Goal: Check status: Check status

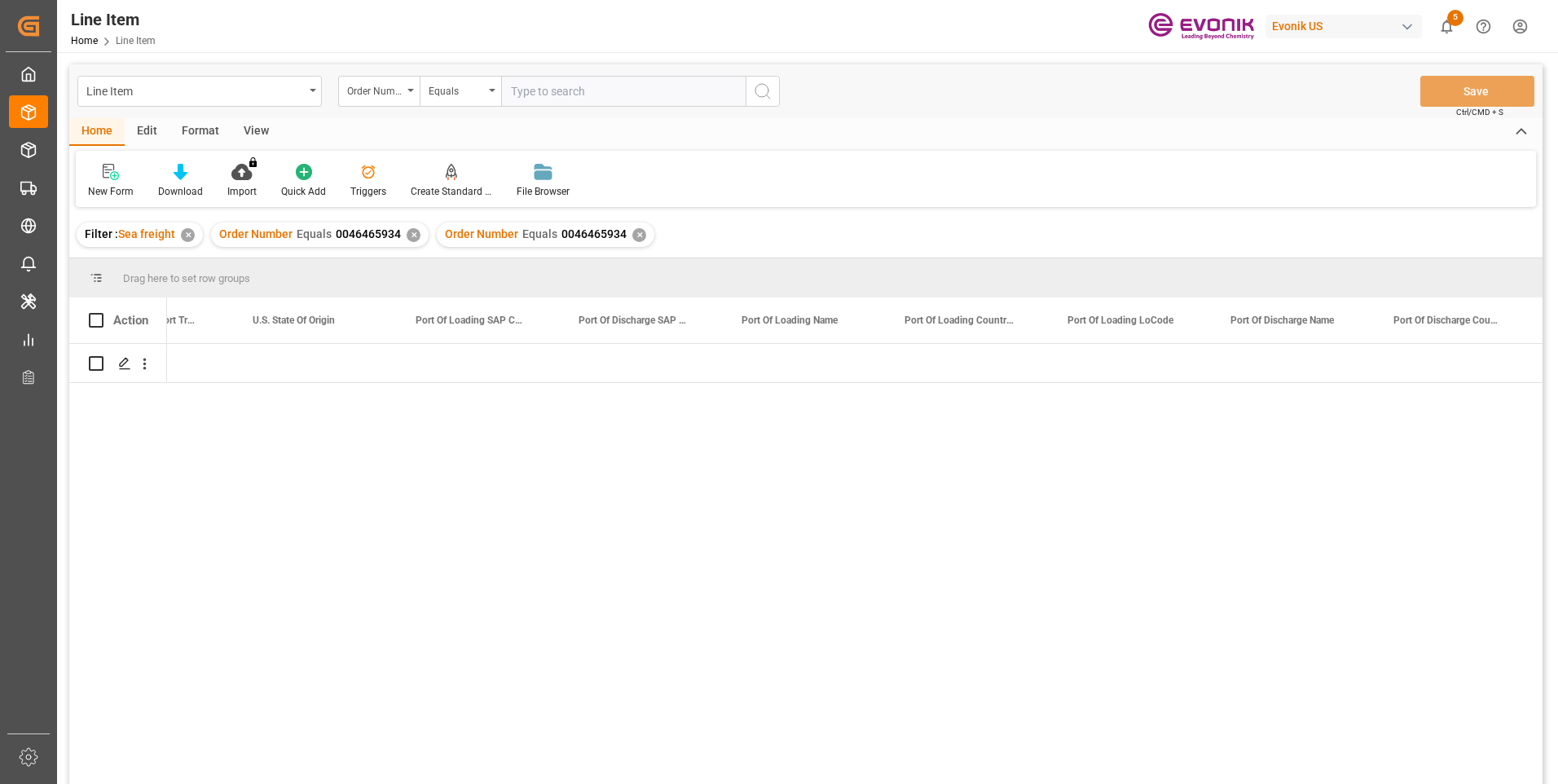
scroll to position [0, 19488]
click at [543, 91] on input "text" at bounding box center [623, 91] width 244 height 31
paste input "0046472721"
type input "0046472721"
click at [760, 91] on icon "search button" at bounding box center [762, 91] width 20 height 20
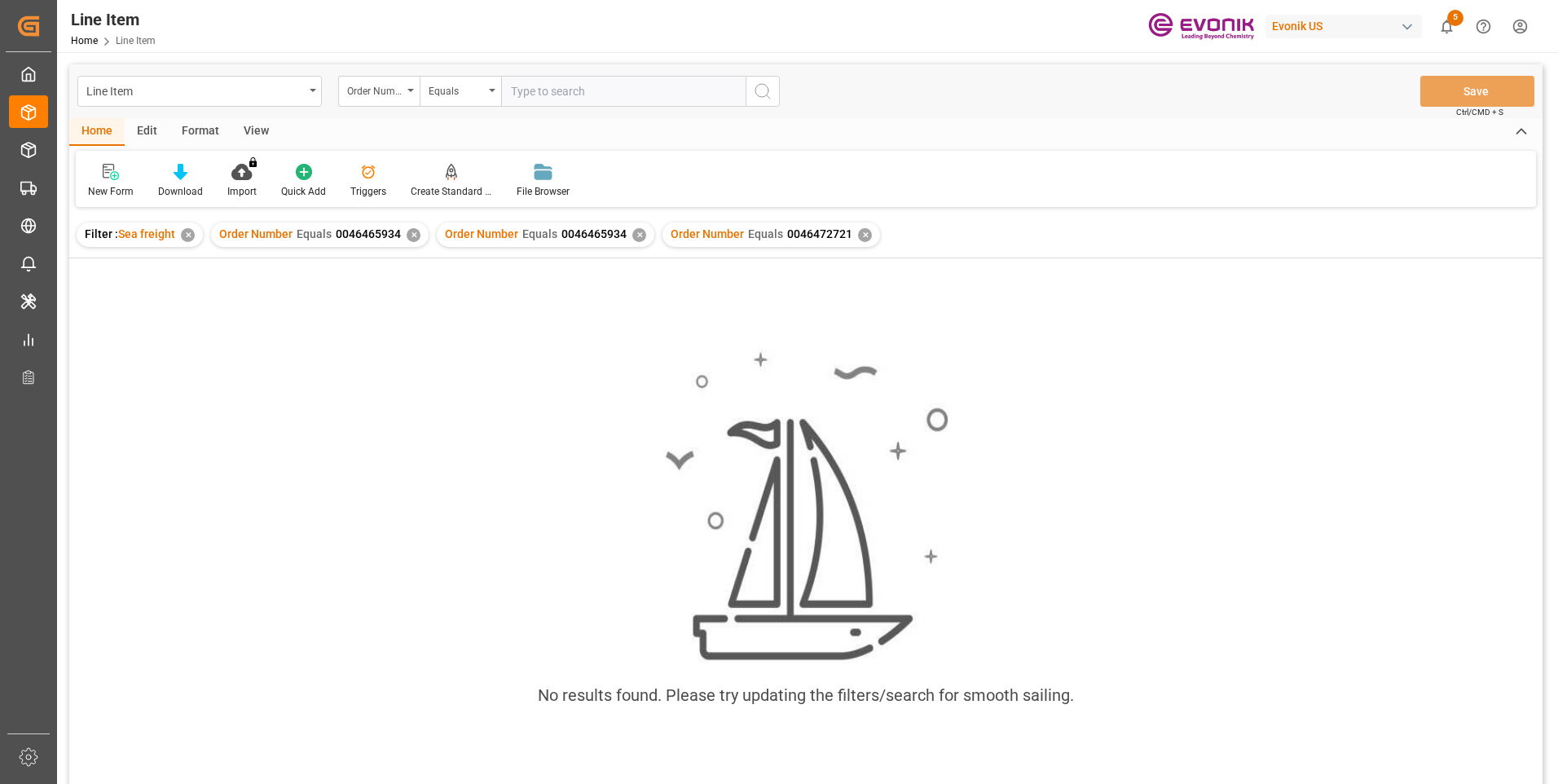
click at [634, 235] on div "✕" at bounding box center [639, 235] width 14 height 14
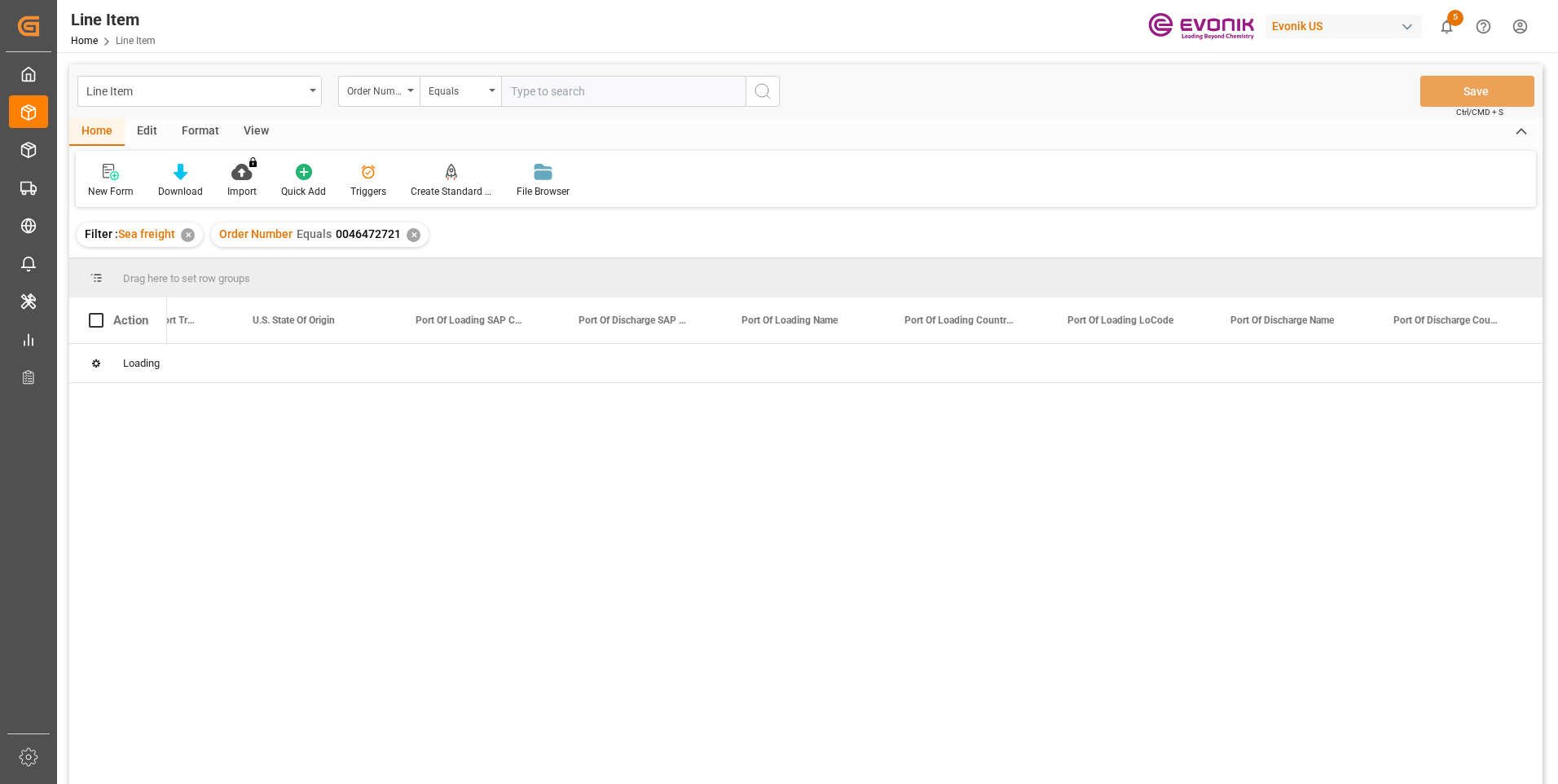
click at [410, 237] on div "✕" at bounding box center [414, 235] width 14 height 14
click at [547, 99] on input "text" at bounding box center [623, 91] width 244 height 31
paste input "0046472721"
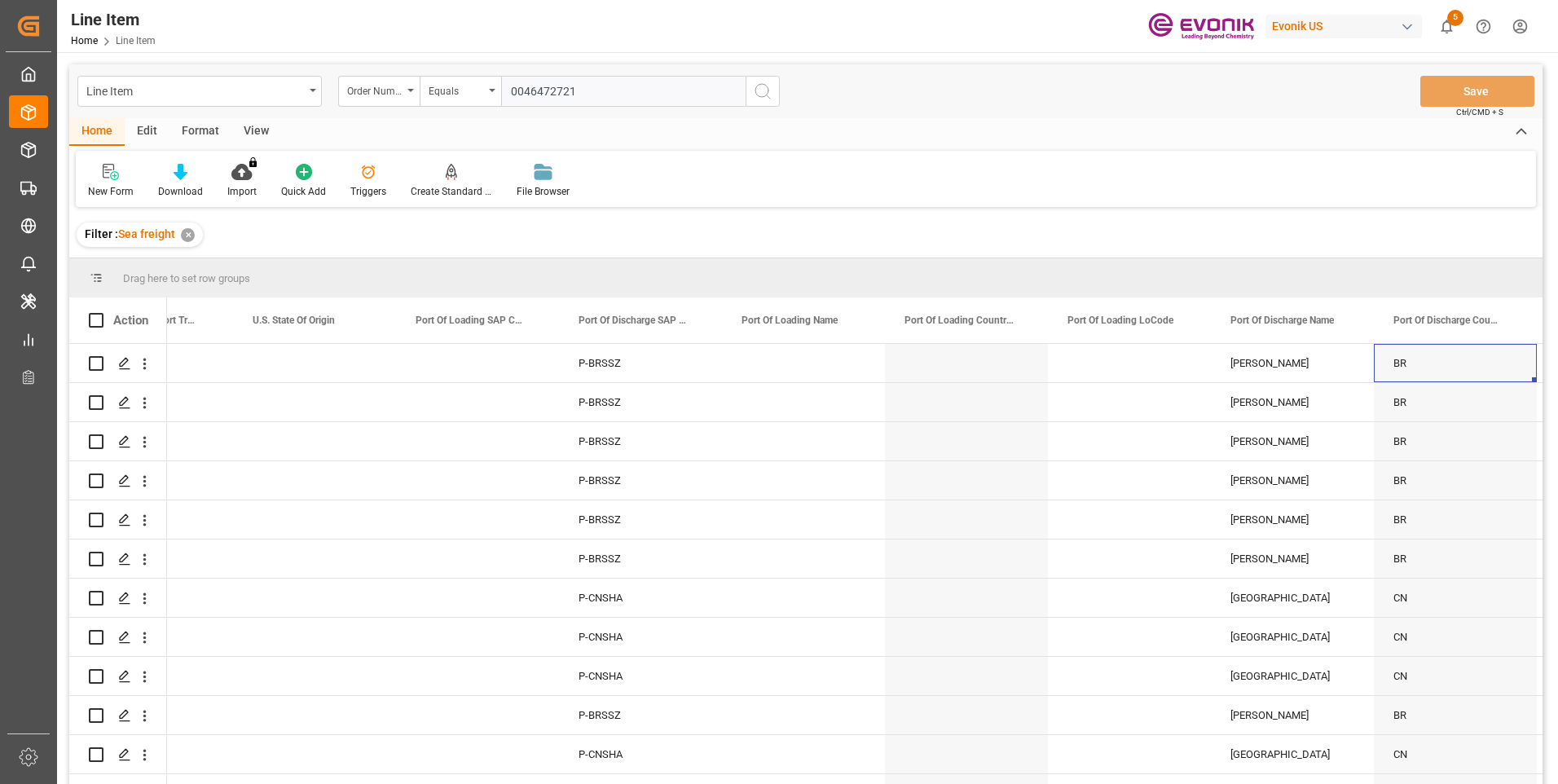
type input "0046472721"
click at [766, 87] on icon "search button" at bounding box center [762, 91] width 20 height 20
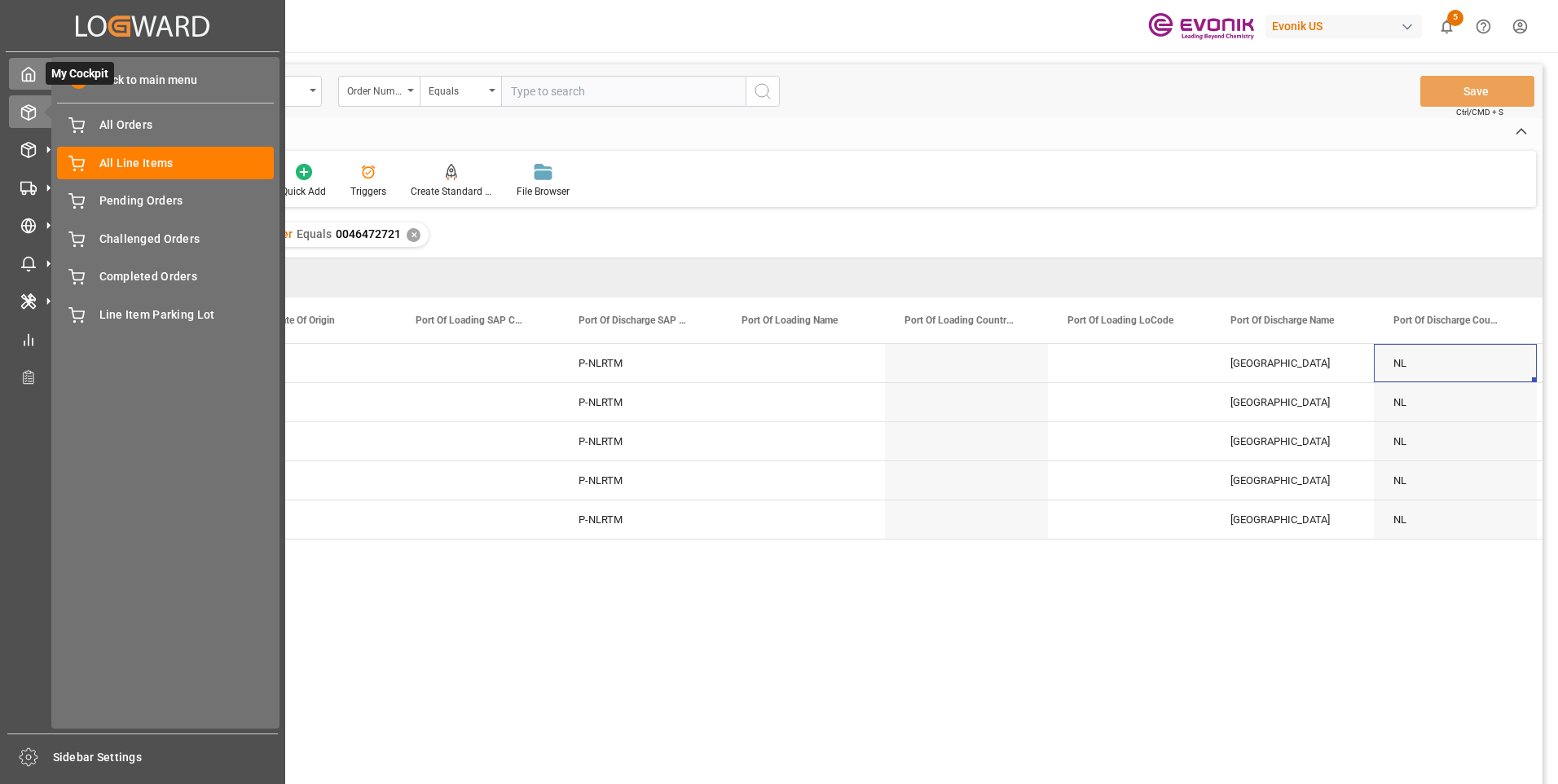
click at [37, 71] on div "My Cockpit My Cockpit" at bounding box center [143, 73] width 267 height 31
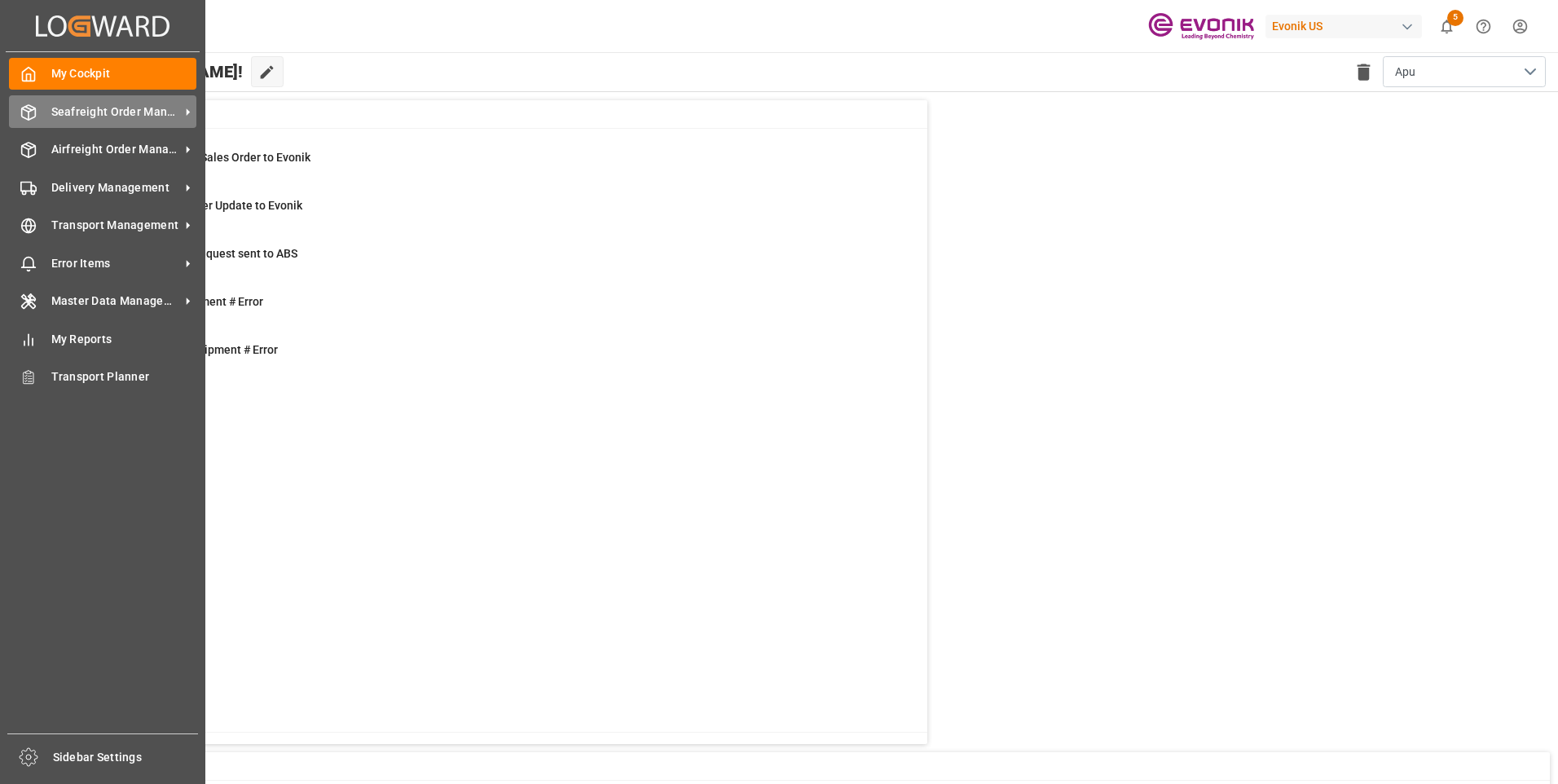
click at [80, 115] on span "Seafreight Order Management" at bounding box center [115, 112] width 129 height 17
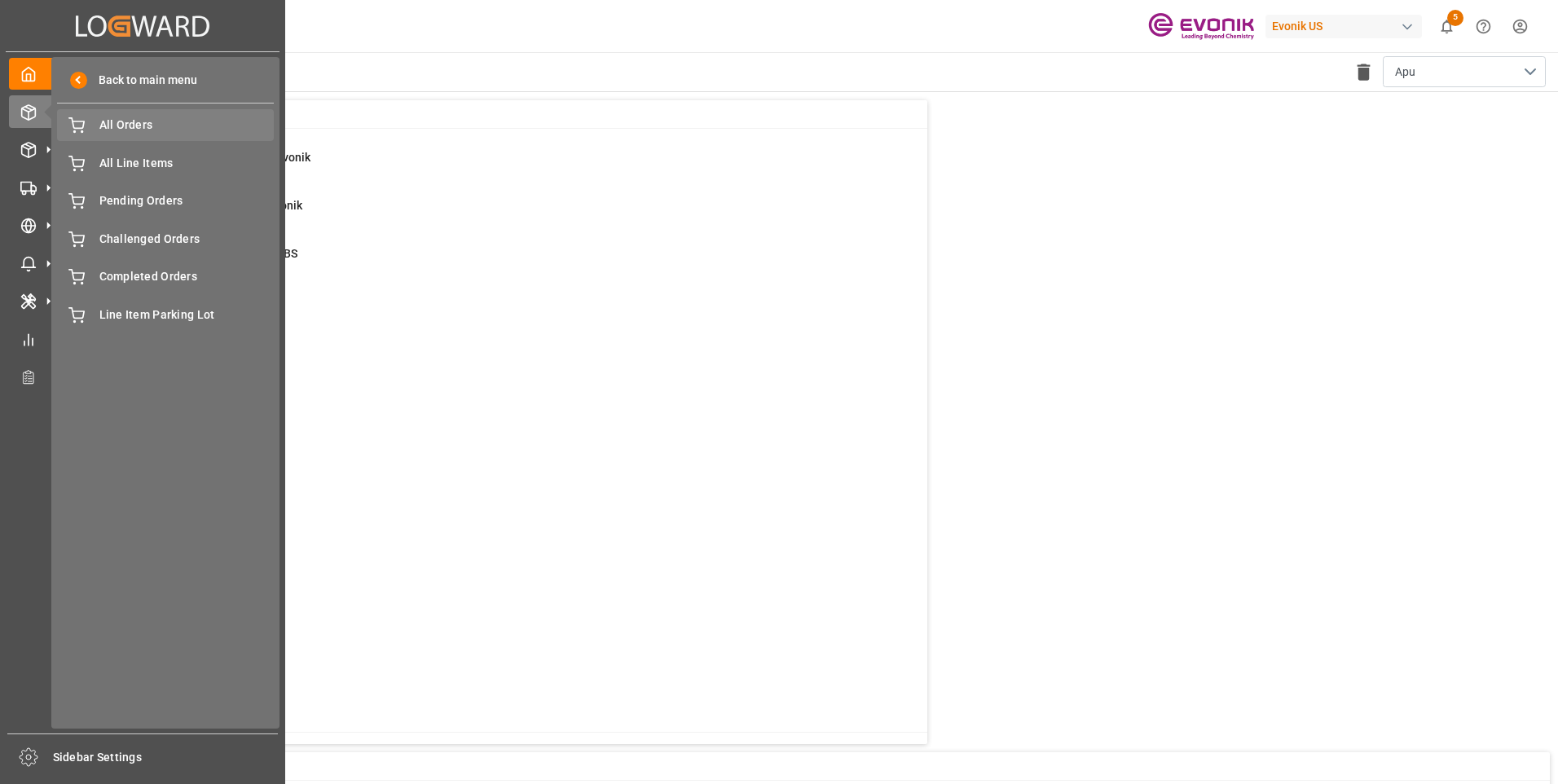
click at [125, 126] on span "All Orders" at bounding box center [187, 125] width 175 height 17
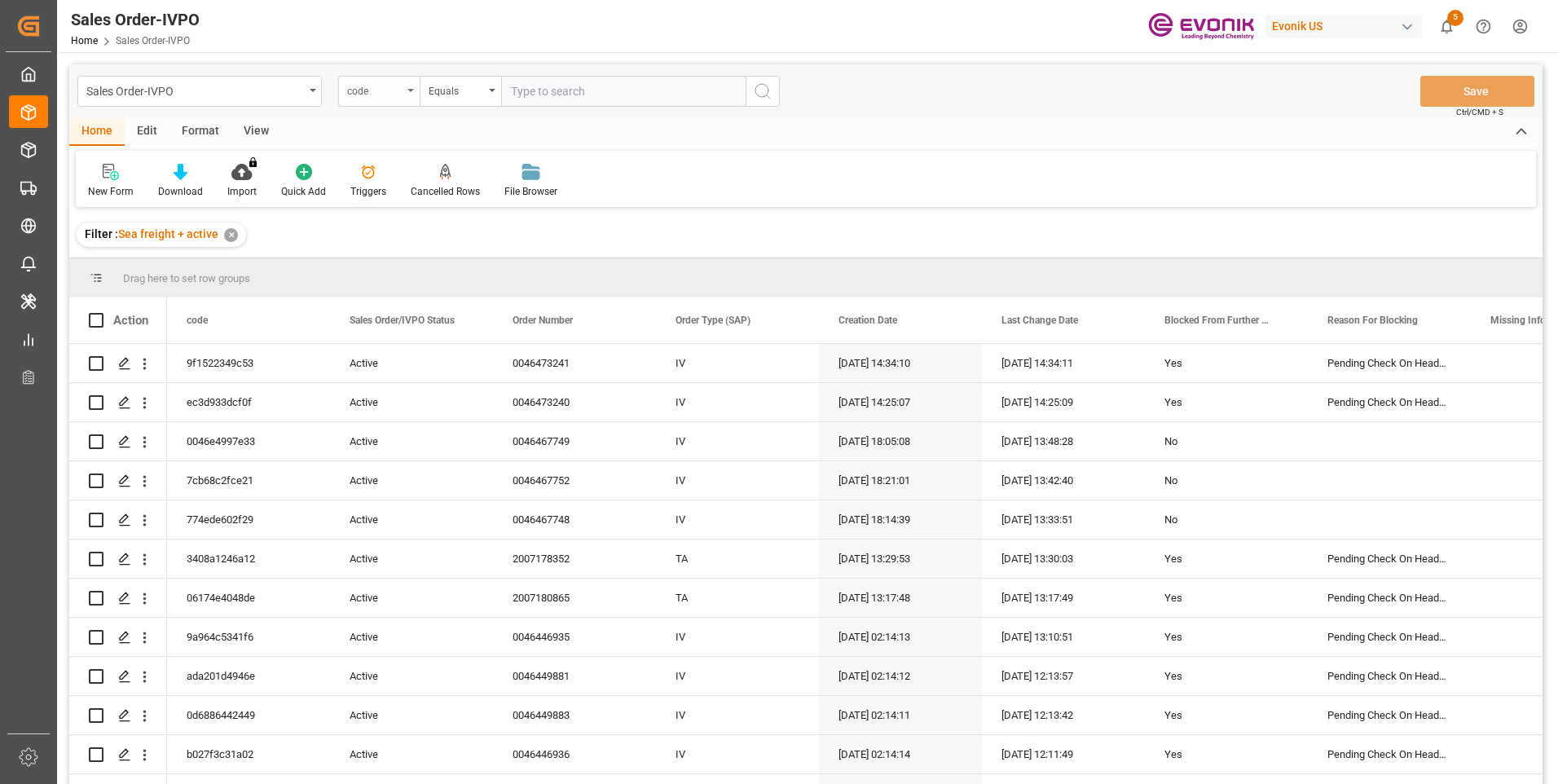
click at [396, 95] on div "code" at bounding box center [375, 89] width 55 height 19
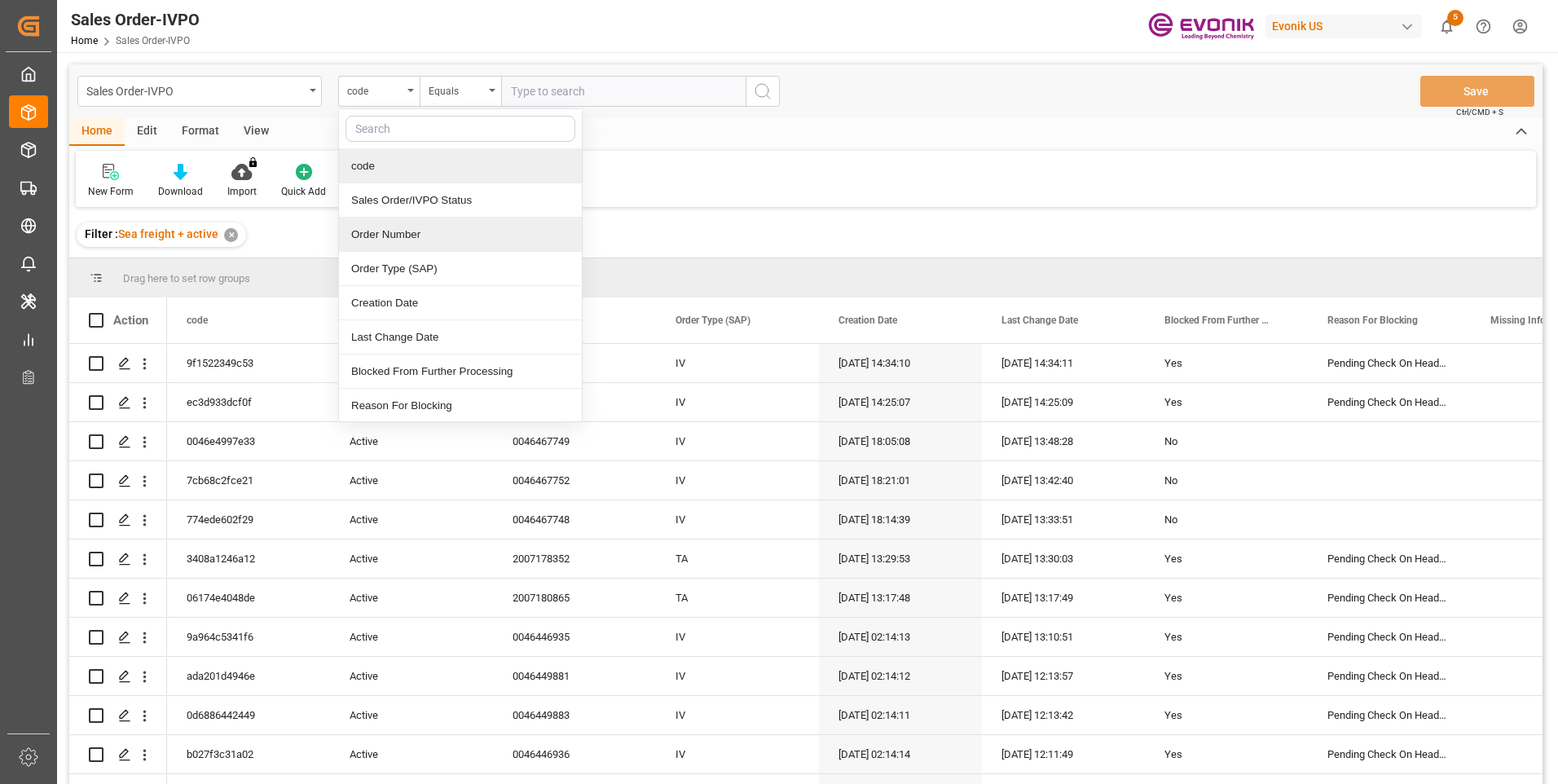
click at [384, 241] on div "Order Number" at bounding box center [460, 235] width 243 height 34
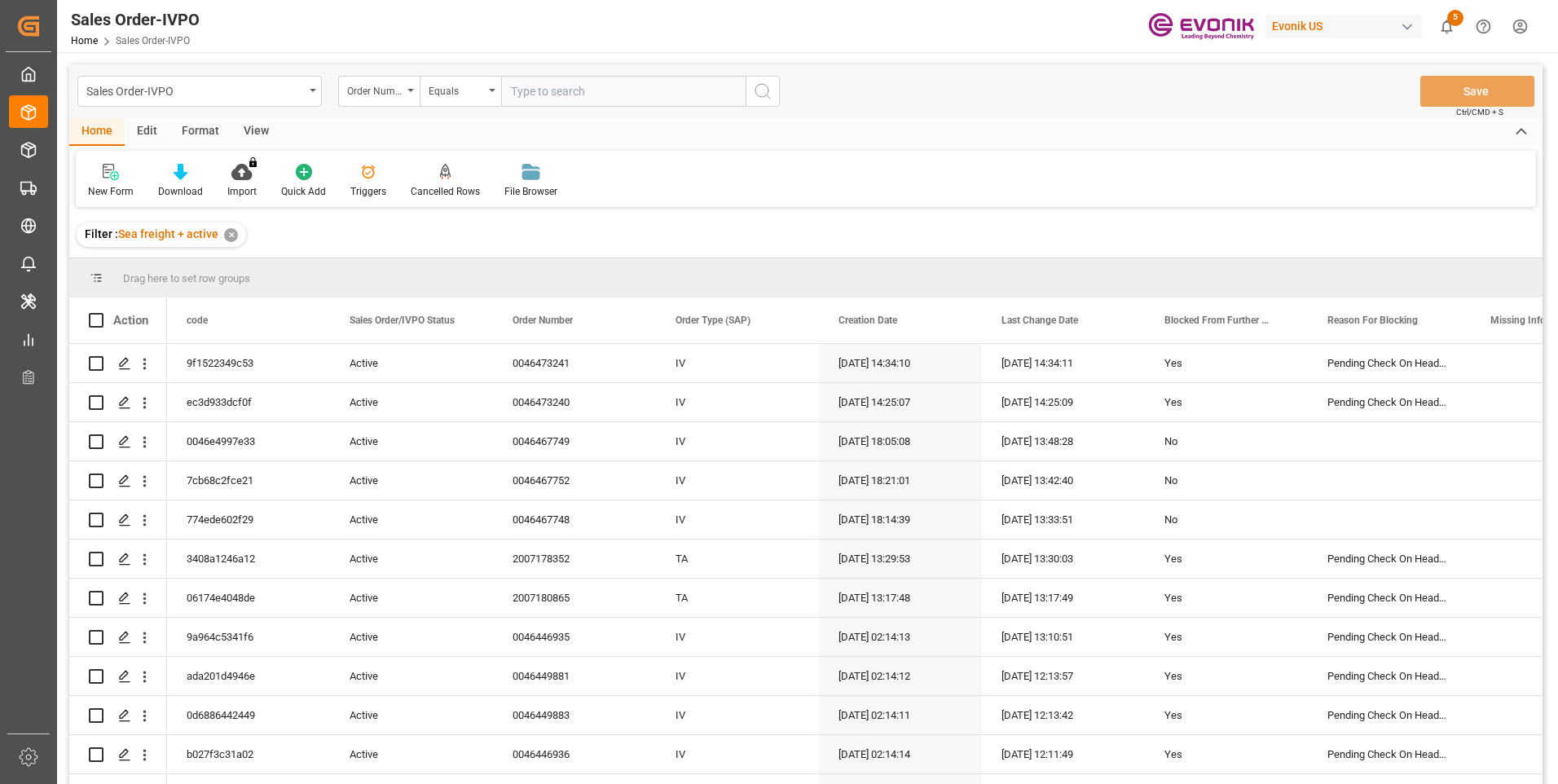
click at [541, 92] on input "text" at bounding box center [623, 91] width 244 height 31
paste input "0046472721"
type input "0046472721"
click at [763, 90] on icon "search button" at bounding box center [762, 91] width 20 height 20
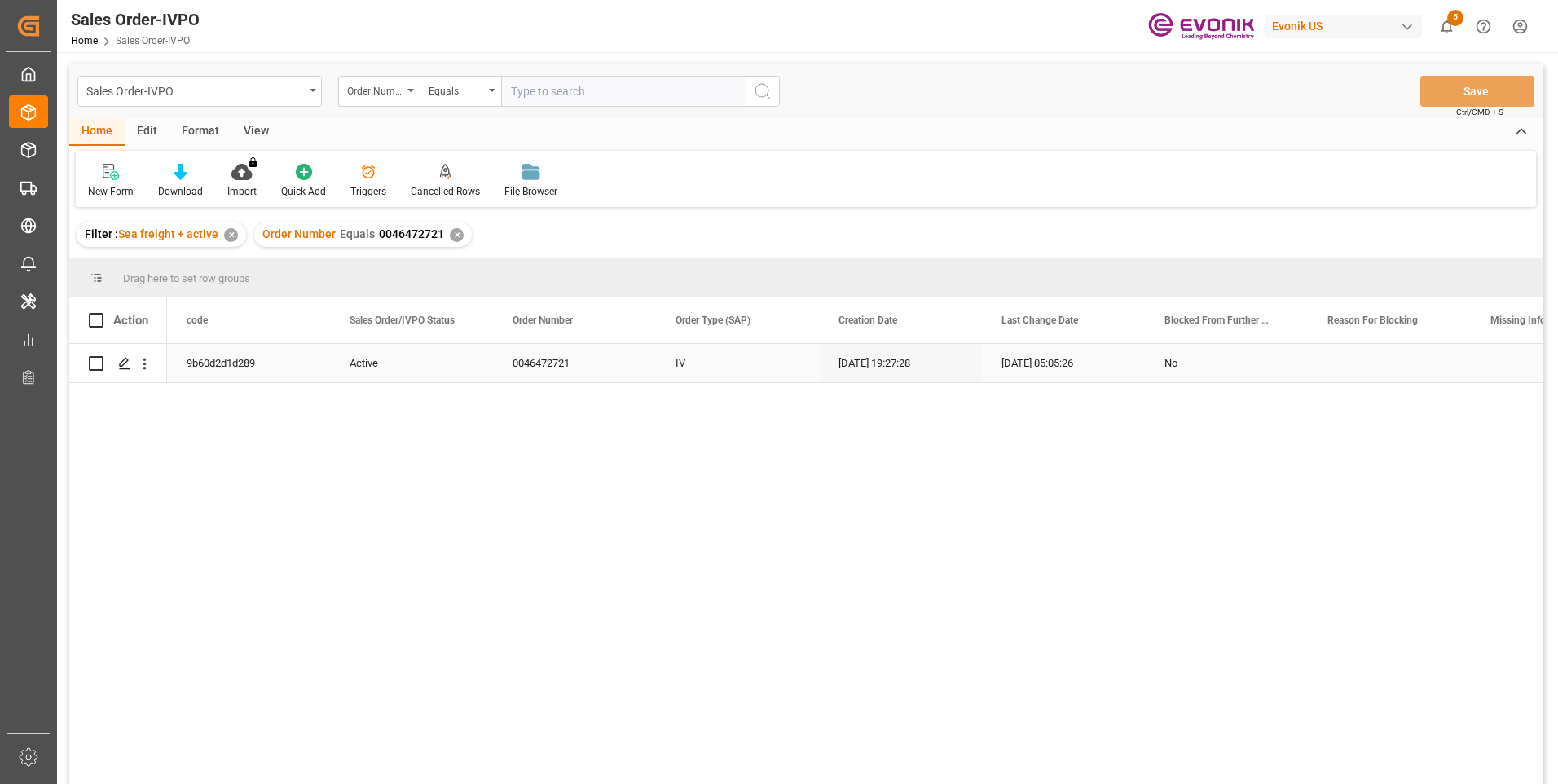
click at [932, 363] on div "[DATE] 19:27:28" at bounding box center [900, 363] width 163 height 38
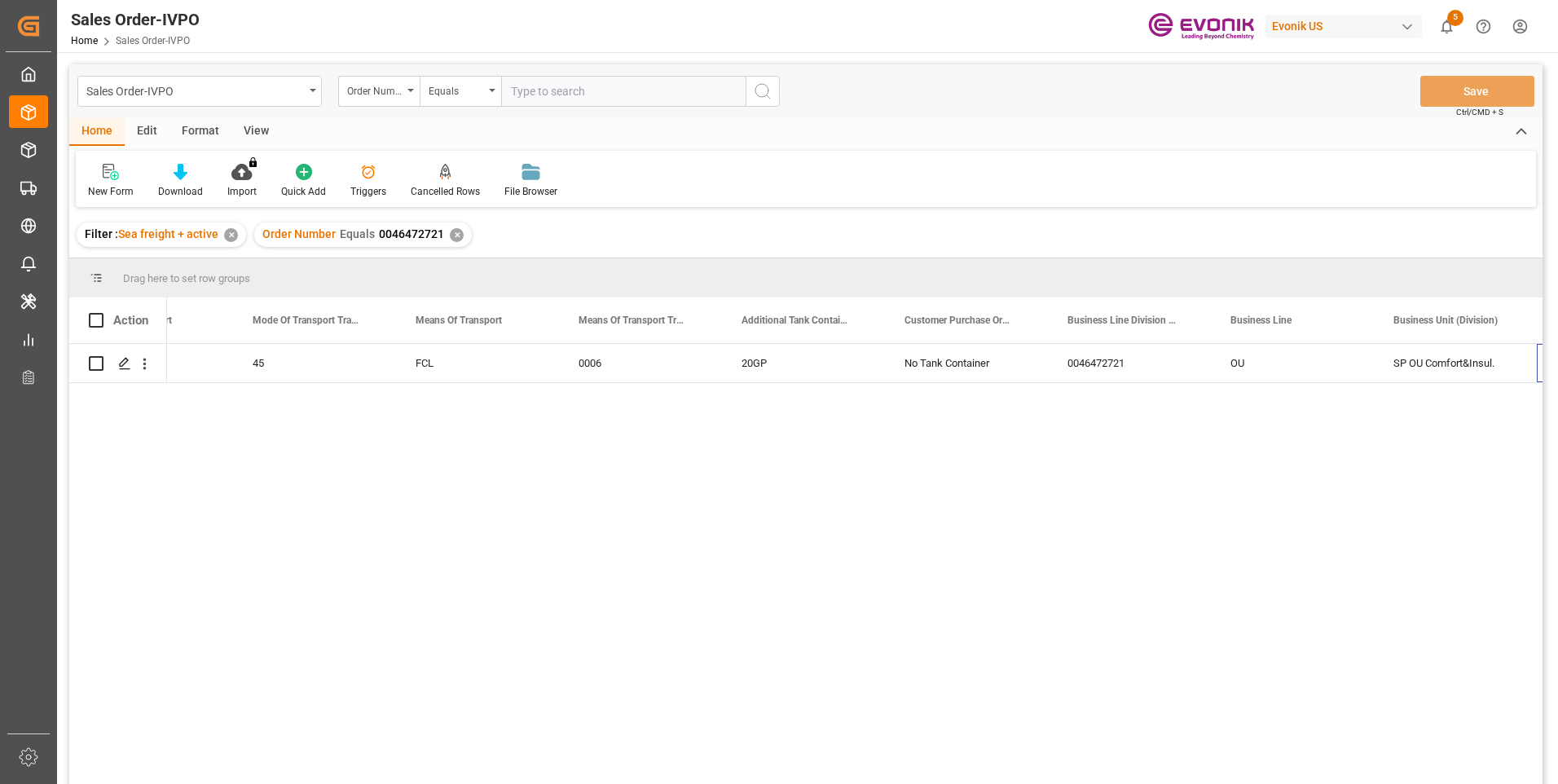
scroll to position [0, 2704]
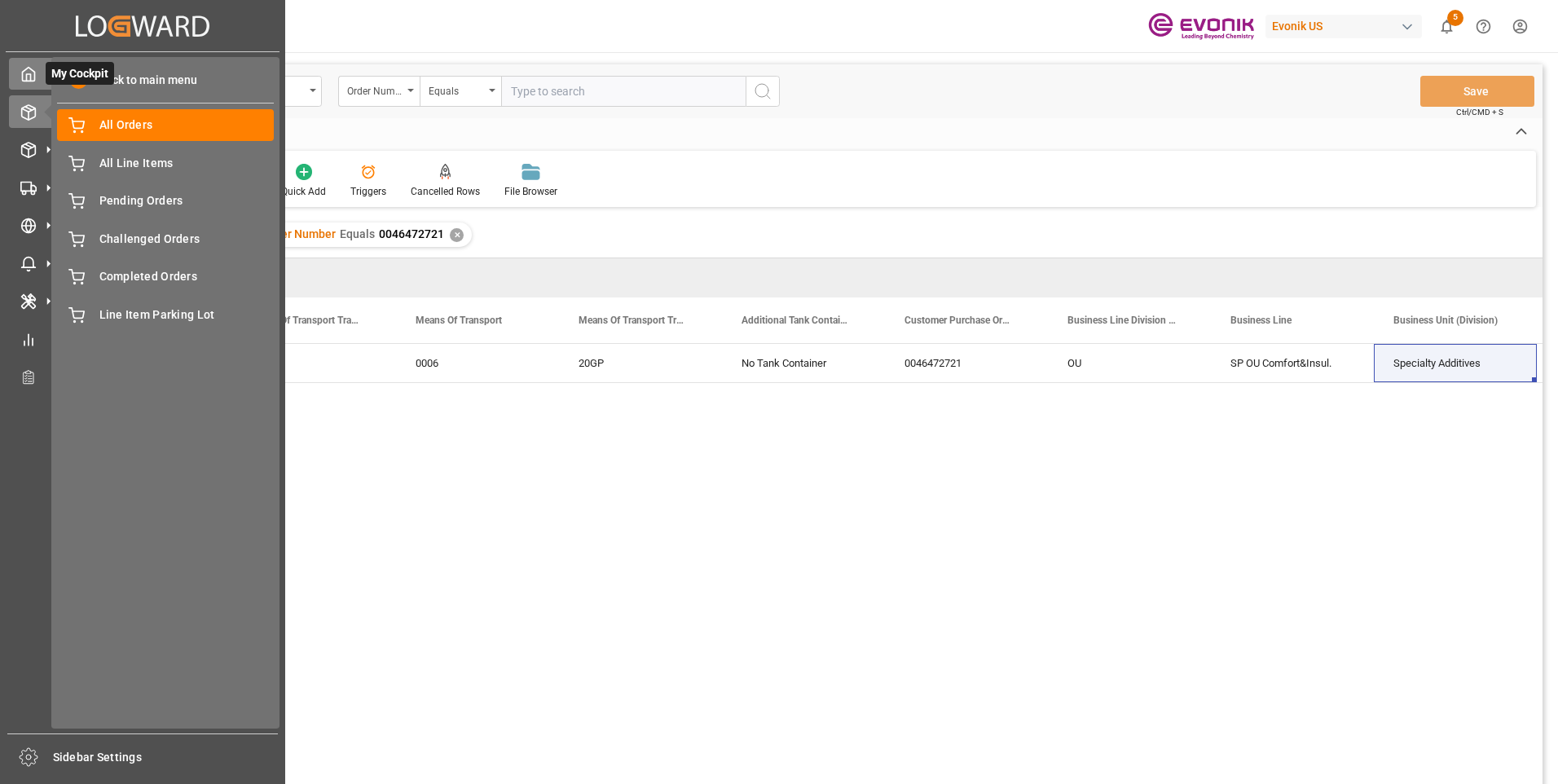
click at [38, 77] on div "My Cockpit My Cockpit" at bounding box center [143, 73] width 267 height 31
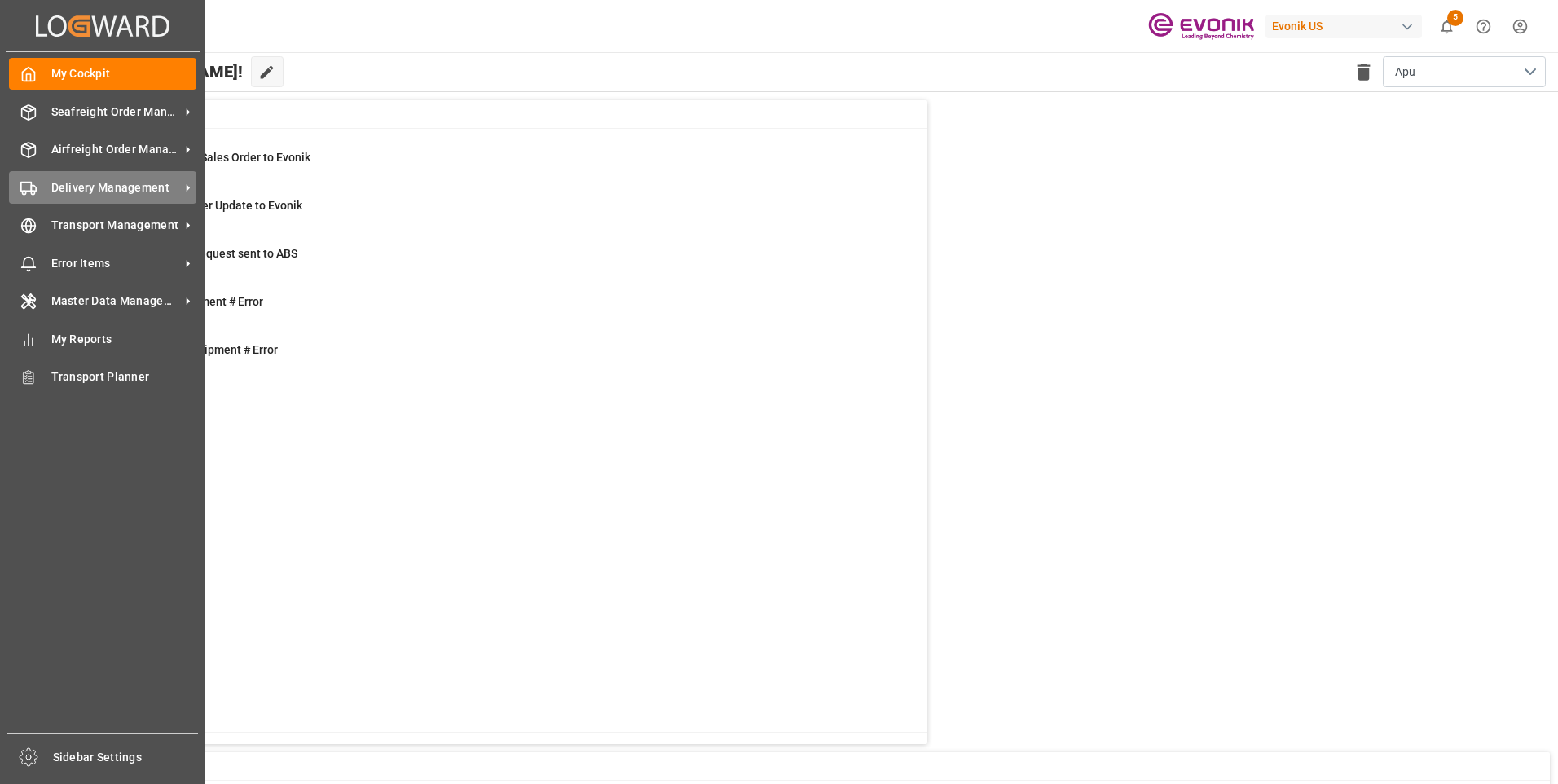
click at [85, 184] on span "Delivery Management" at bounding box center [115, 188] width 129 height 17
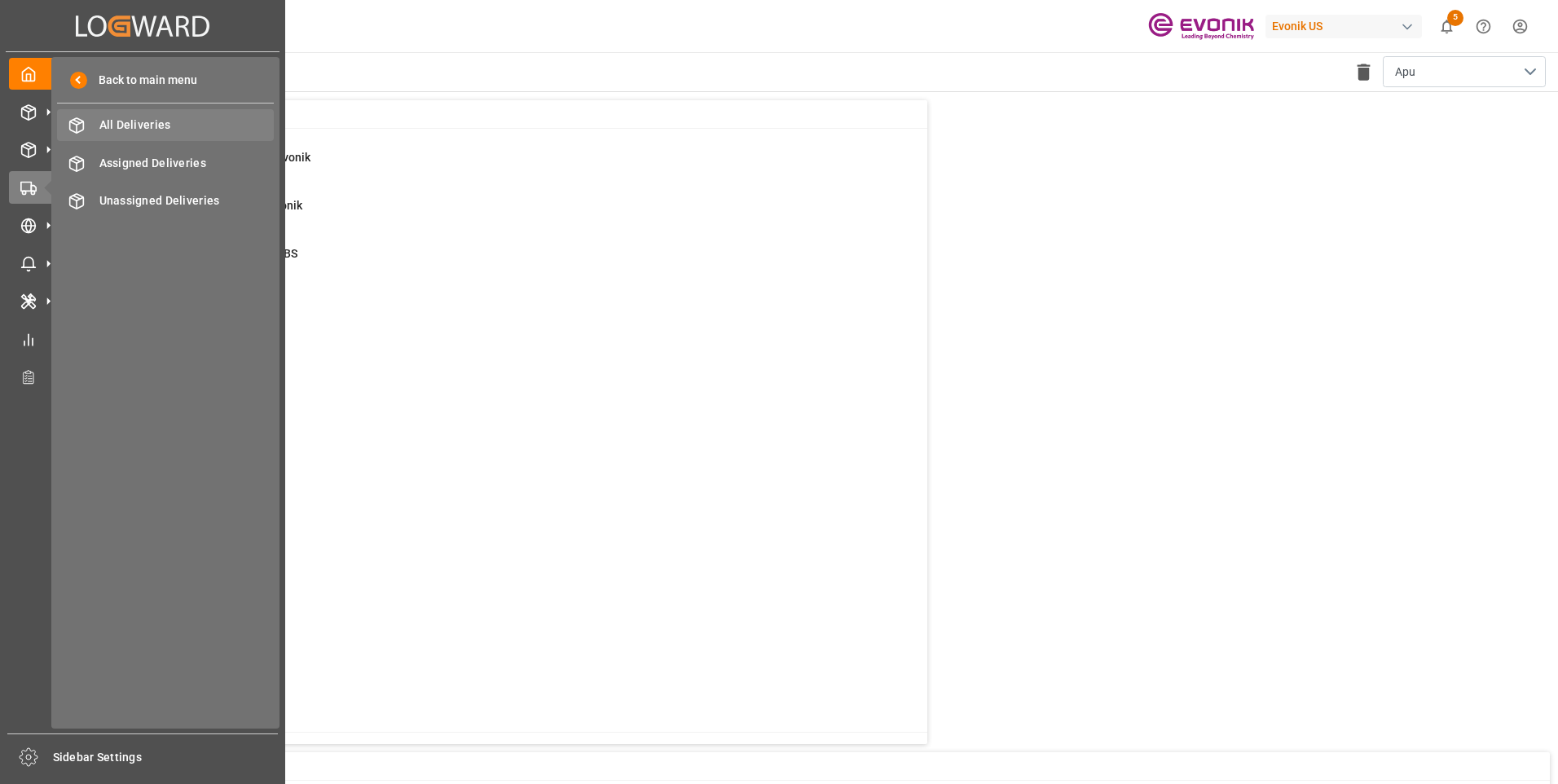
click at [128, 113] on div "All Deliveries All Deliveries" at bounding box center [165, 124] width 217 height 31
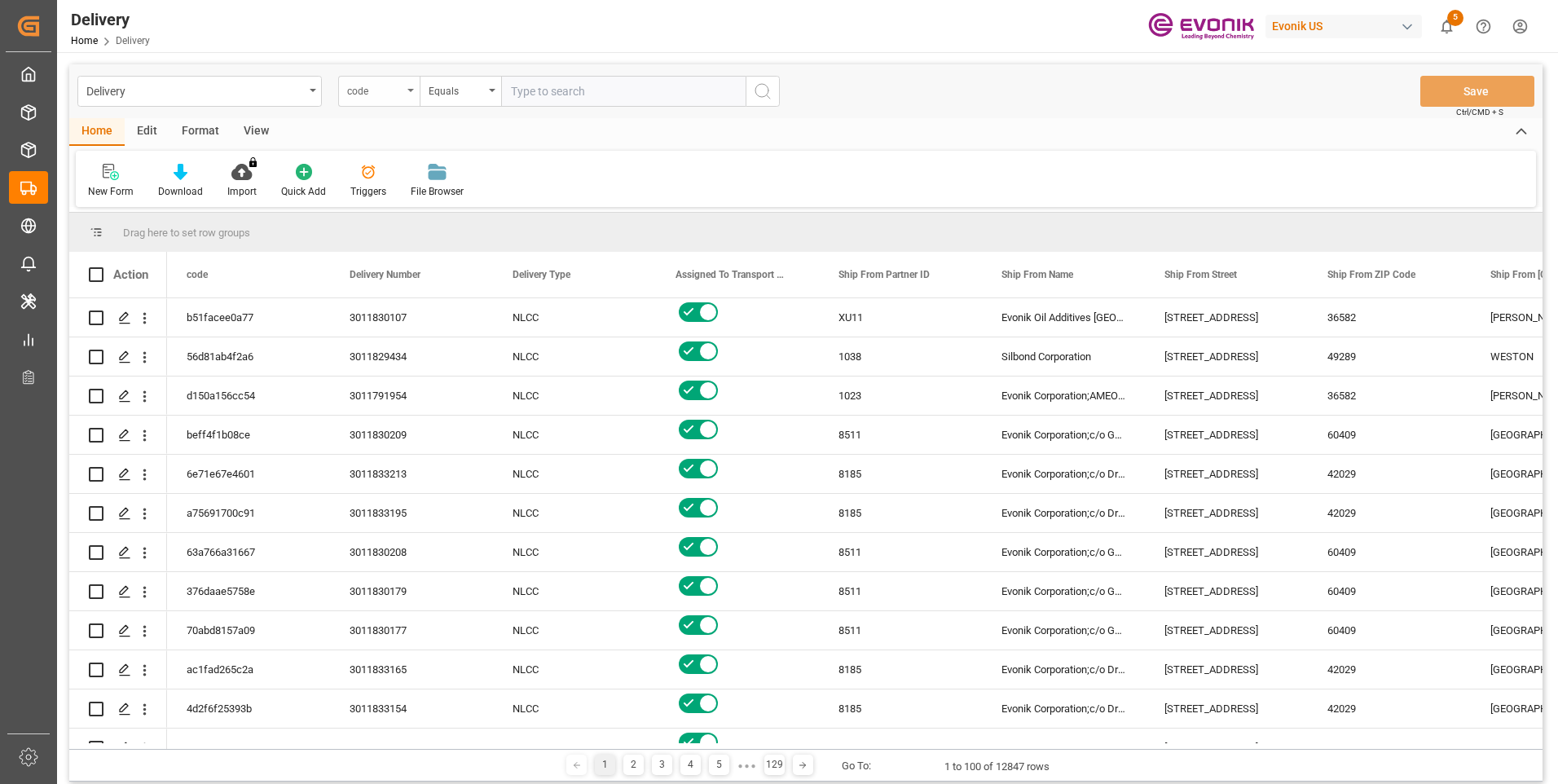
click at [407, 97] on div "code" at bounding box center [379, 91] width 82 height 31
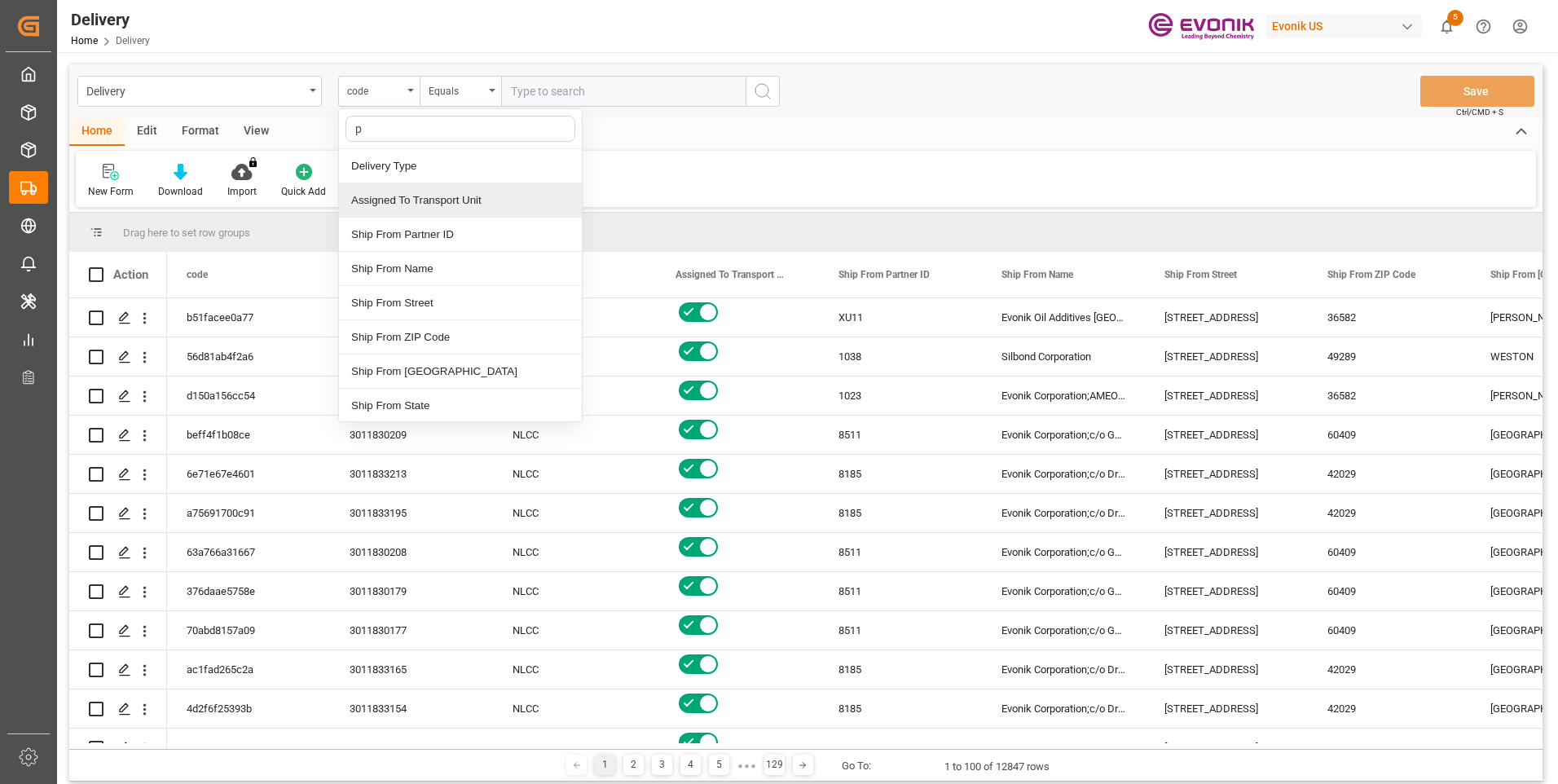
type input "pg"
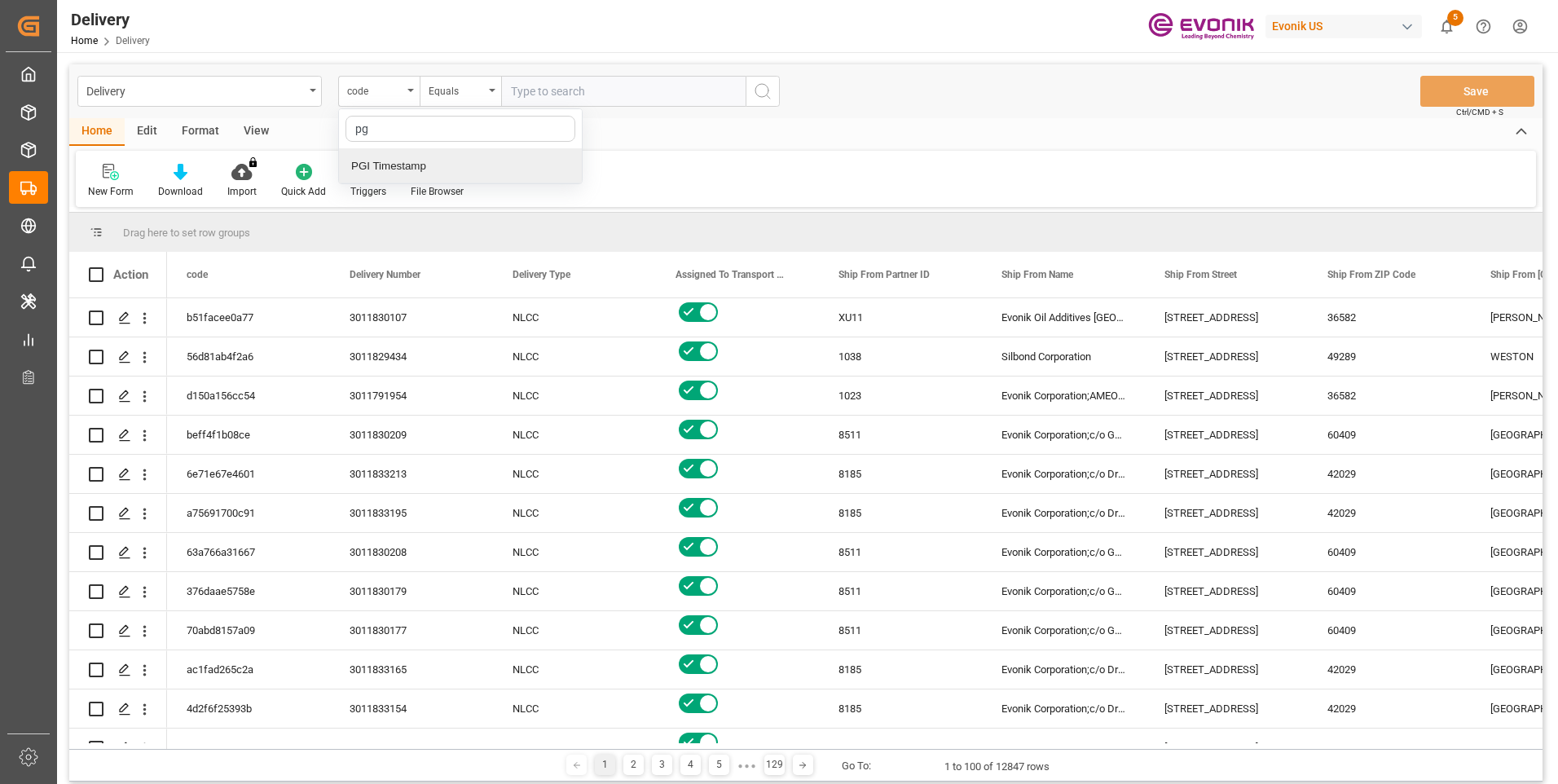
click at [414, 165] on div "PGI Timestamp" at bounding box center [460, 166] width 243 height 34
click at [484, 89] on div "Equals" at bounding box center [461, 91] width 82 height 31
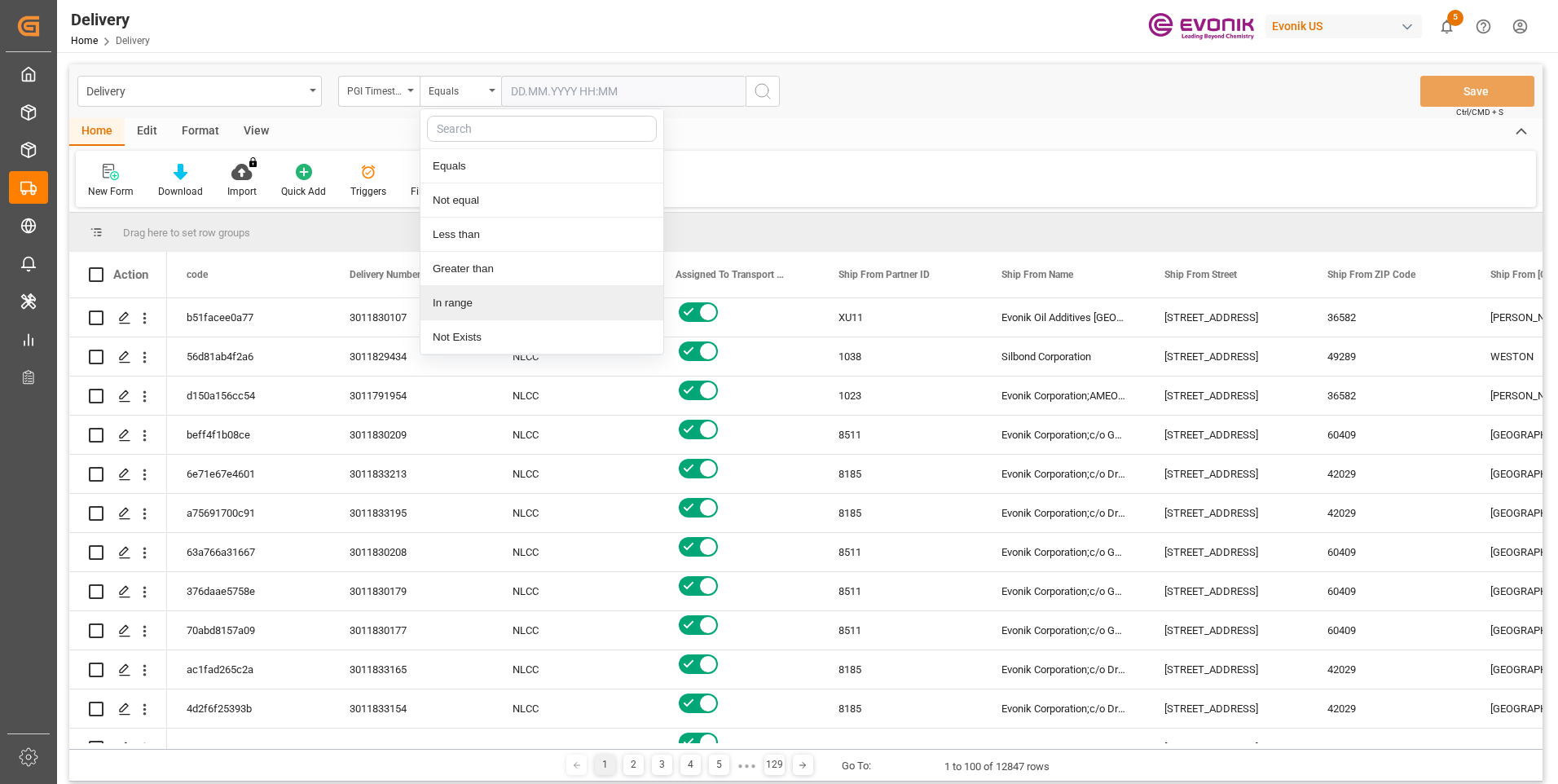
click at [461, 299] on div "In range" at bounding box center [541, 303] width 243 height 34
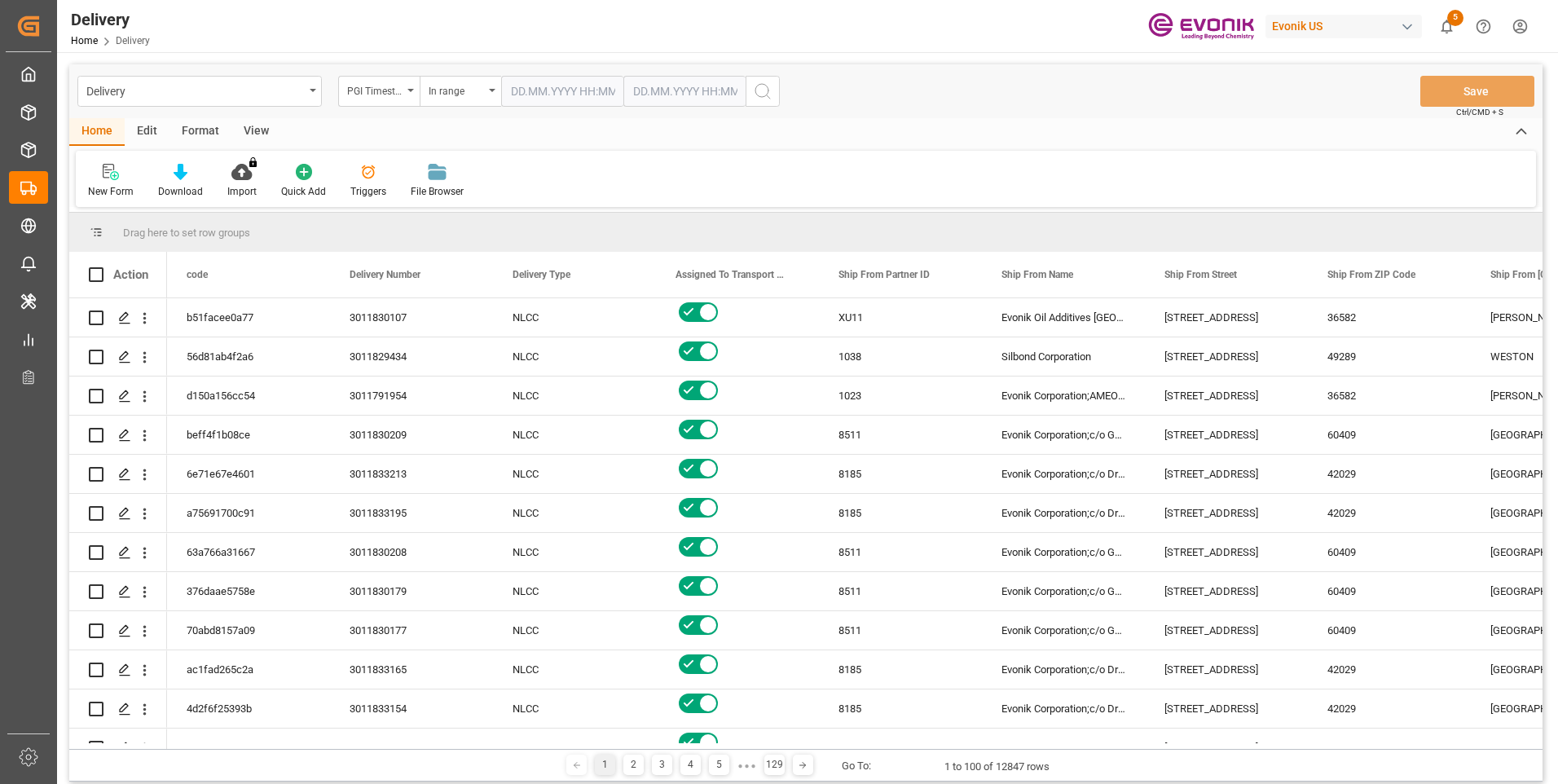
click at [570, 94] on input "text" at bounding box center [563, 91] width 123 height 31
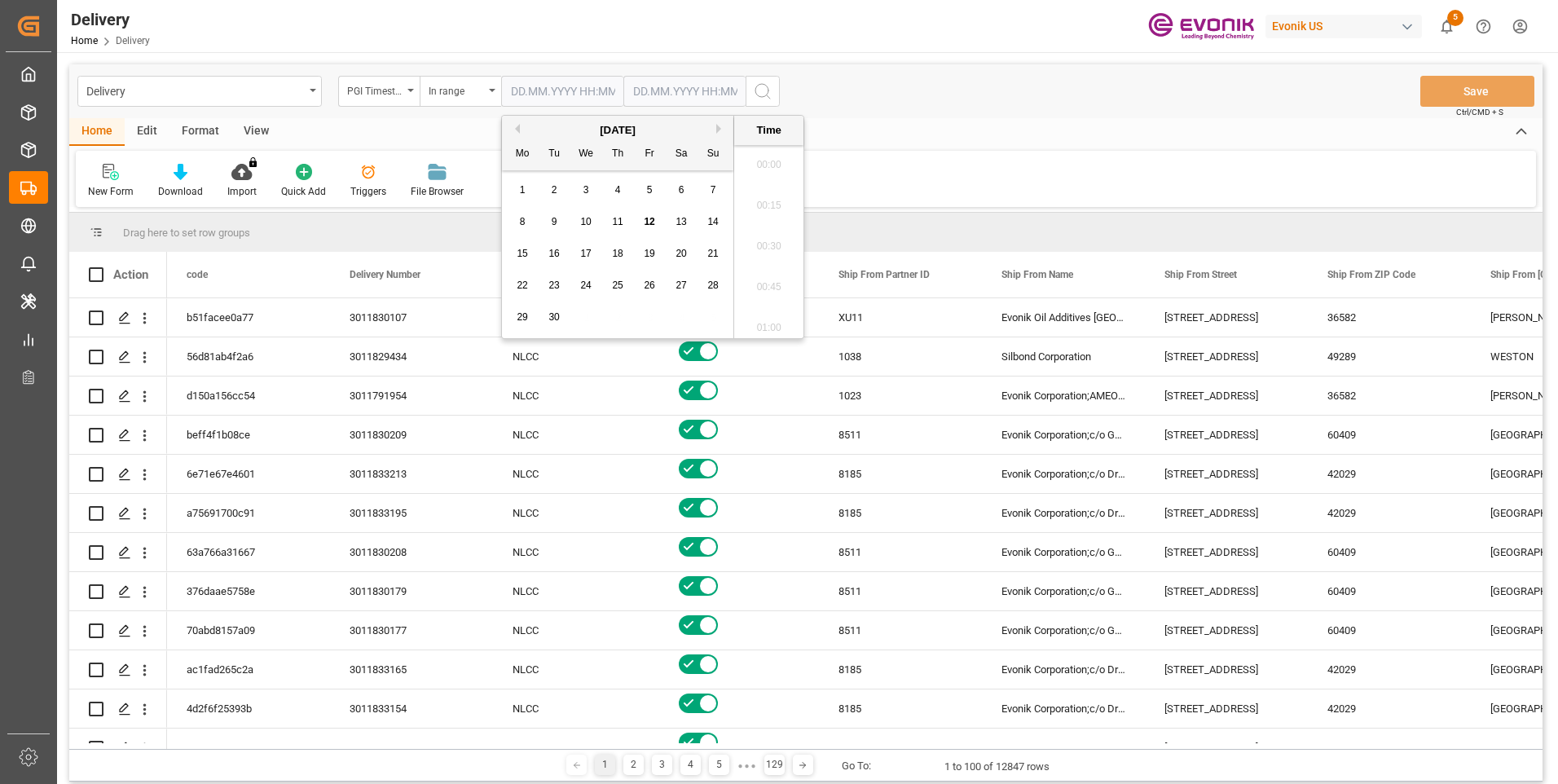
scroll to position [1635, 0]
click at [621, 220] on span "11" at bounding box center [617, 221] width 10 height 11
type input "11.09.2025 00:00"
click at [653, 94] on input "text" at bounding box center [684, 91] width 123 height 31
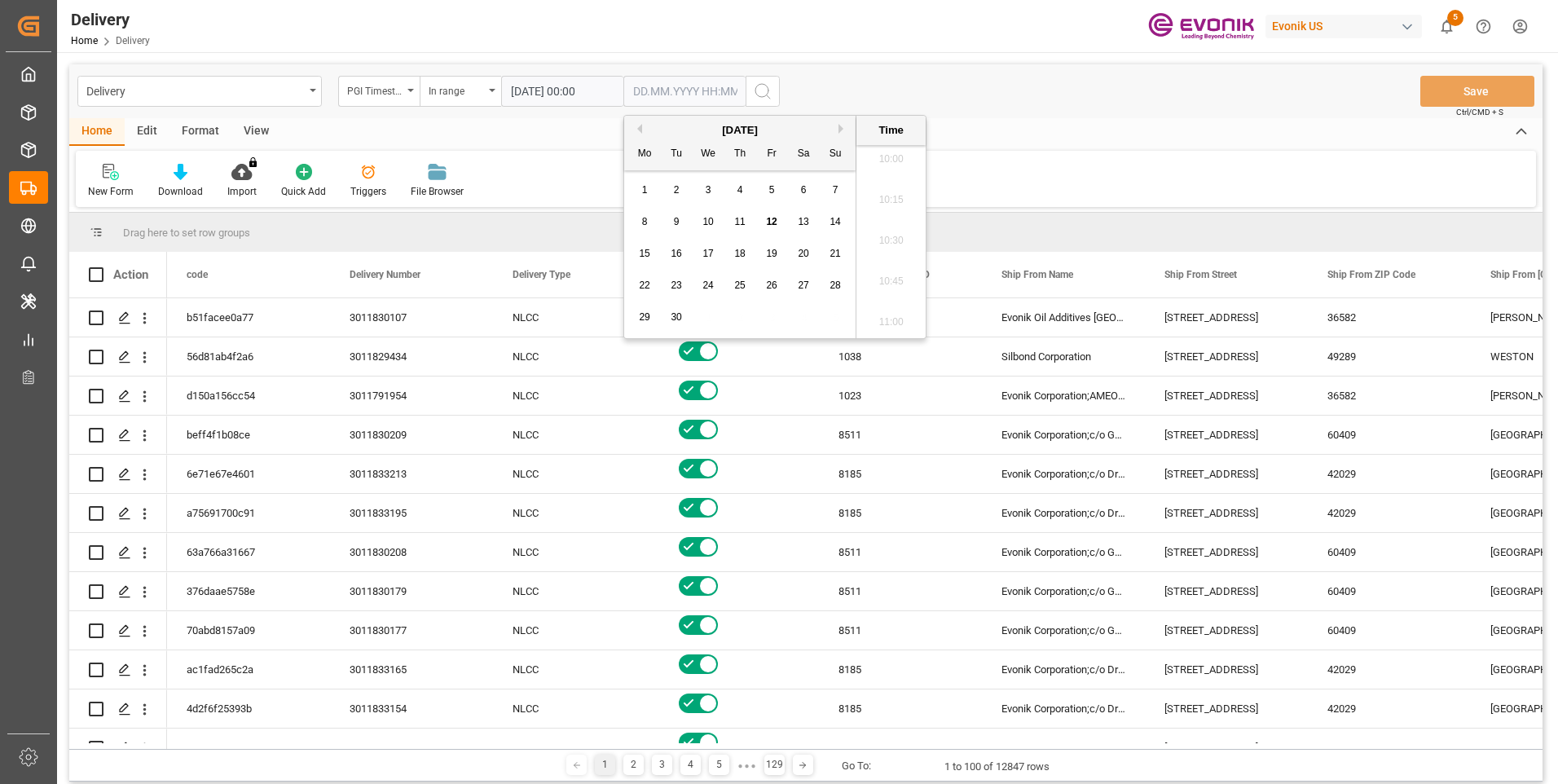
click at [773, 219] on span "12" at bounding box center [771, 221] width 10 height 11
type input "12.09.2025 00:00"
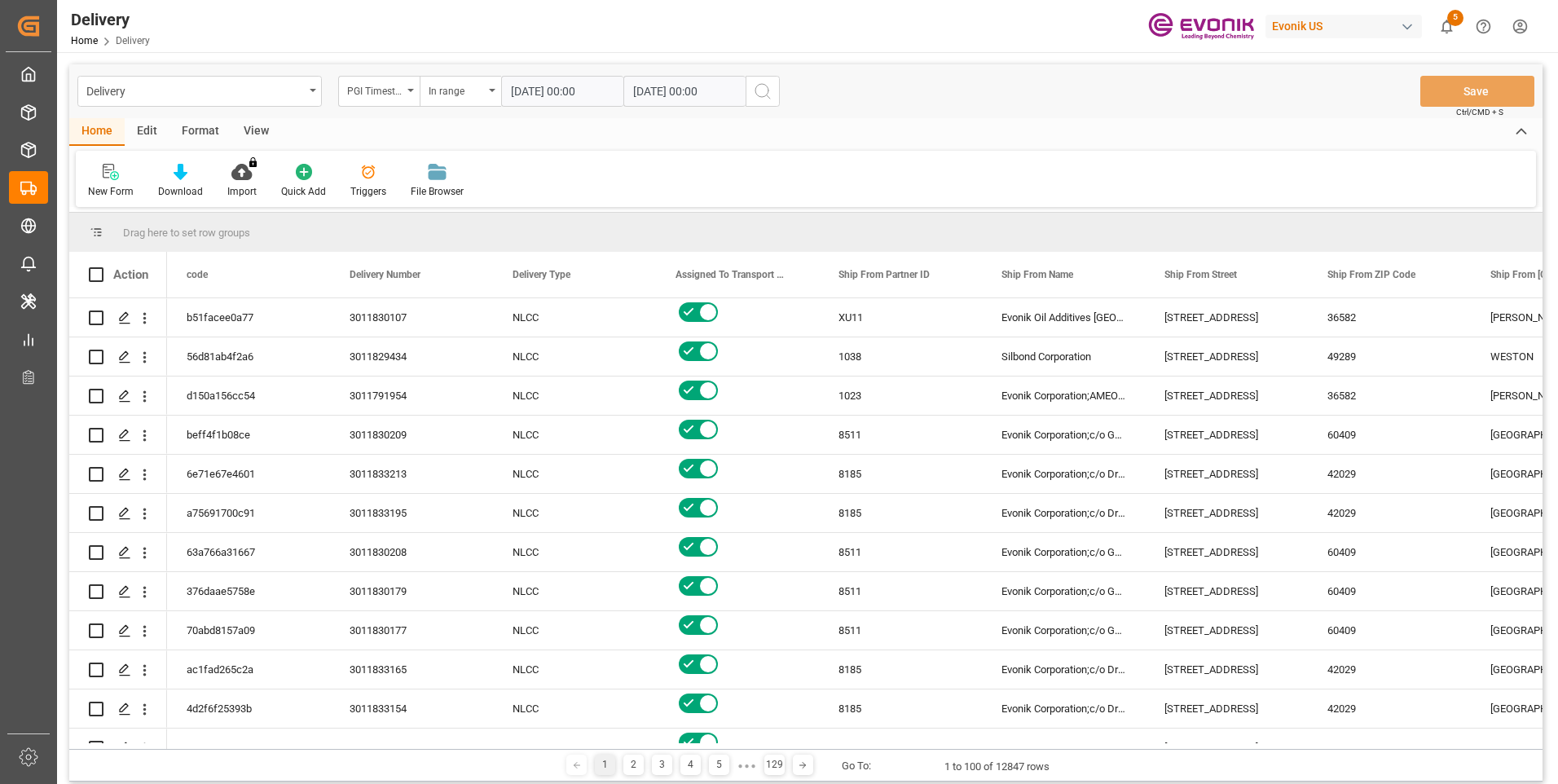
click at [770, 89] on icon "search button" at bounding box center [762, 91] width 20 height 20
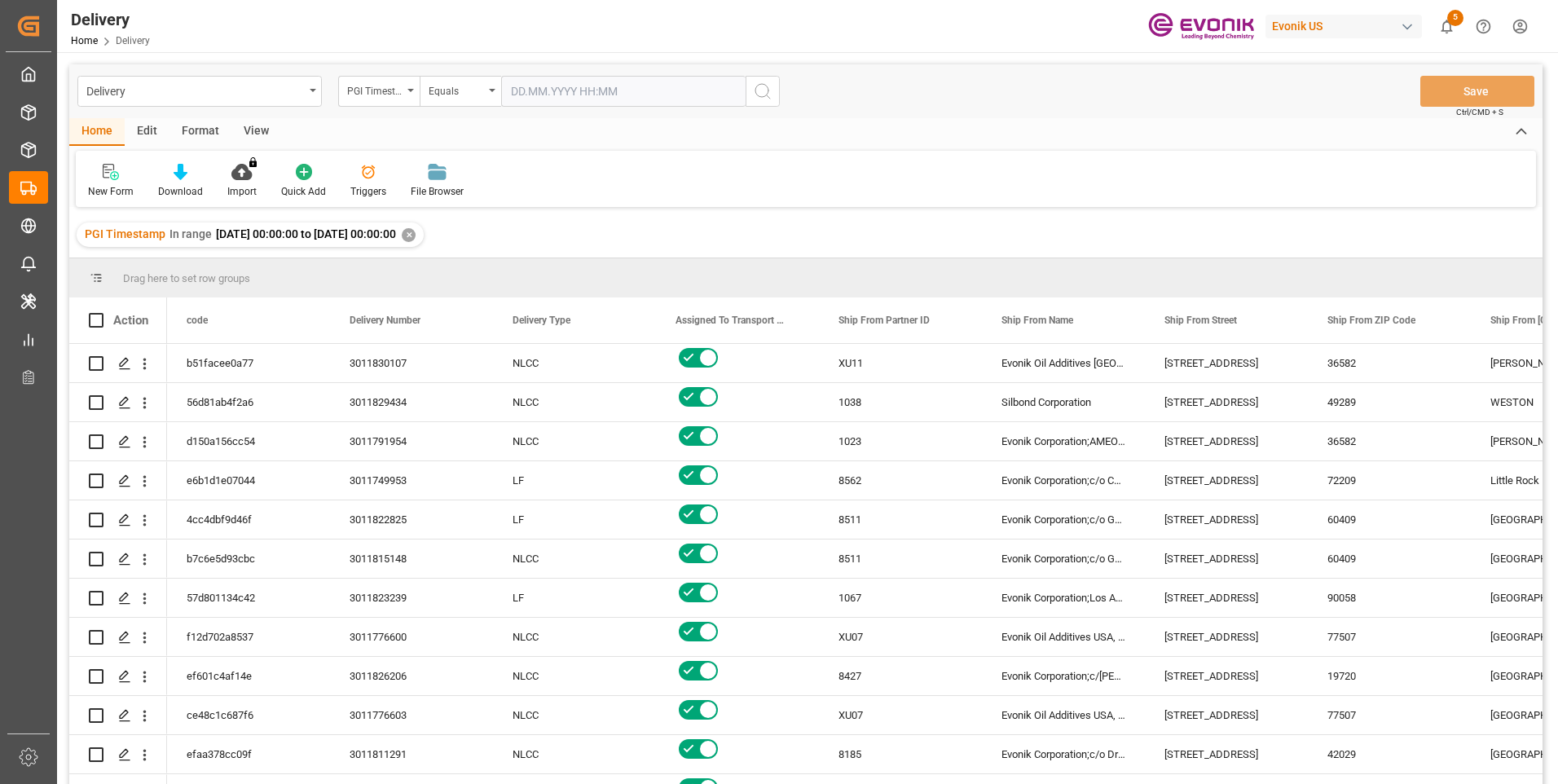
click at [255, 134] on div "View" at bounding box center [256, 132] width 49 height 28
click at [183, 184] on div "Standard Templates" at bounding box center [185, 191] width 82 height 14
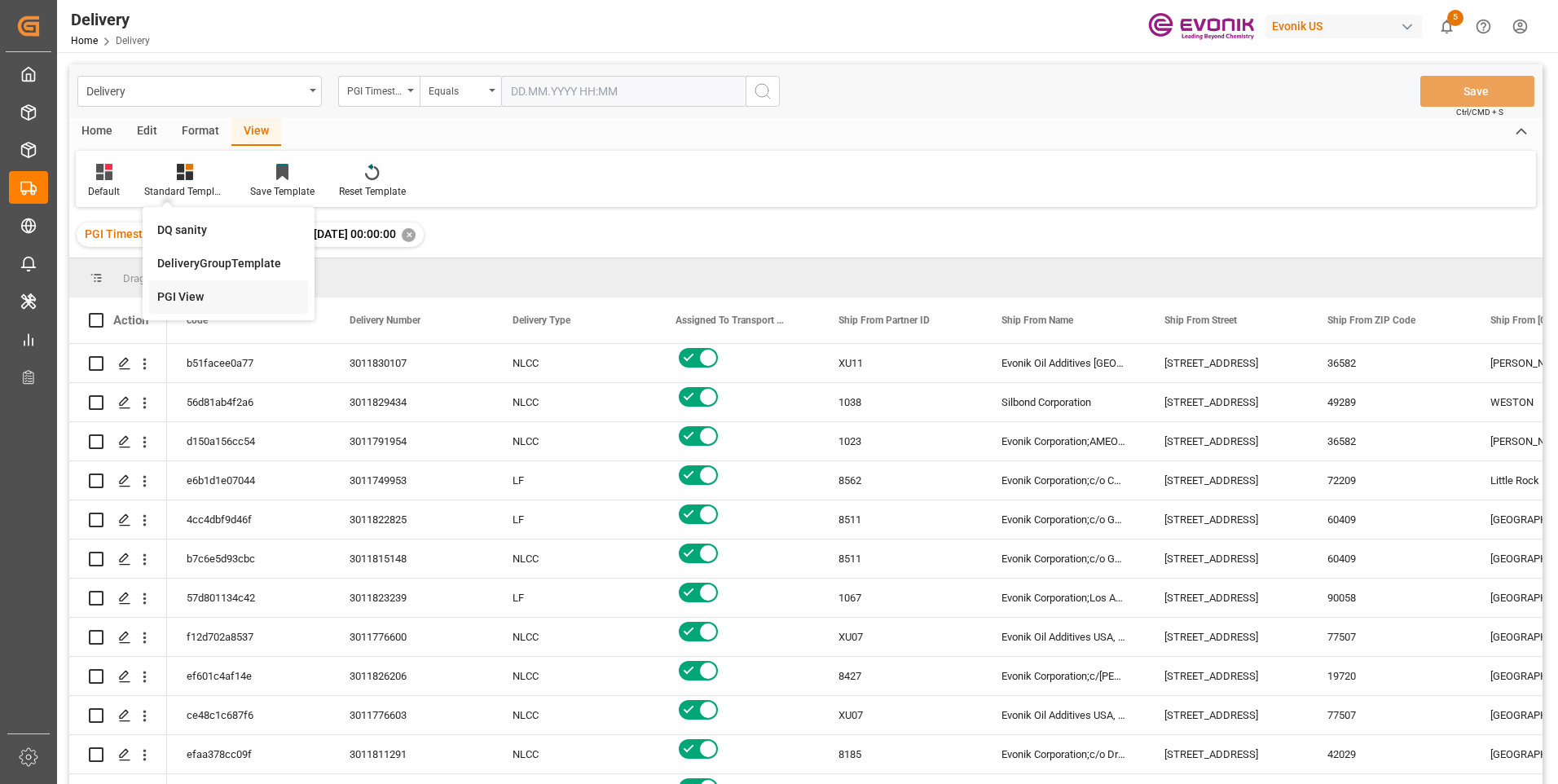
click at [201, 294] on div "PGI View" at bounding box center [228, 297] width 142 height 17
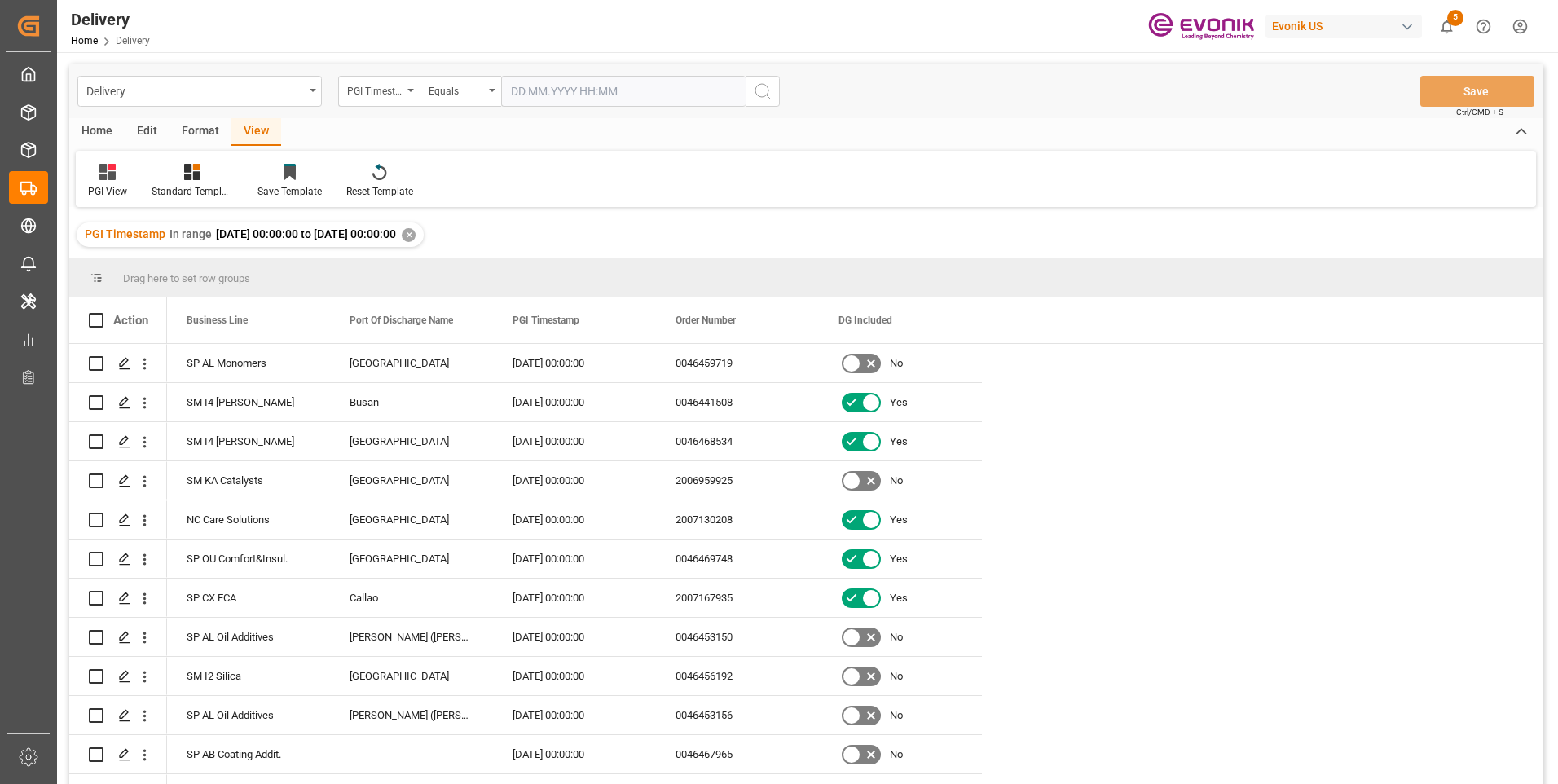
click at [95, 128] on div "Home" at bounding box center [96, 132] width 55 height 28
click at [174, 180] on icon at bounding box center [180, 171] width 14 height 16
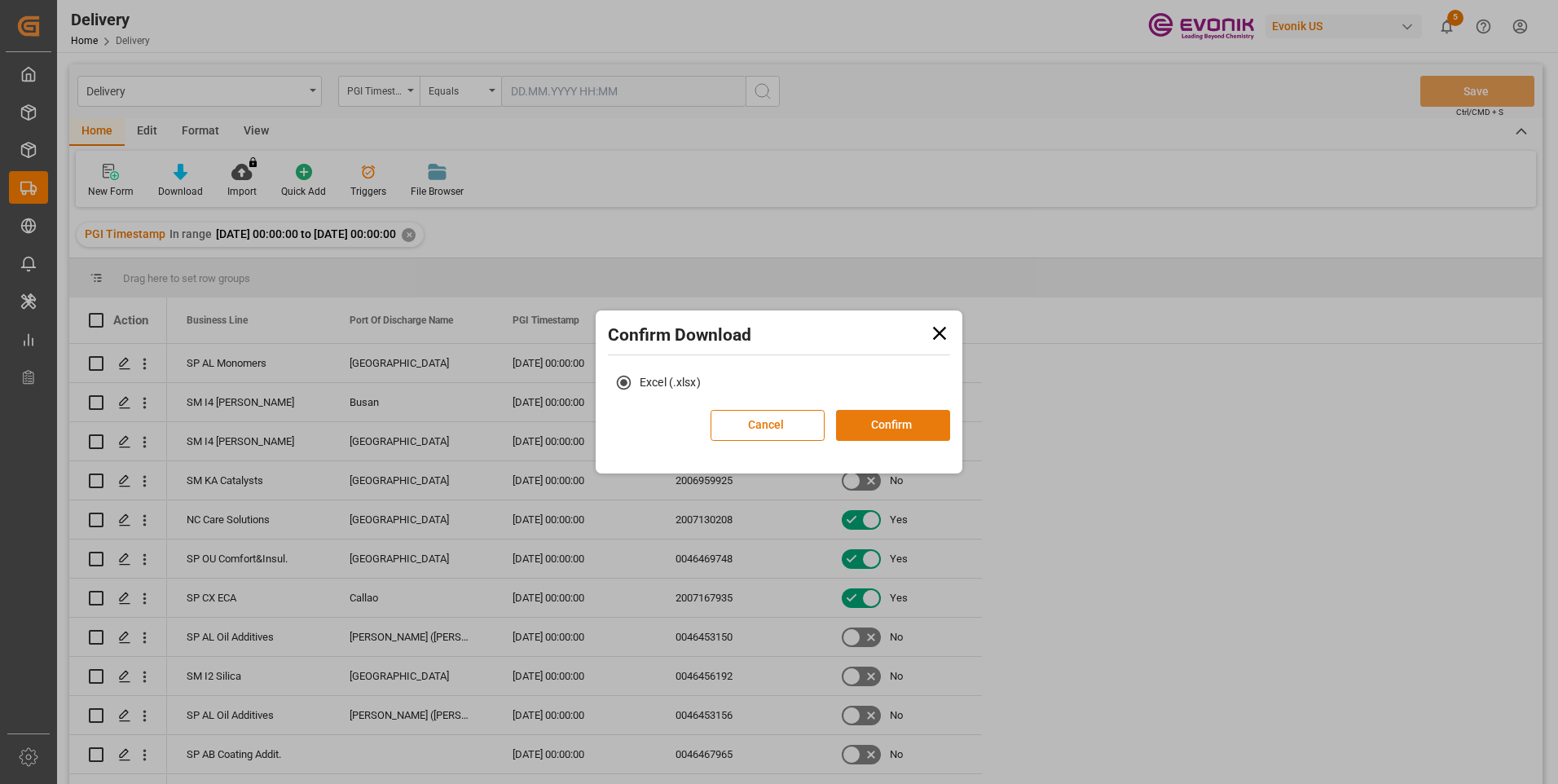
click at [879, 421] on button "Confirm" at bounding box center [893, 425] width 114 height 31
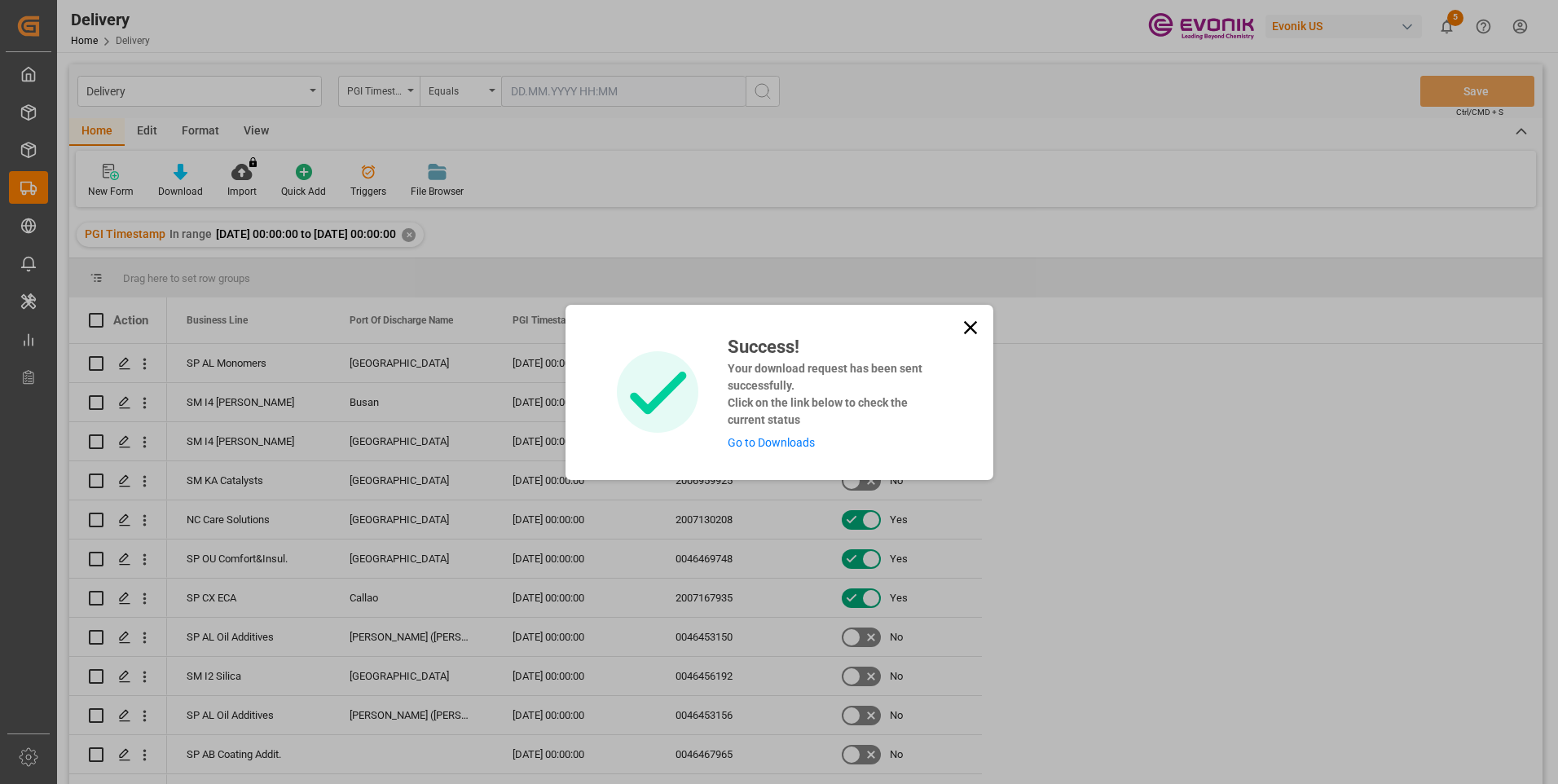
click at [796, 438] on link "Go to Downloads" at bounding box center [771, 442] width 87 height 13
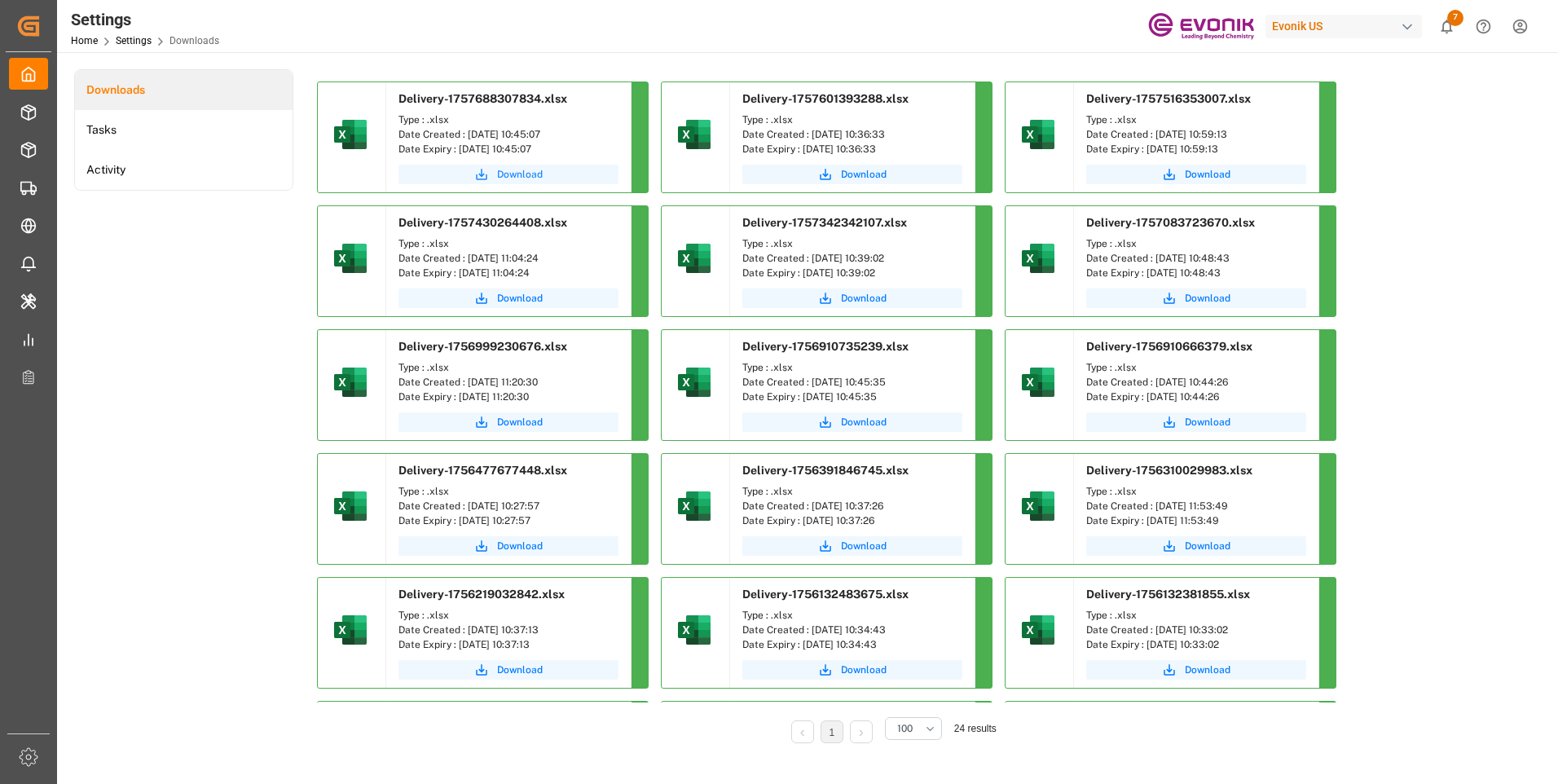
click at [509, 164] on button "Download" at bounding box center [508, 174] width 220 height 20
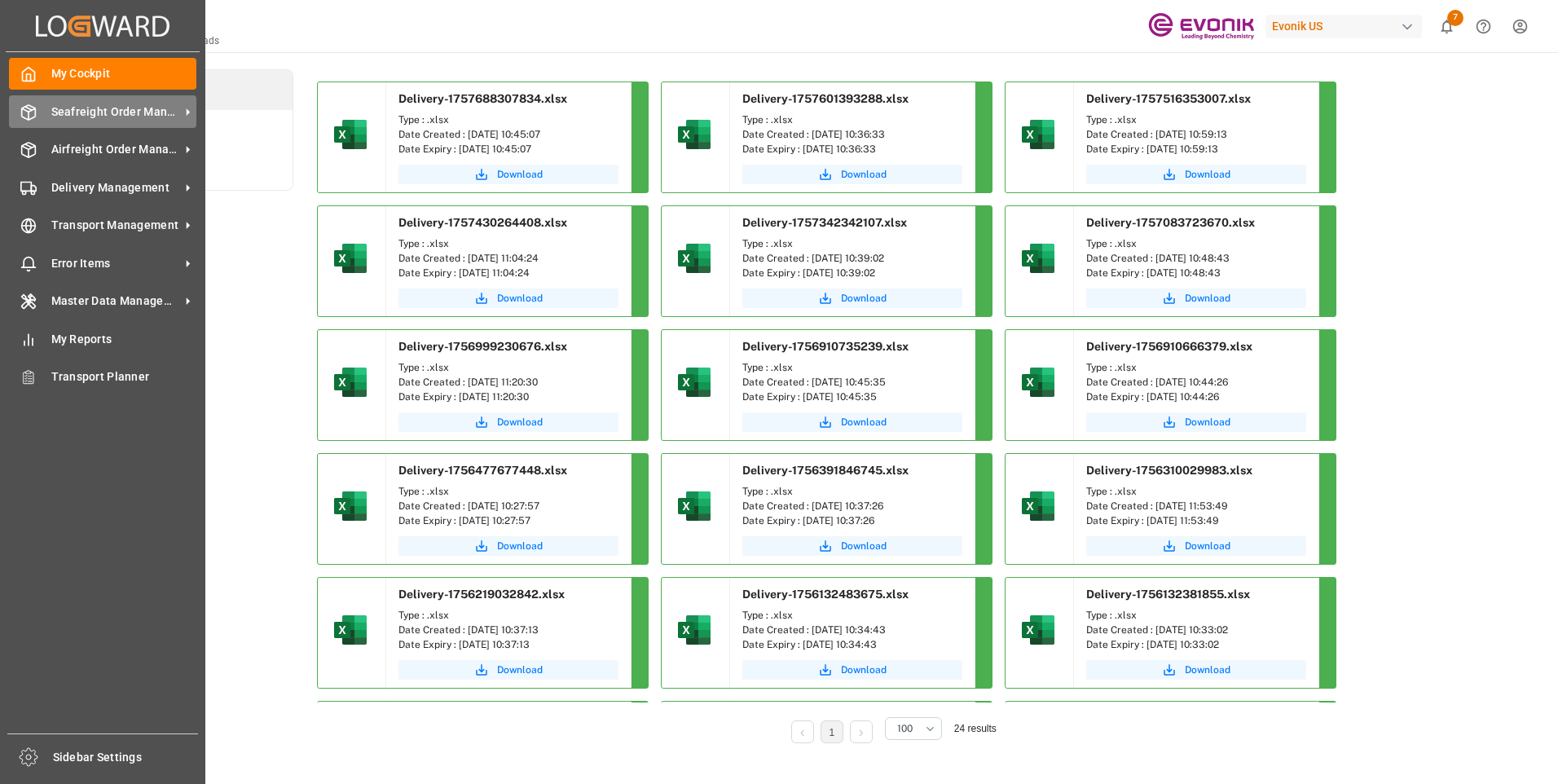
click at [73, 104] on span "Seafreight Order Management" at bounding box center [115, 112] width 129 height 17
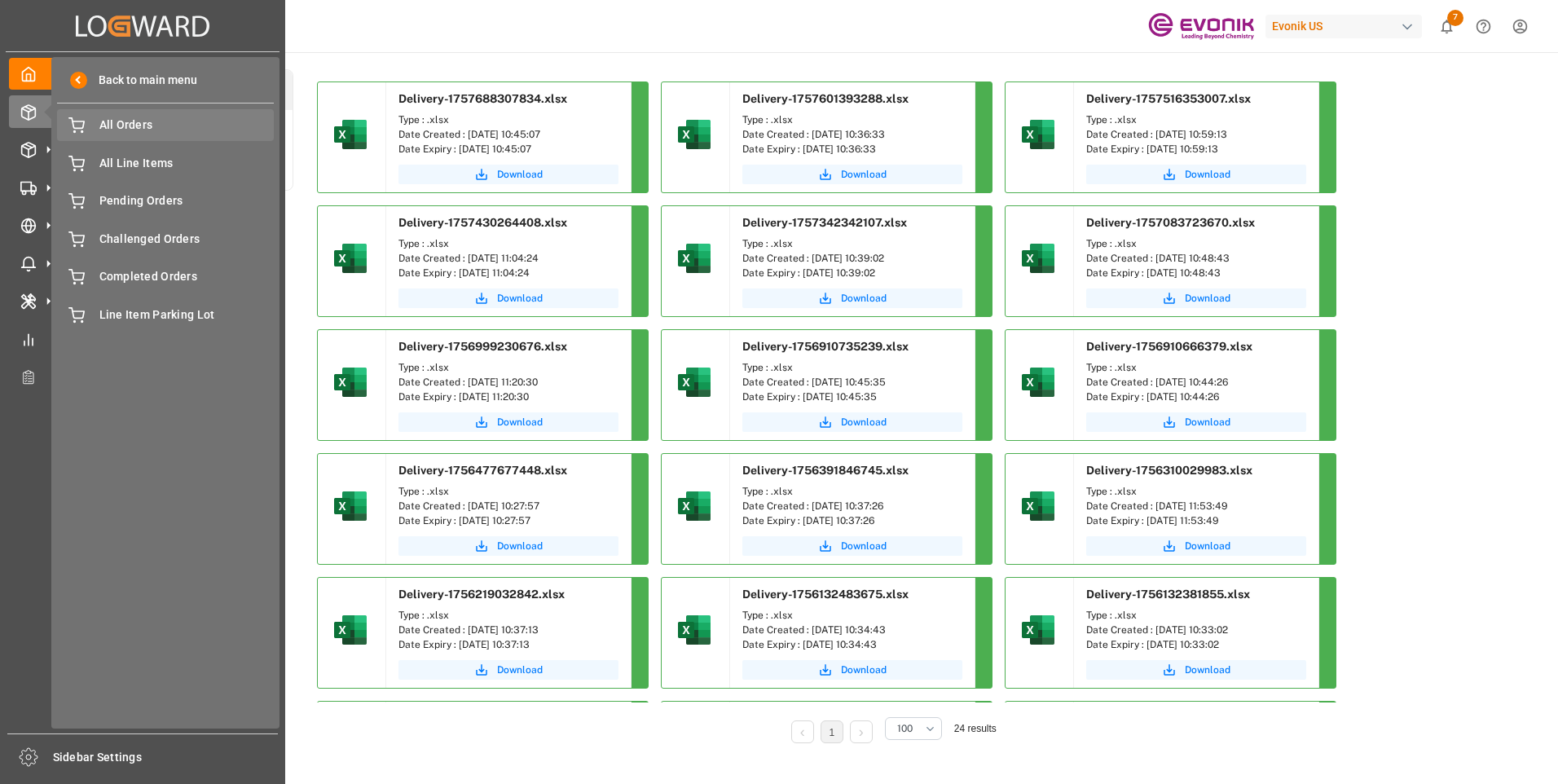
click at [140, 131] on span "All Orders" at bounding box center [187, 125] width 175 height 17
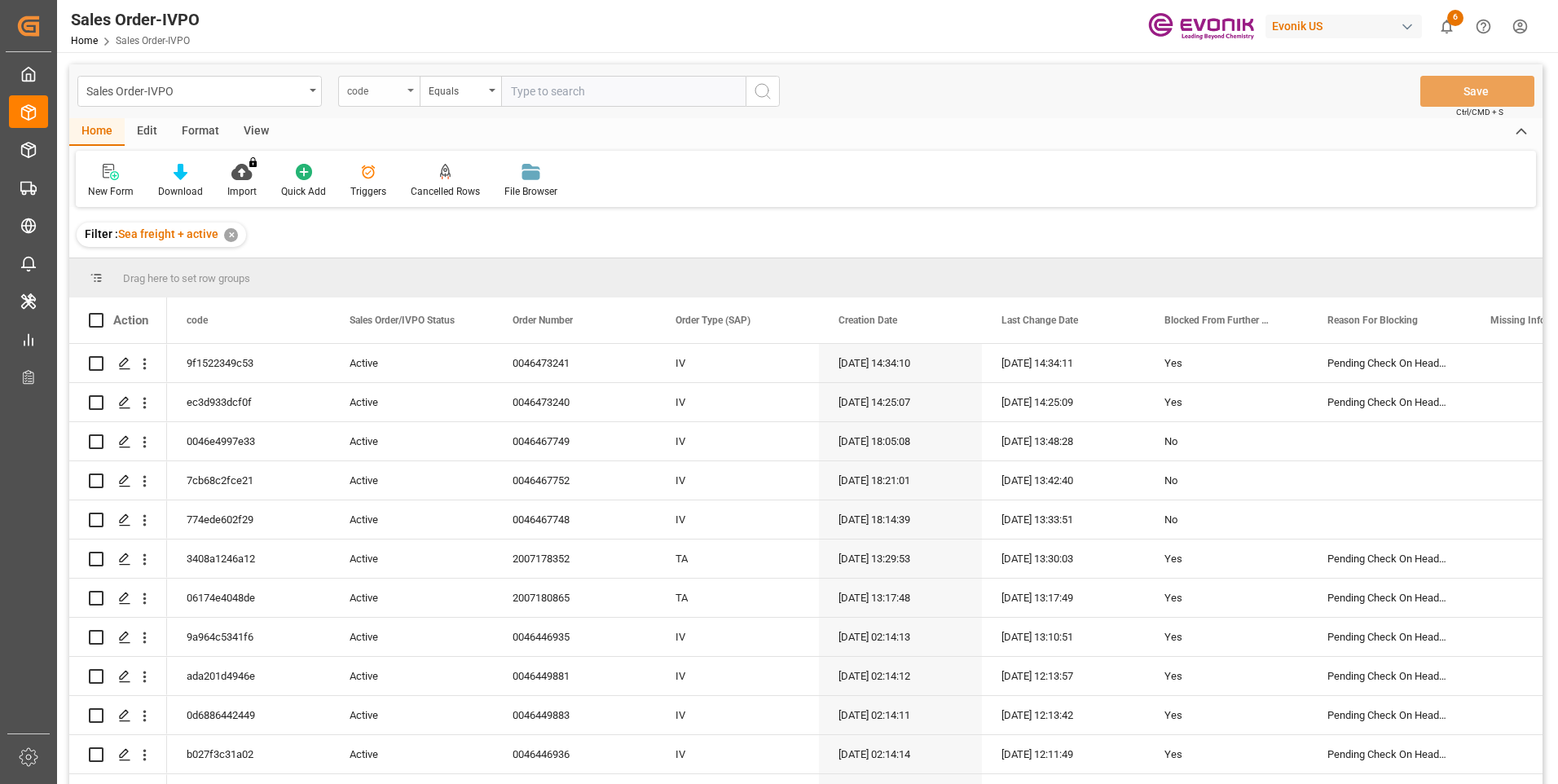
click at [410, 89] on icon "open menu" at bounding box center [410, 90] width 7 height 3
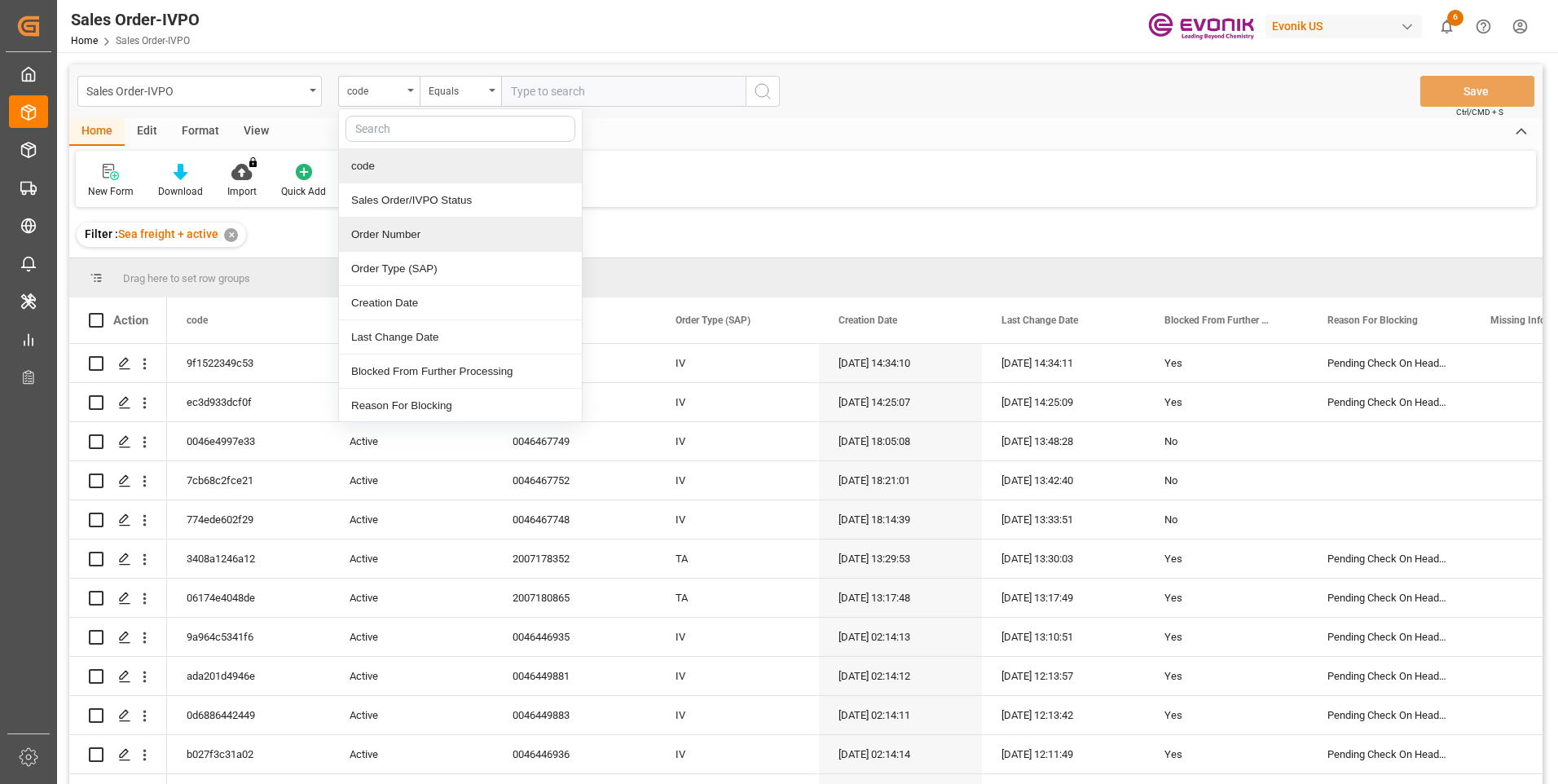
click at [382, 235] on div "Order Number" at bounding box center [460, 235] width 243 height 34
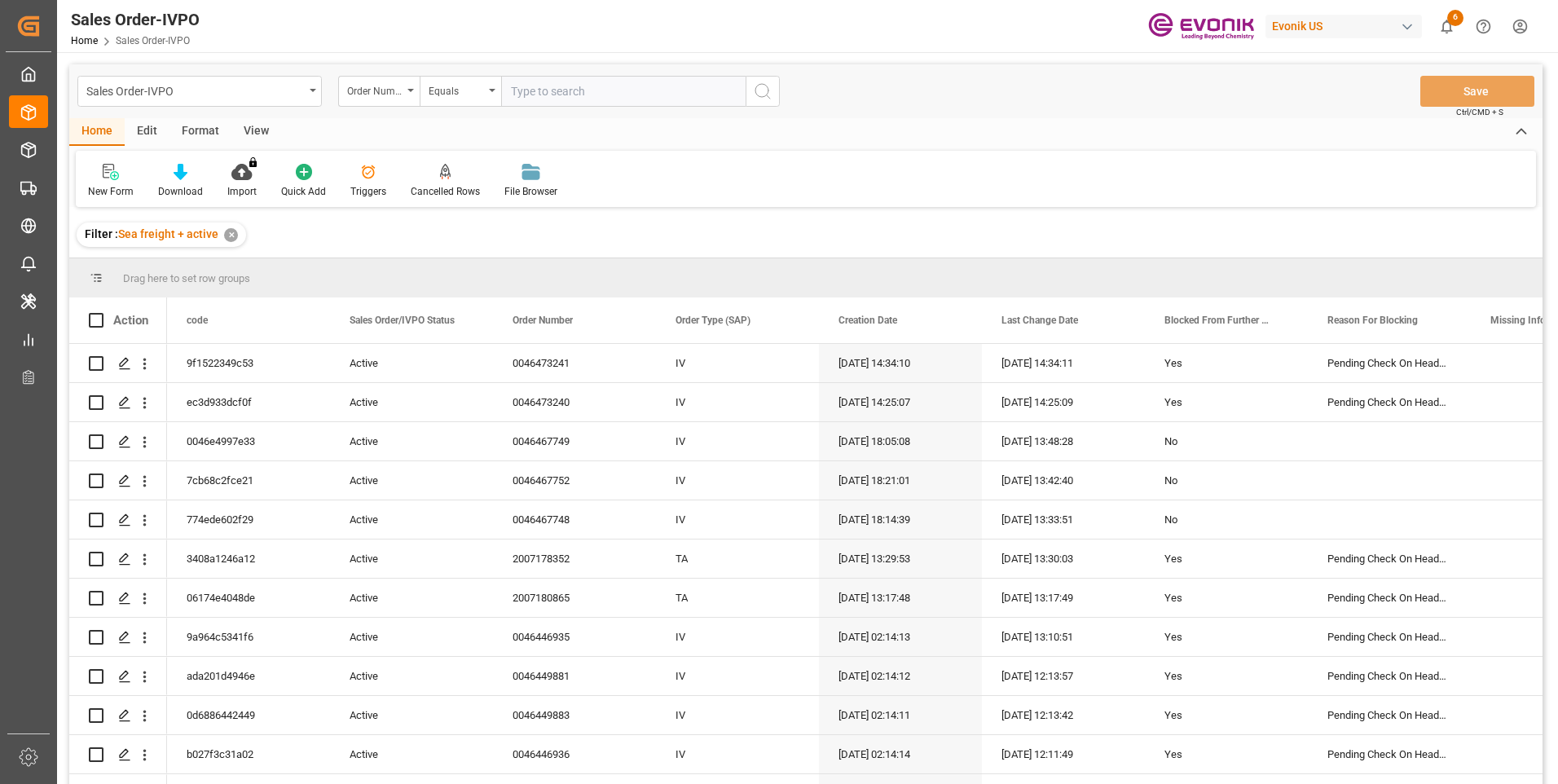
click at [541, 93] on input "text" at bounding box center [623, 91] width 244 height 31
paste input "0046472031"
type input "0046472031"
click at [765, 89] on icon "search button" at bounding box center [762, 91] width 20 height 20
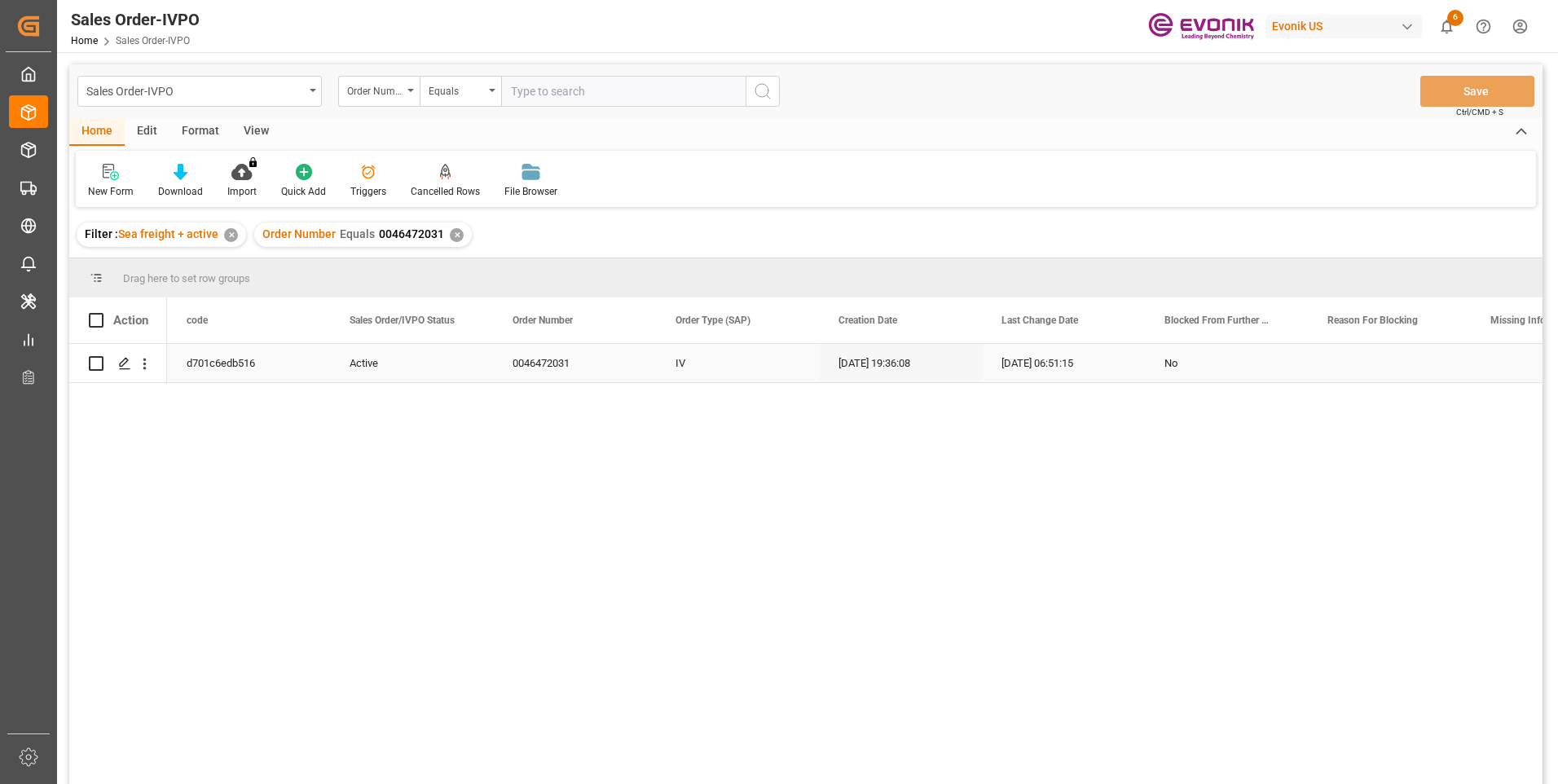
click at [1175, 355] on div "No" at bounding box center [1226, 363] width 123 height 37
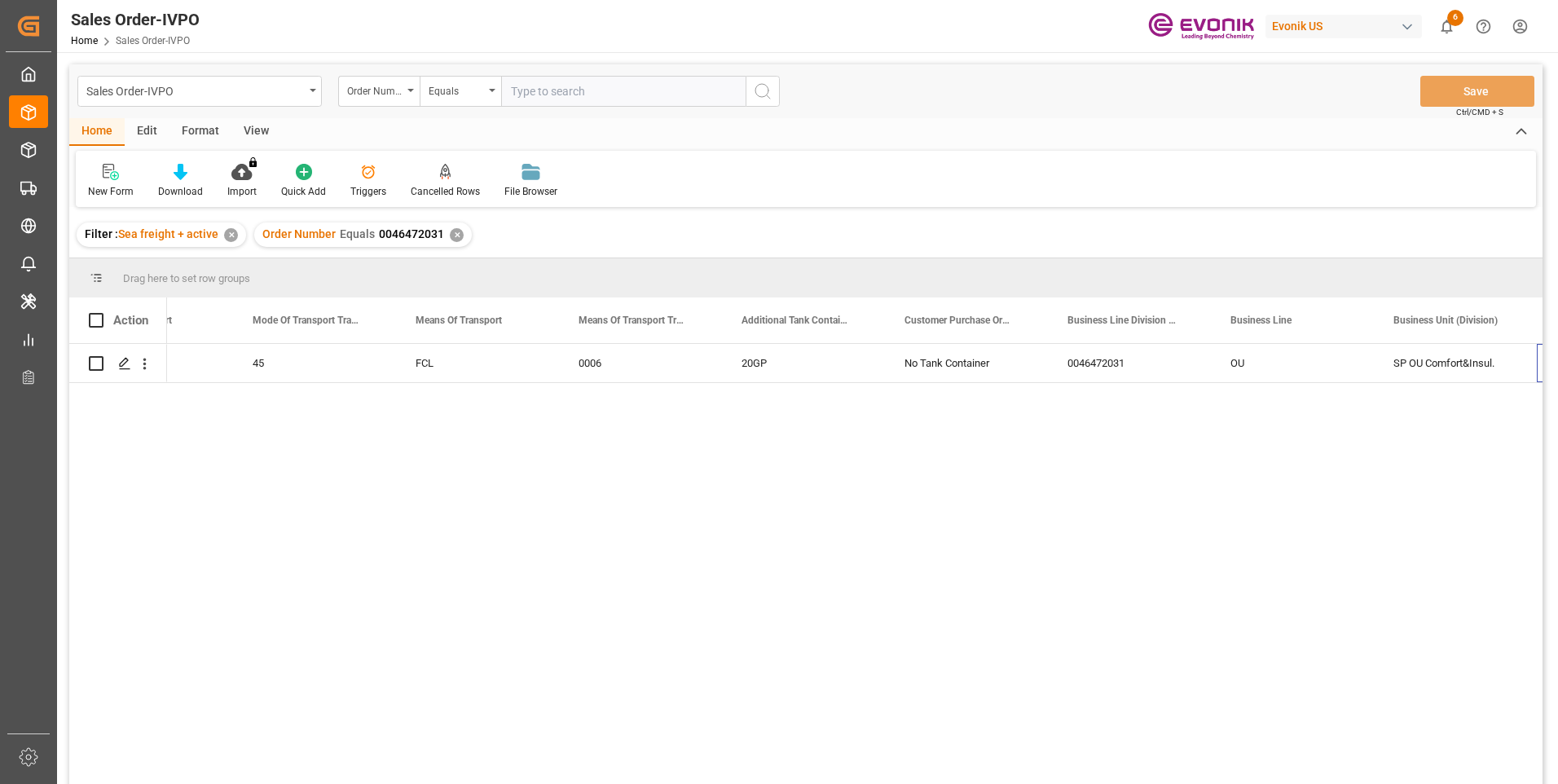
scroll to position [0, 2704]
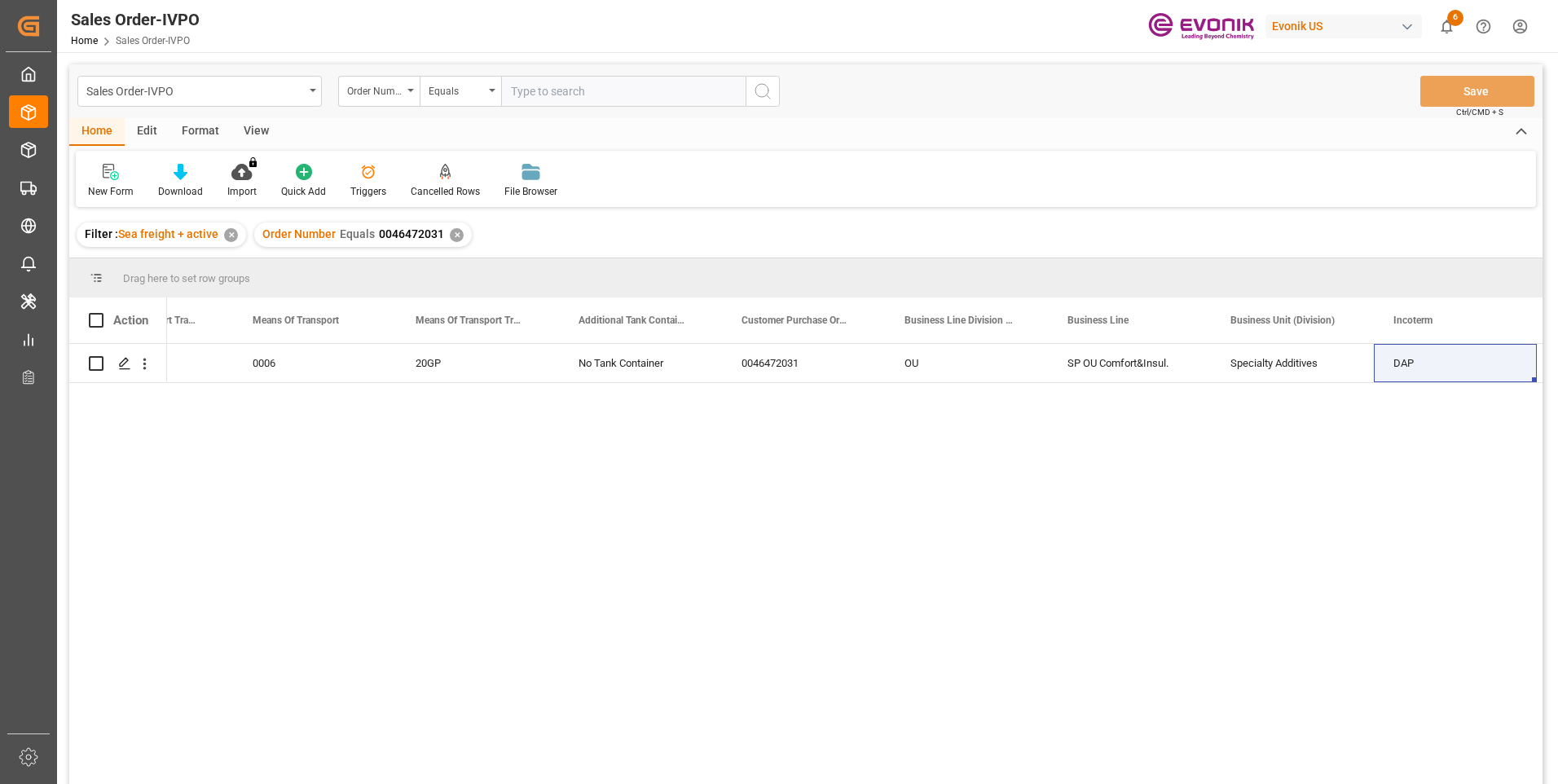
drag, startPoint x: 528, startPoint y: 89, endPoint x: 531, endPoint y: 101, distance: 12.4
click at [528, 89] on input "text" at bounding box center [623, 91] width 244 height 31
paste input "2007103563"
type input "2007103563"
click at [771, 89] on icon "search button" at bounding box center [762, 91] width 20 height 20
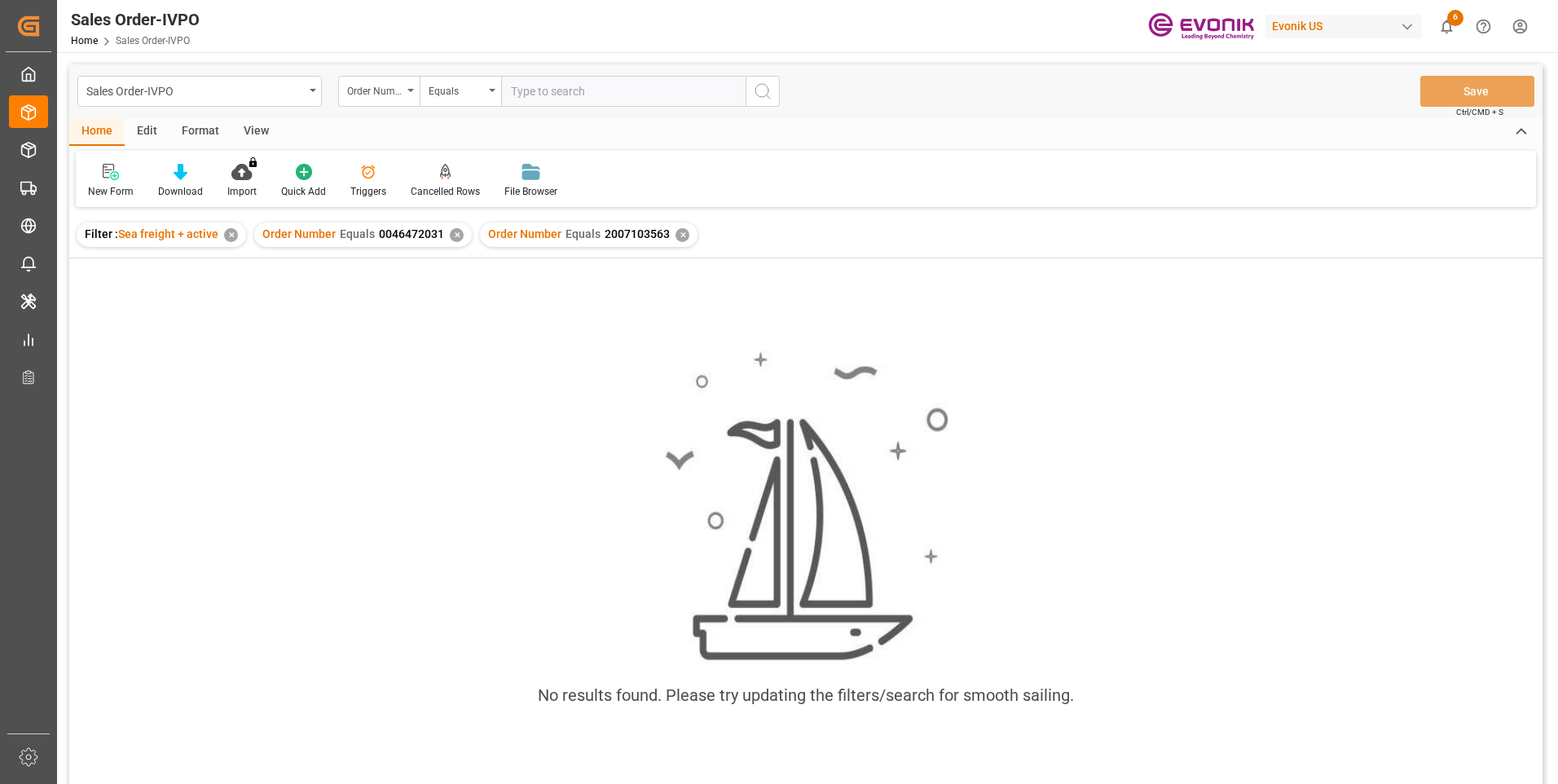
click at [453, 233] on div "✕" at bounding box center [456, 235] width 14 height 14
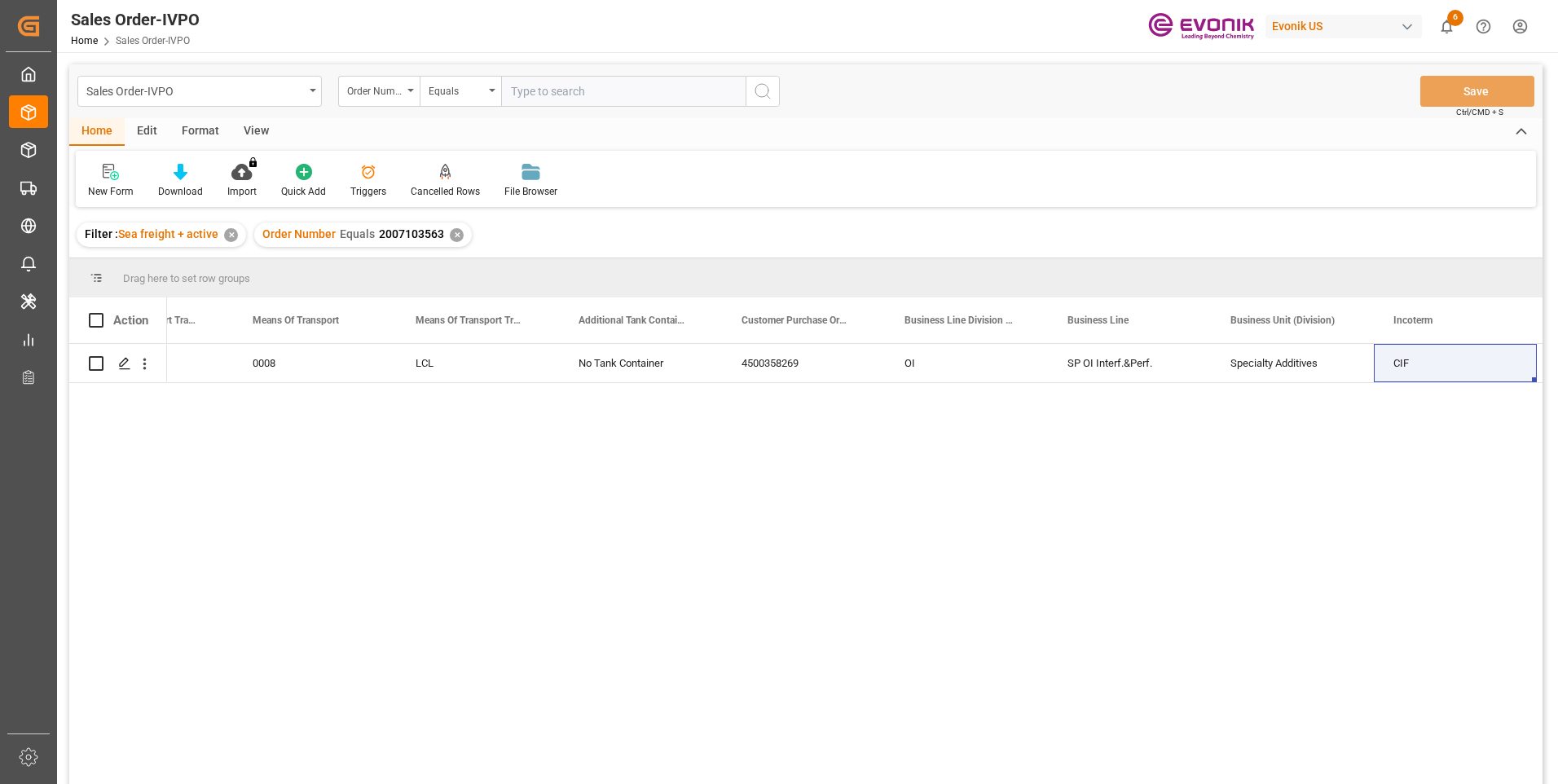
click at [553, 93] on input "text" at bounding box center [623, 91] width 244 height 31
paste input "2007068447"
type input "2007068447"
click at [771, 78] on button "search button" at bounding box center [763, 91] width 34 height 31
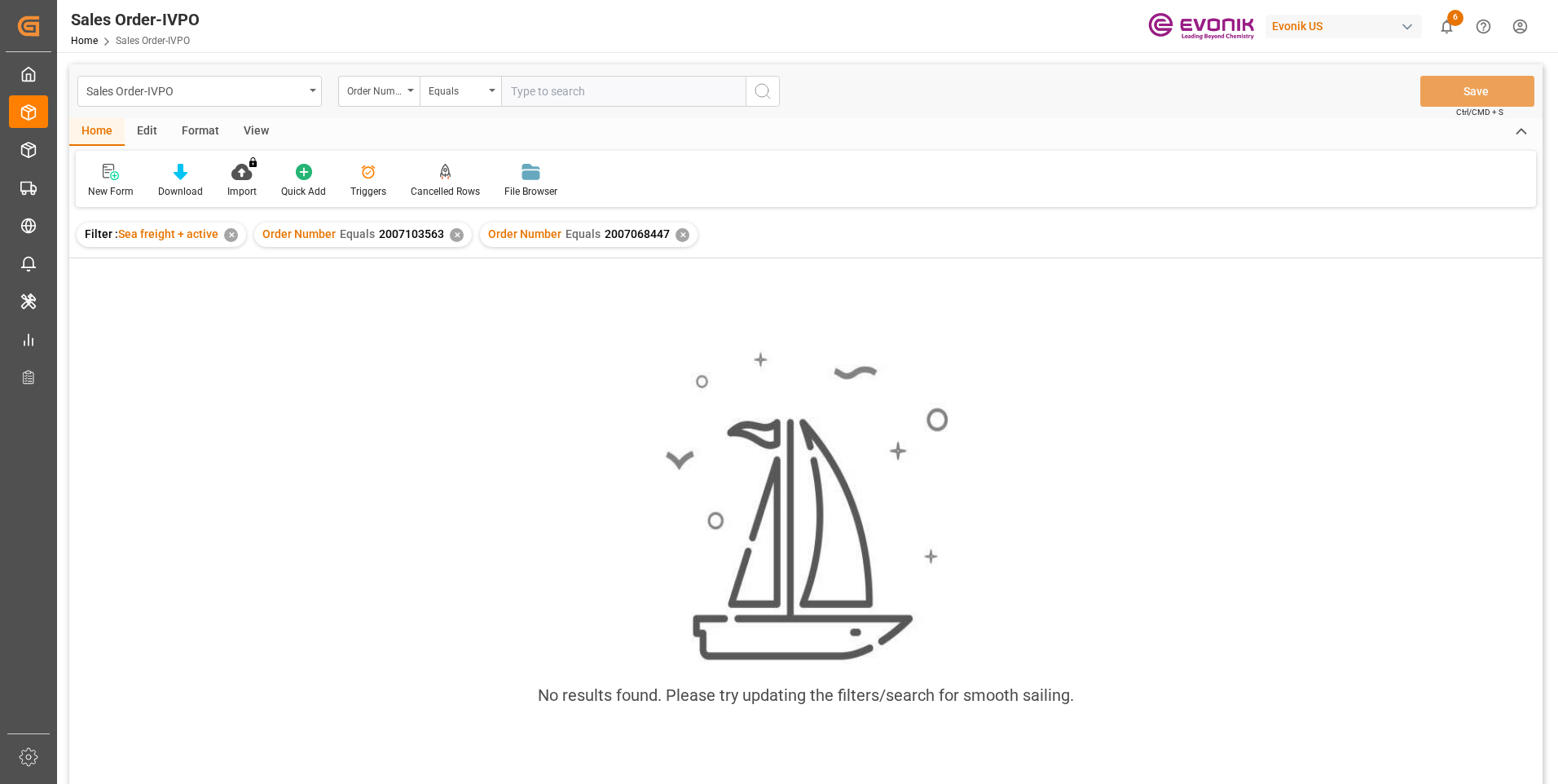
click at [451, 237] on div "✕" at bounding box center [456, 235] width 14 height 14
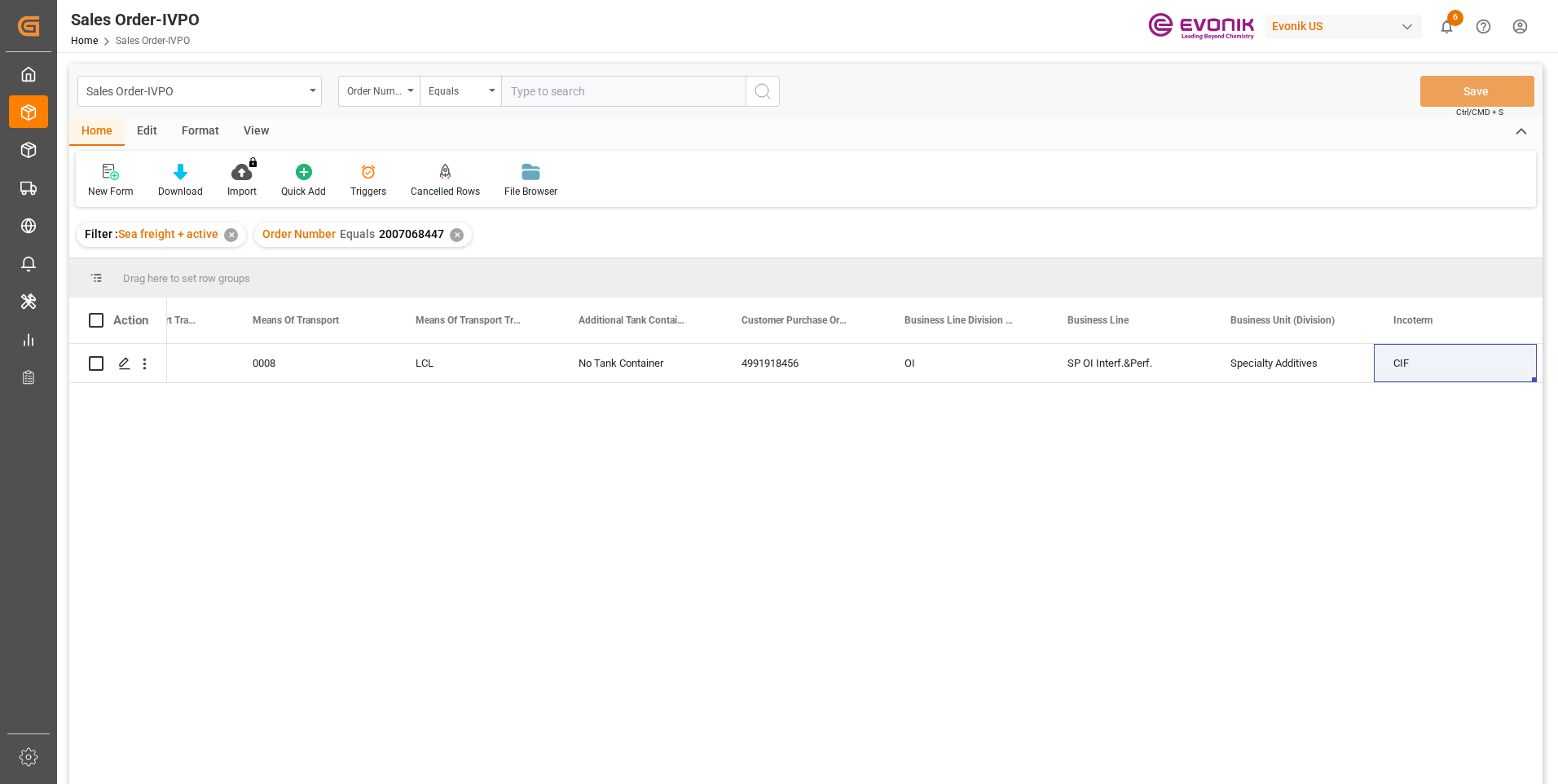
click at [540, 87] on input "text" at bounding box center [623, 91] width 244 height 31
paste input "46463974"
type input "0046463974"
click at [767, 89] on icon "search button" at bounding box center [762, 91] width 20 height 20
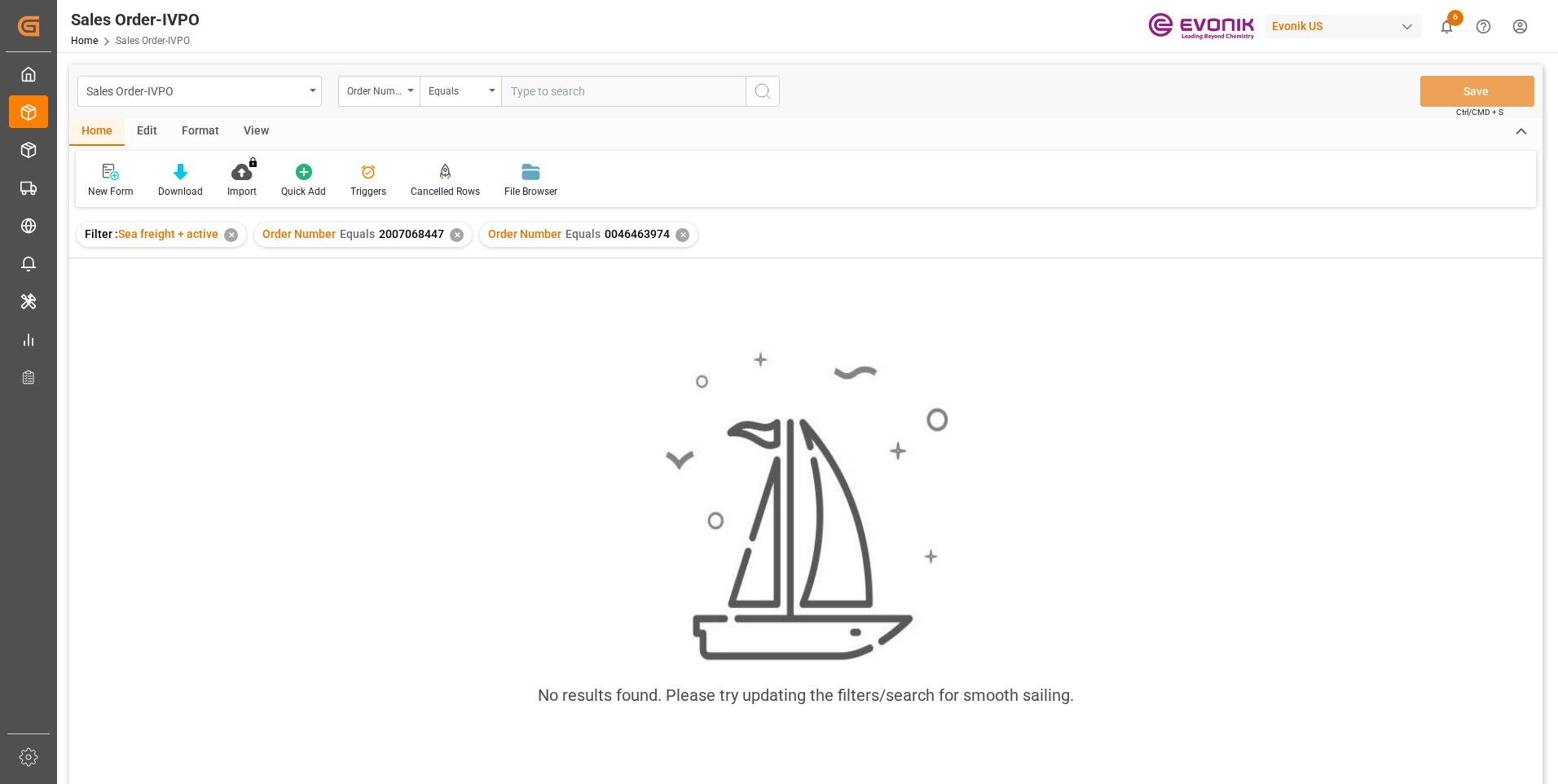
click at [454, 235] on div "✕" at bounding box center [456, 235] width 14 height 14
click at [534, 89] on input "text" at bounding box center [623, 91] width 244 height 31
paste input "46463974"
type input "0046463974"
click at [761, 88] on icon "search button" at bounding box center [762, 91] width 20 height 20
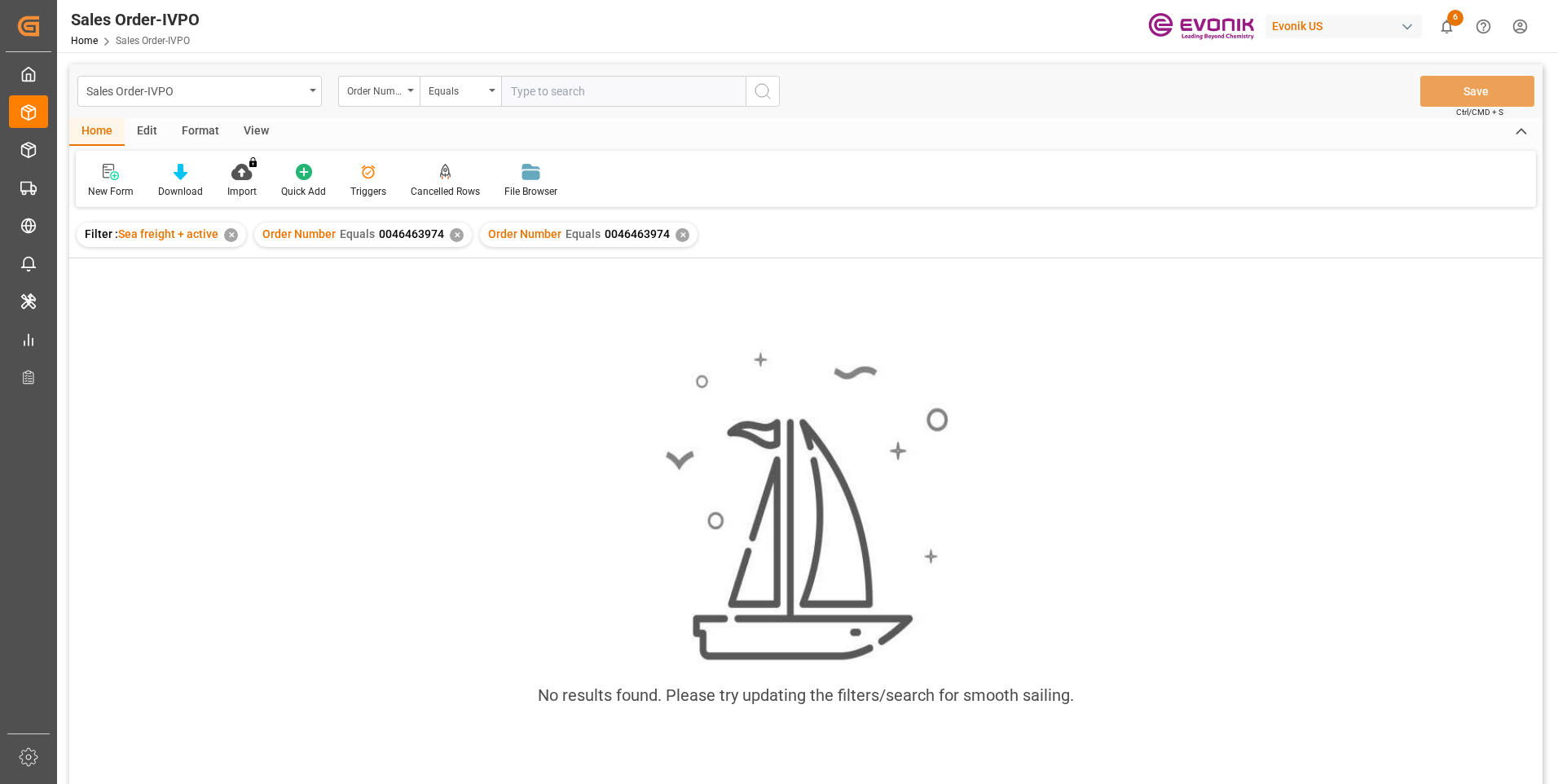
click at [453, 233] on div "✕" at bounding box center [456, 235] width 14 height 14
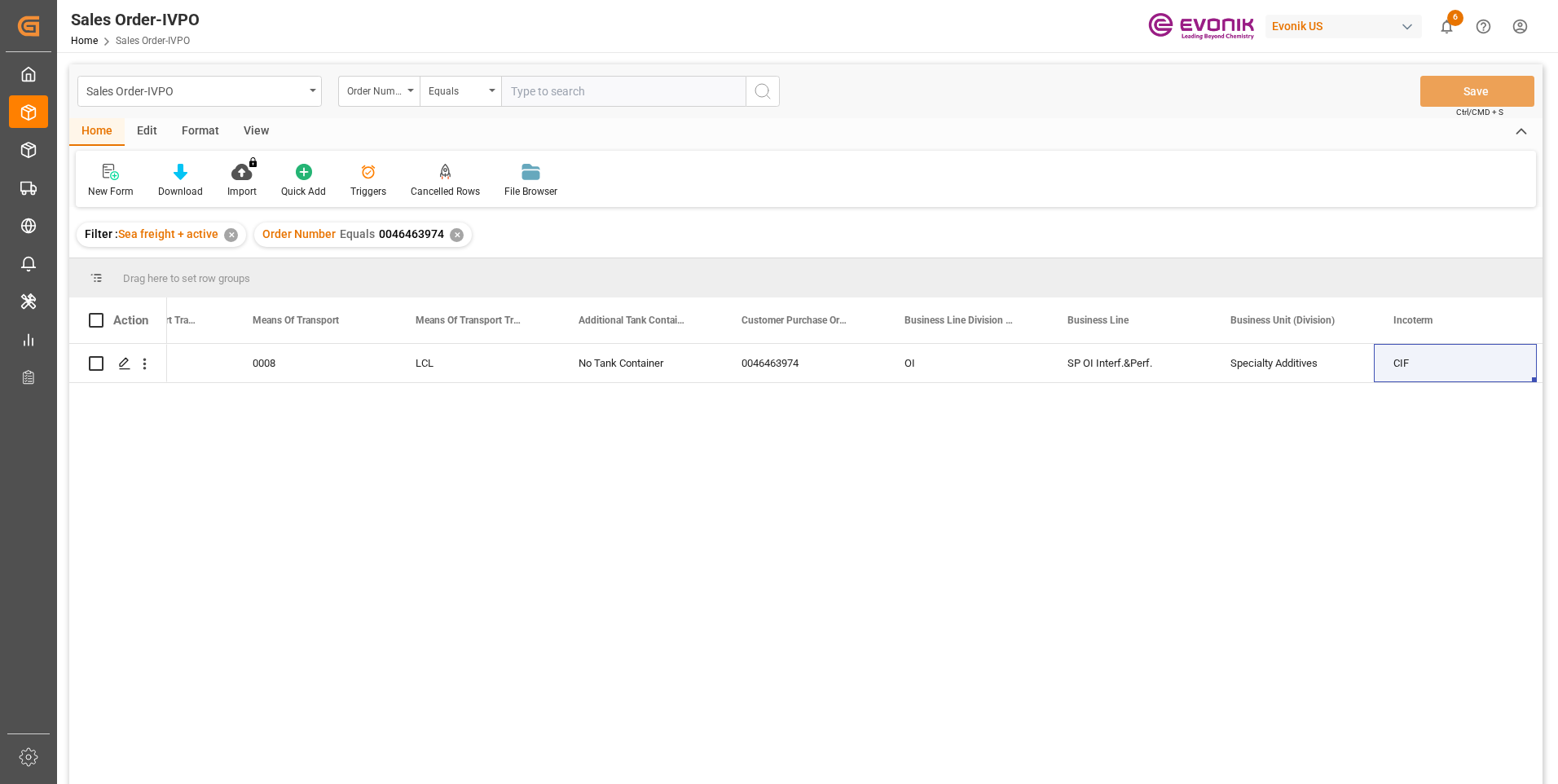
click at [544, 89] on input "text" at bounding box center [623, 91] width 244 height 31
paste input "0046467216"
type input "0046467216"
click at [768, 90] on circle "search button" at bounding box center [761, 90] width 13 height 13
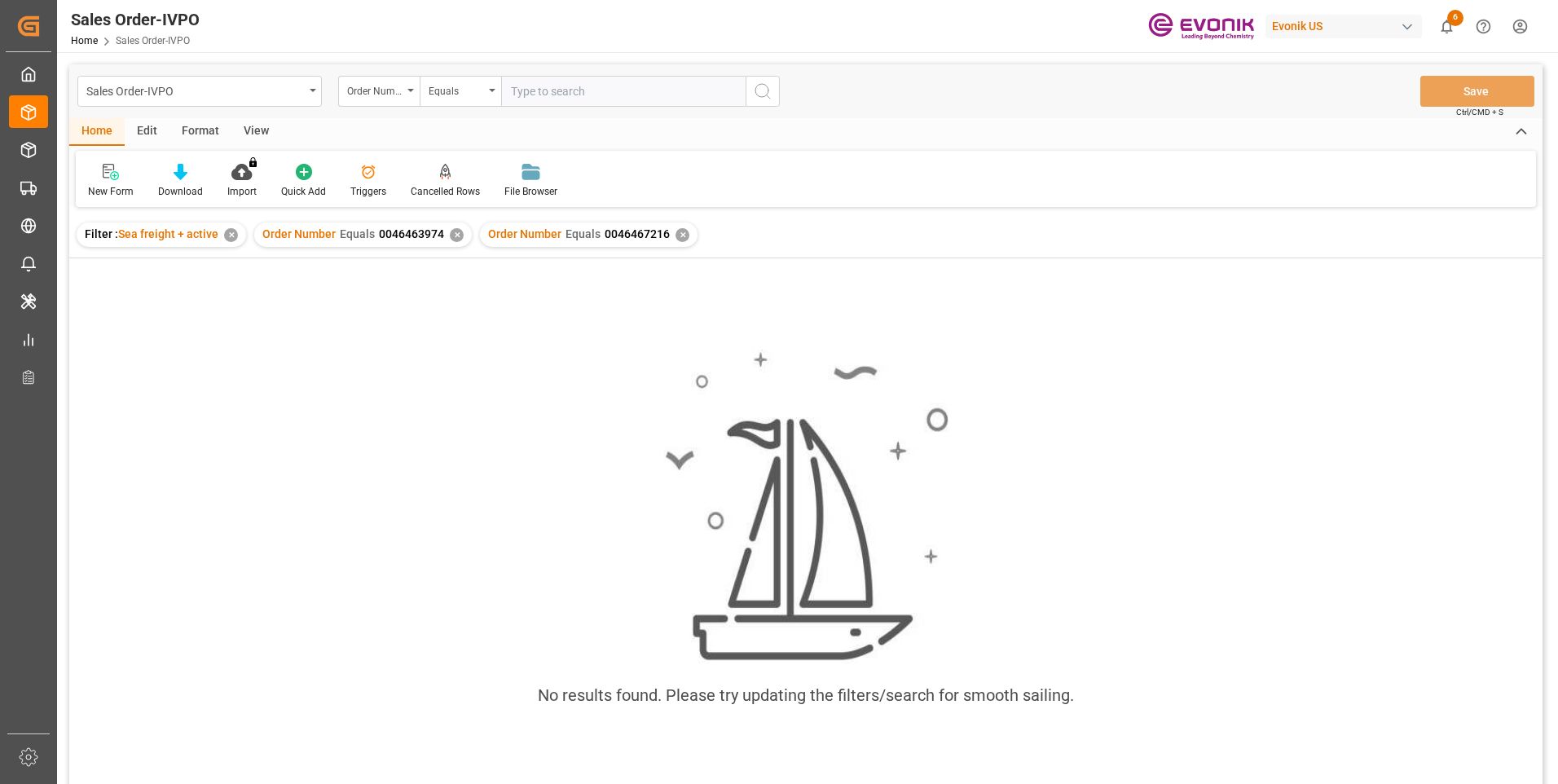
click at [451, 232] on div "✕" at bounding box center [456, 235] width 14 height 14
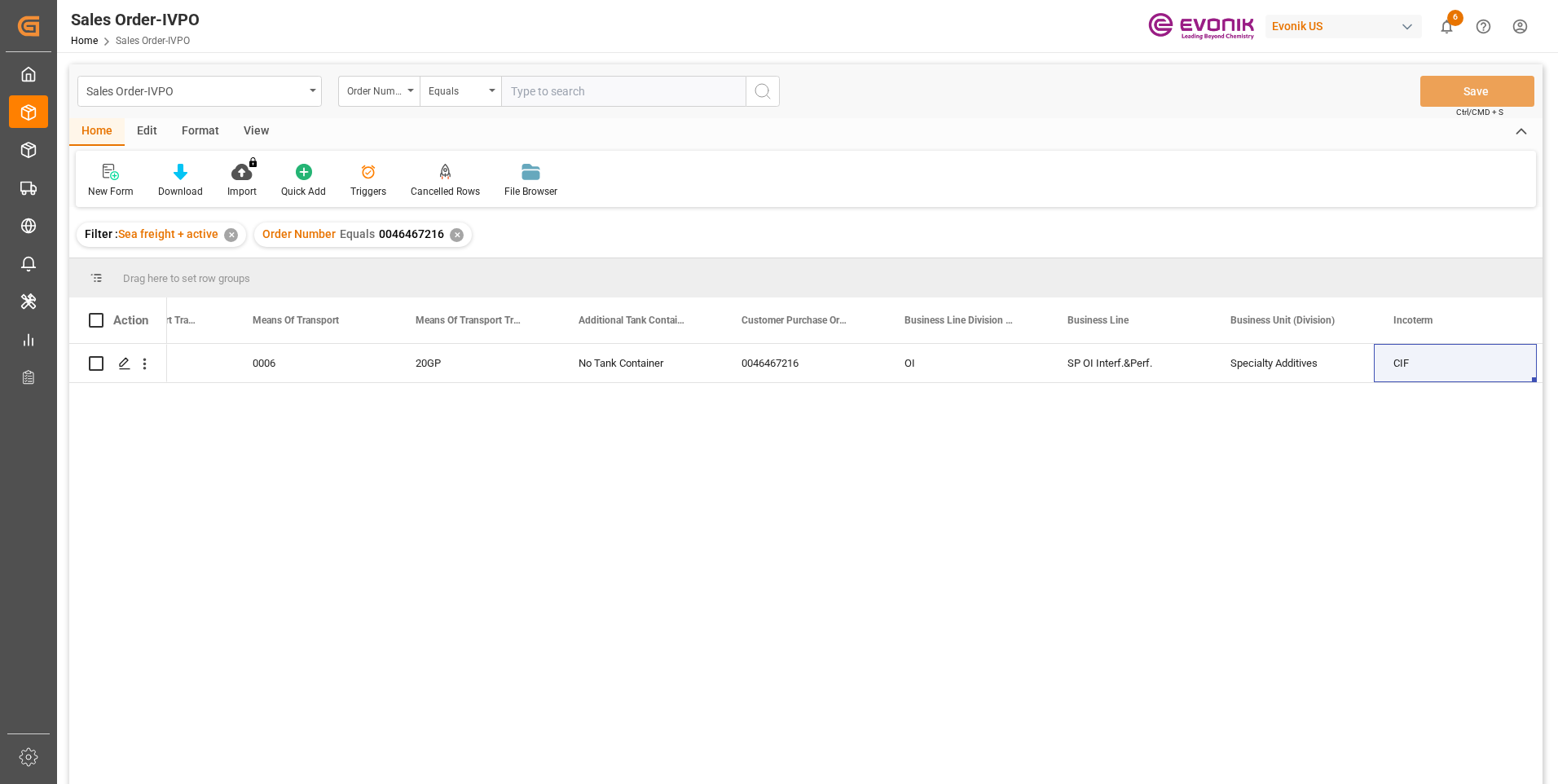
click at [569, 95] on input "text" at bounding box center [623, 91] width 244 height 31
paste input "0046463930"
type input "0046463930"
click at [763, 93] on icon "search button" at bounding box center [762, 91] width 20 height 20
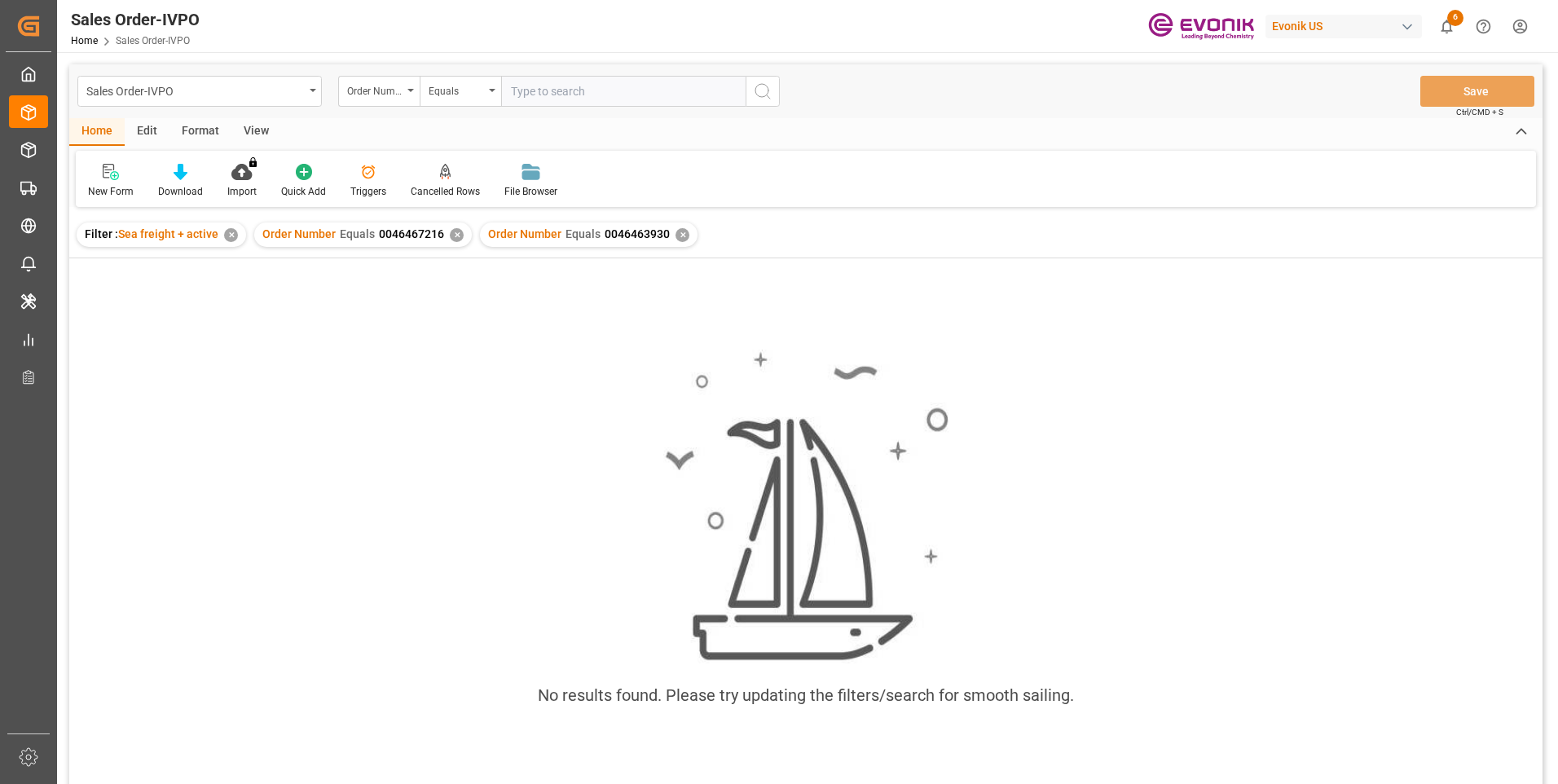
click at [454, 233] on div "✕" at bounding box center [456, 235] width 14 height 14
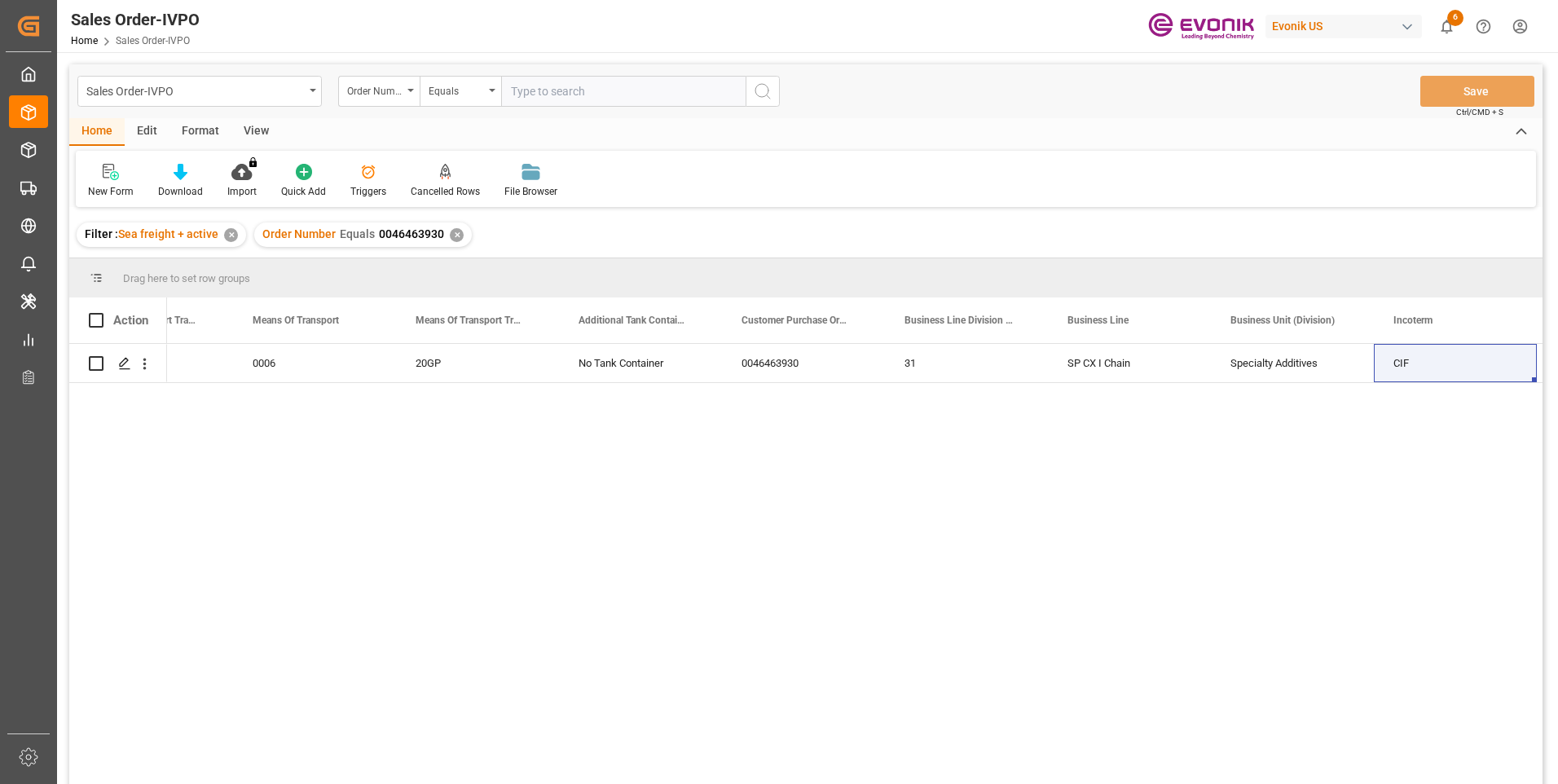
click at [539, 88] on input "text" at bounding box center [623, 91] width 244 height 31
paste input "0046463934"
type input "0046463934"
click at [763, 86] on icon "search button" at bounding box center [762, 91] width 20 height 20
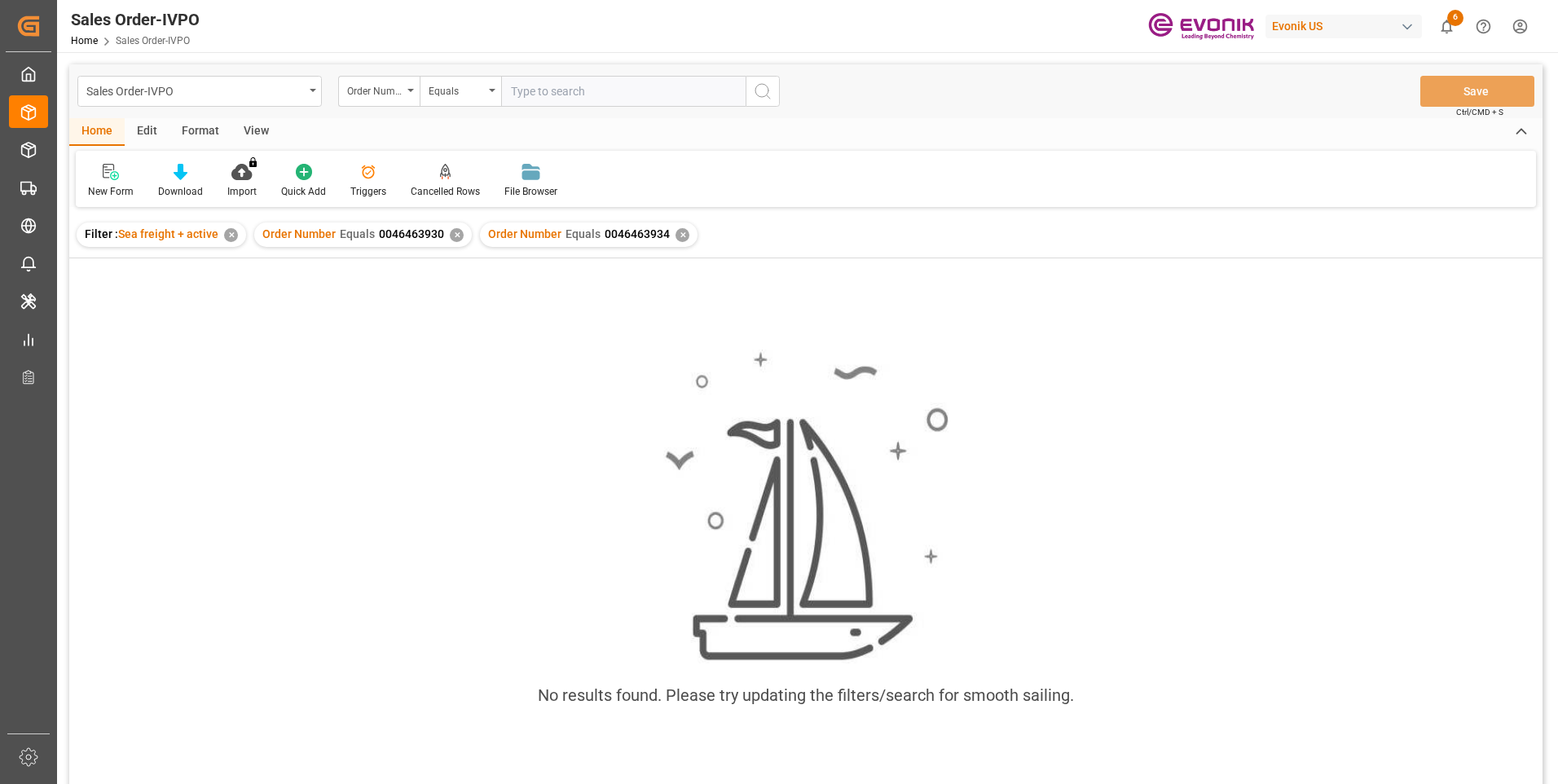
click at [450, 236] on div "✕" at bounding box center [456, 235] width 14 height 14
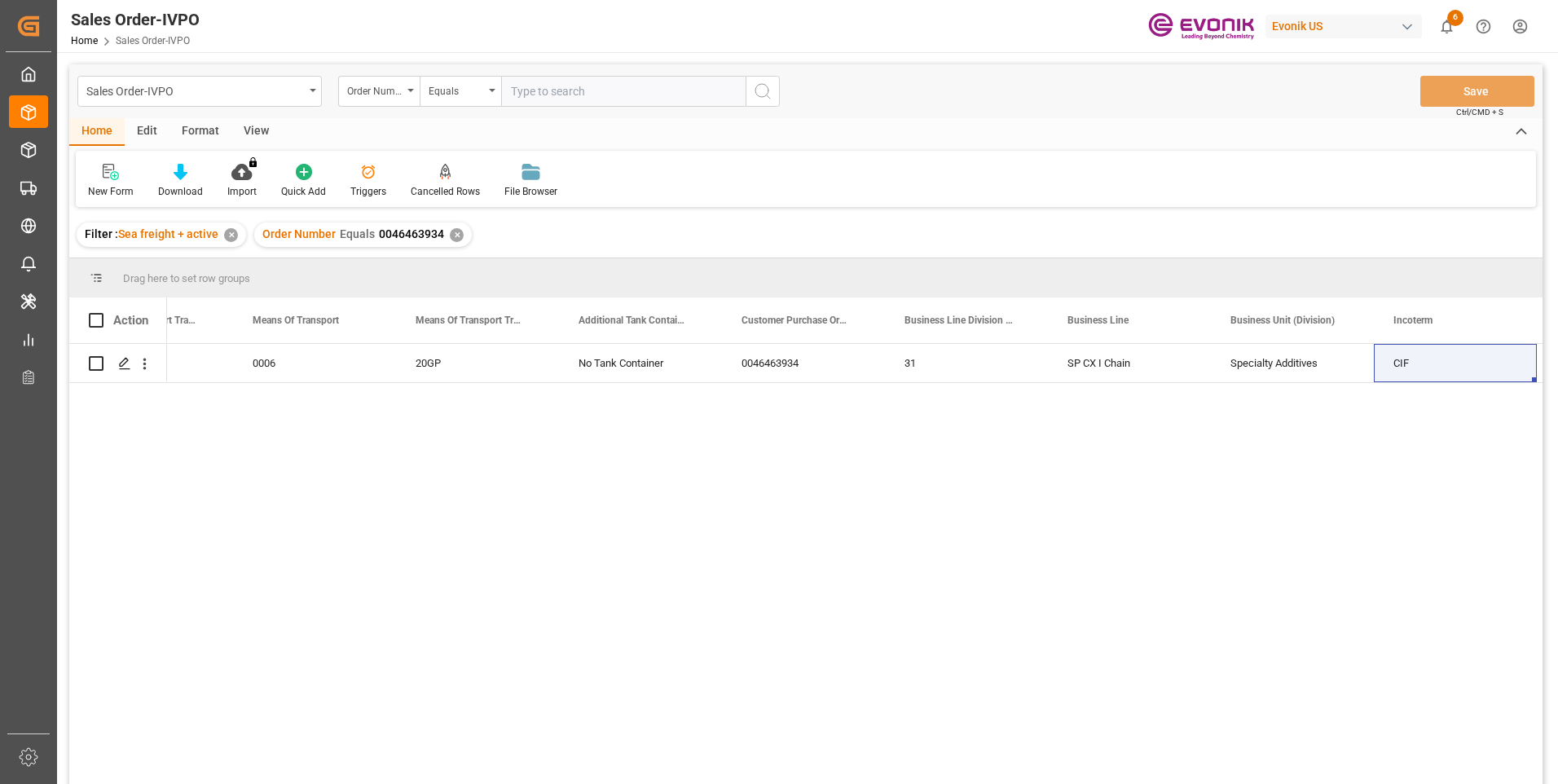
click at [541, 86] on input "text" at bounding box center [623, 91] width 244 height 31
paste input "0046463933"
type input "0046463933"
click at [761, 90] on icon "search button" at bounding box center [762, 91] width 20 height 20
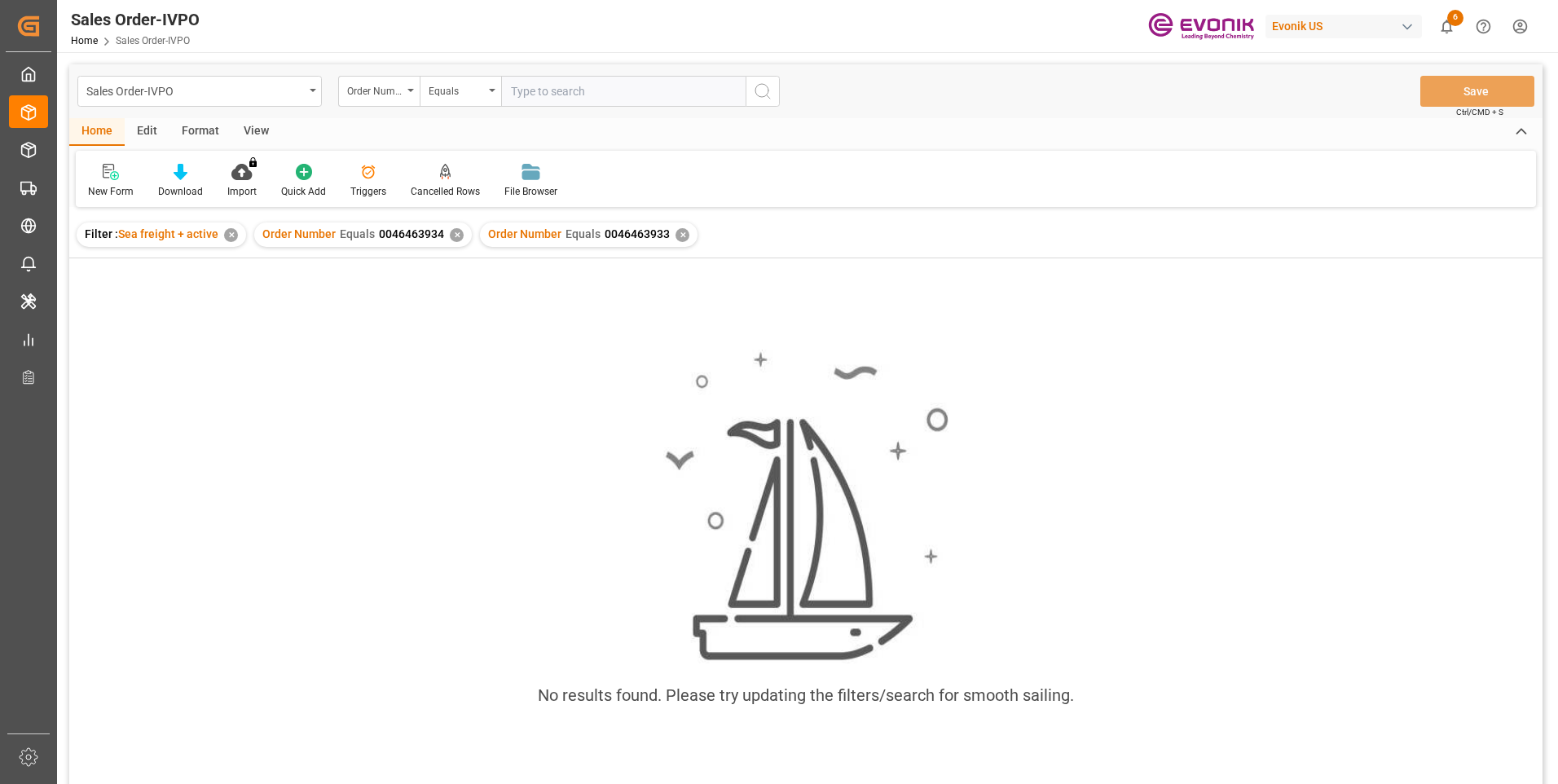
click at [455, 237] on div "✕" at bounding box center [456, 235] width 14 height 14
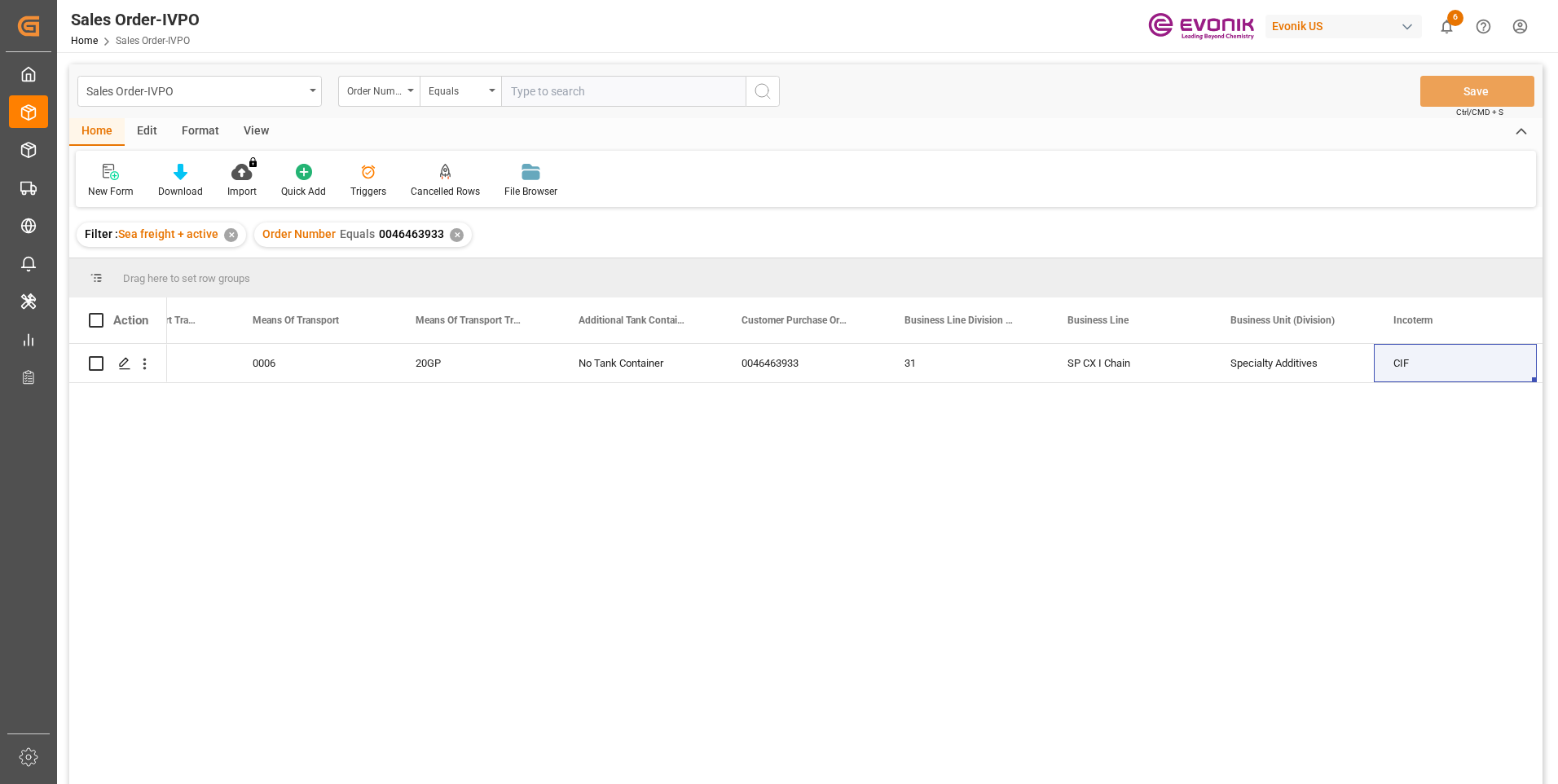
click at [561, 88] on input "text" at bounding box center [623, 91] width 244 height 31
paste input "0046463931"
type input "0046463931"
click at [764, 89] on icon "search button" at bounding box center [762, 91] width 20 height 20
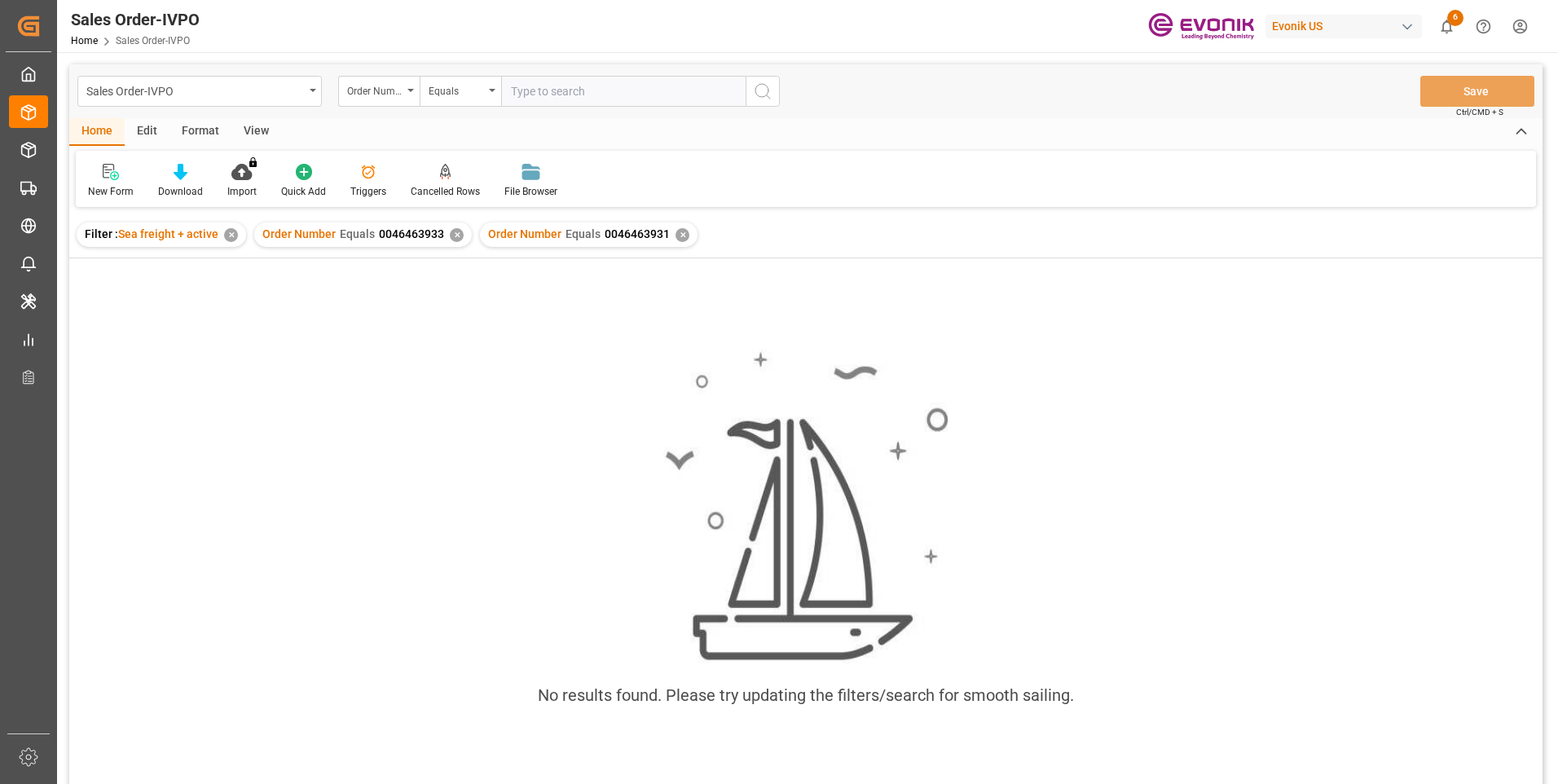
click at [451, 234] on div "✕" at bounding box center [456, 235] width 14 height 14
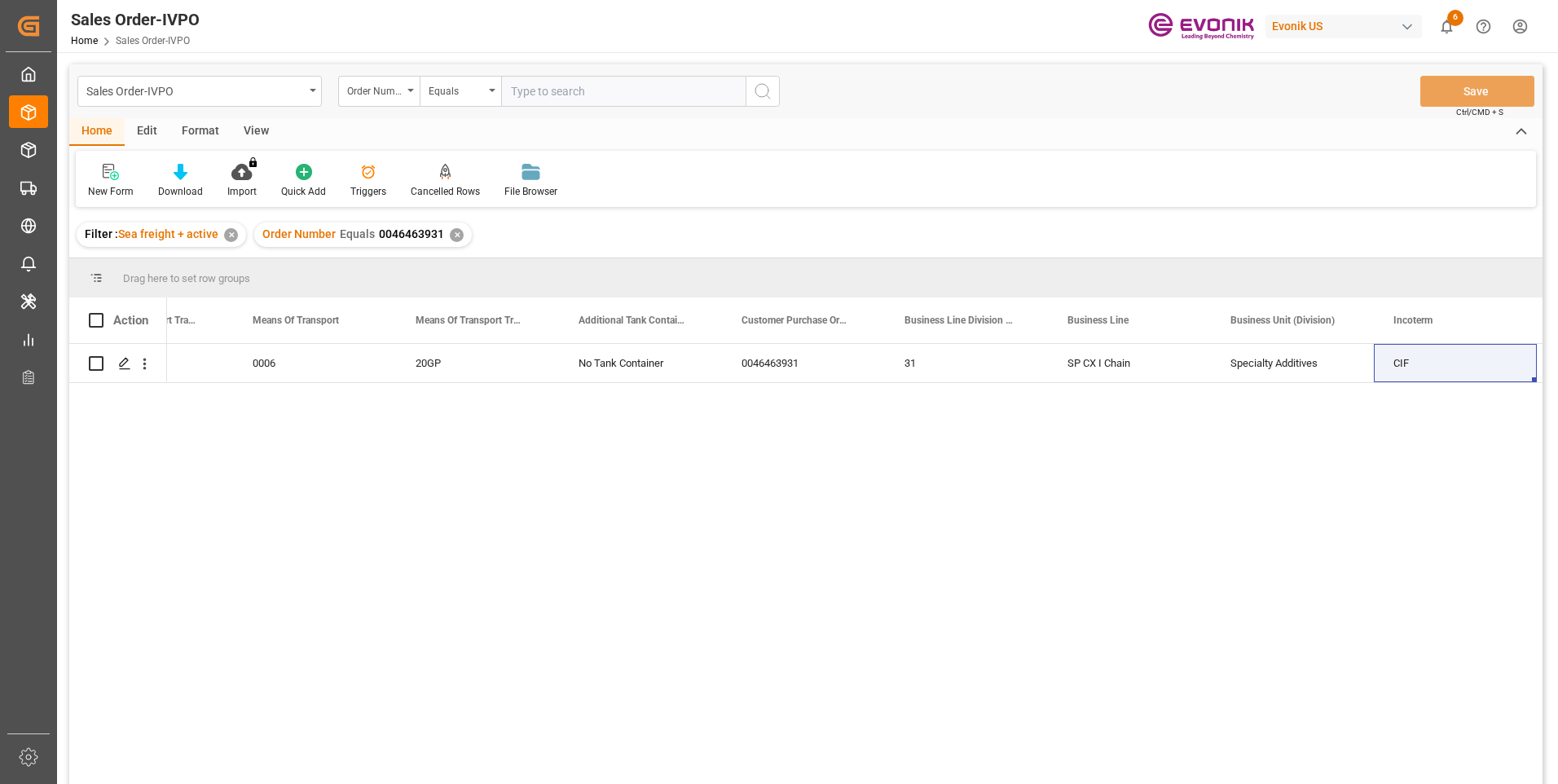
click at [555, 89] on input "text" at bounding box center [623, 91] width 244 height 31
paste input "0046467247"
type input "0046467247"
click at [769, 99] on icon "search button" at bounding box center [762, 91] width 20 height 20
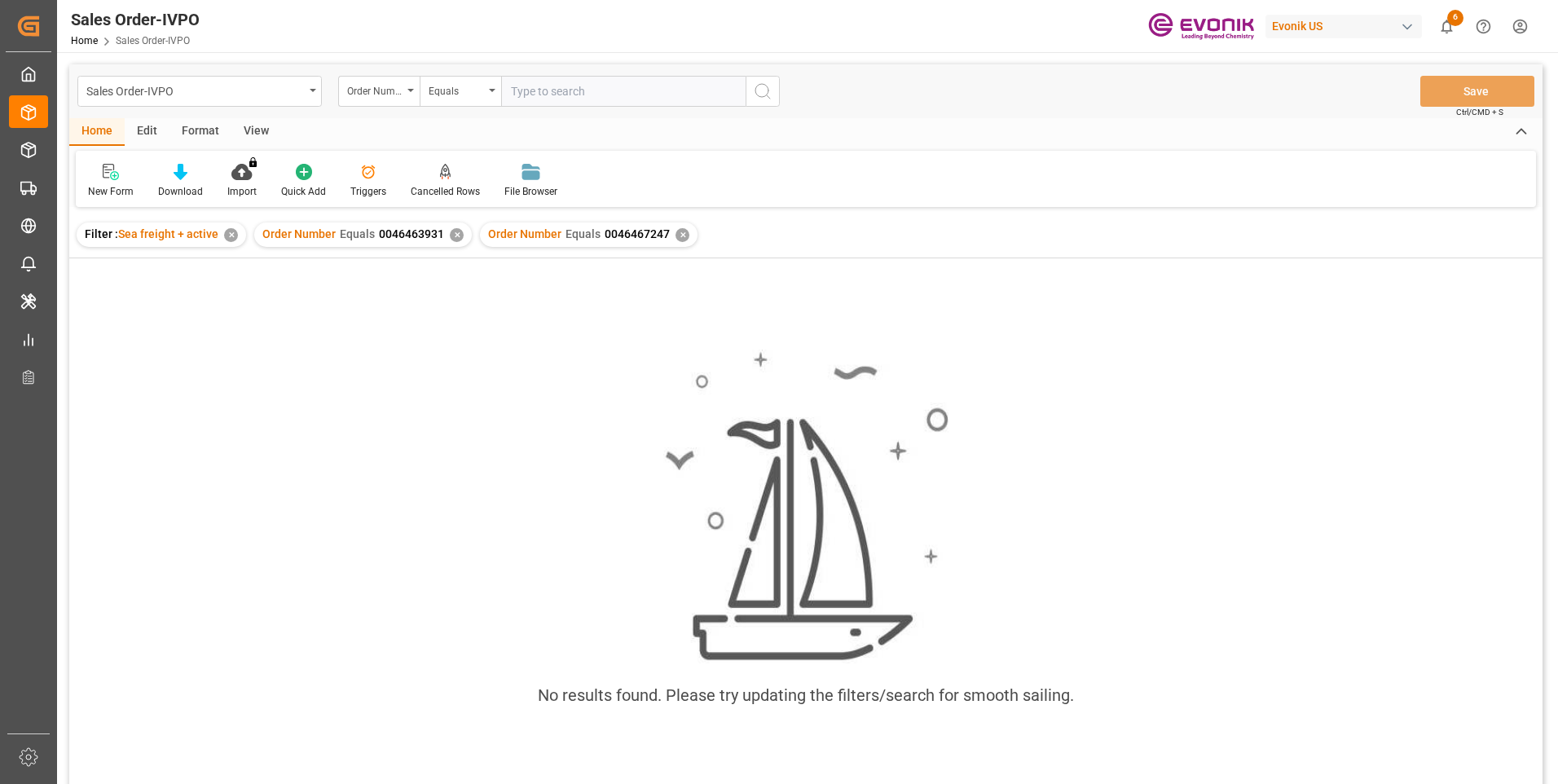
click at [453, 237] on div "✕" at bounding box center [456, 235] width 14 height 14
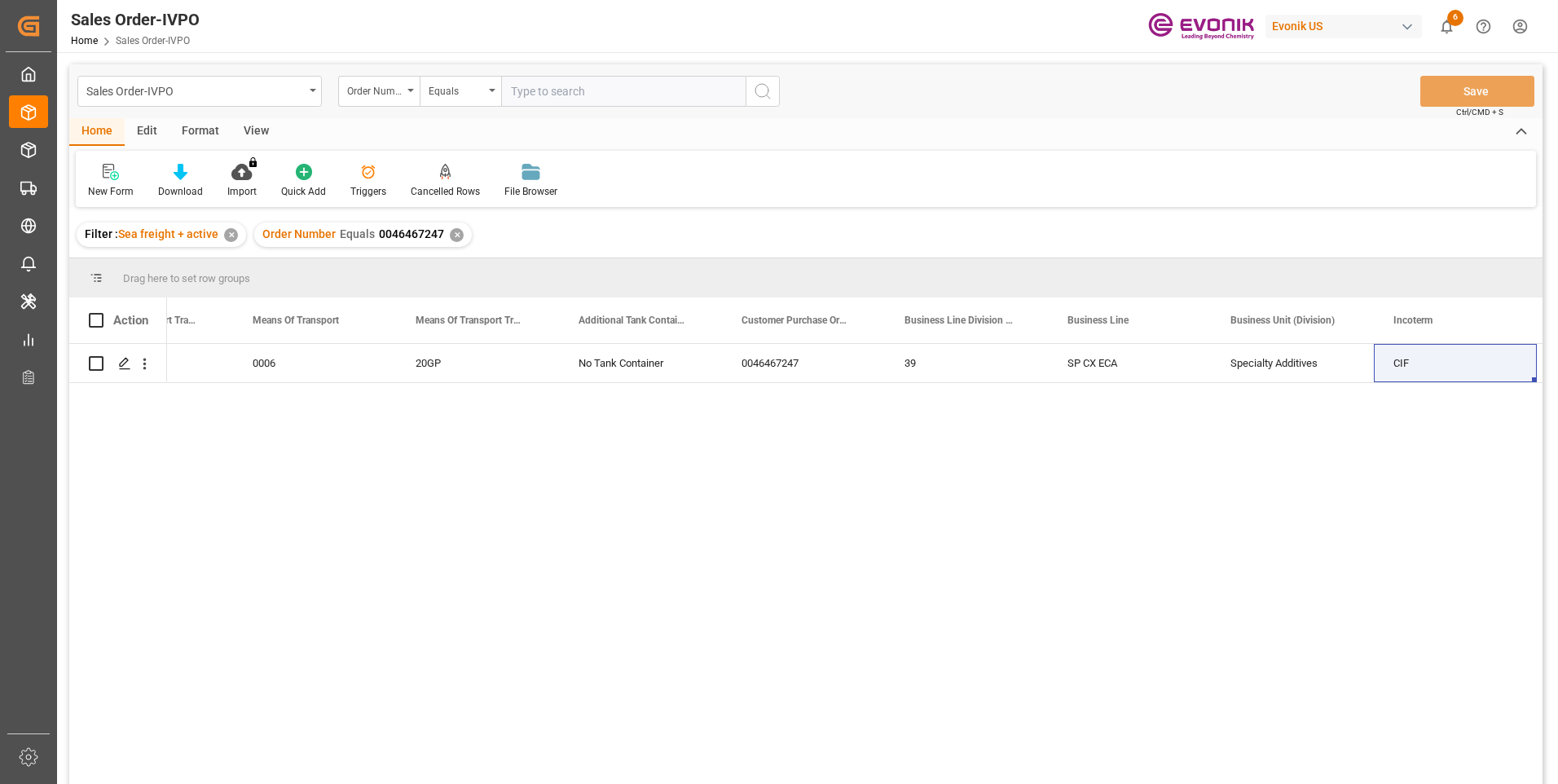
click at [541, 98] on input "text" at bounding box center [623, 91] width 244 height 31
paste input "2007007804"
type input "2007007804"
click at [764, 91] on icon "search button" at bounding box center [762, 91] width 20 height 20
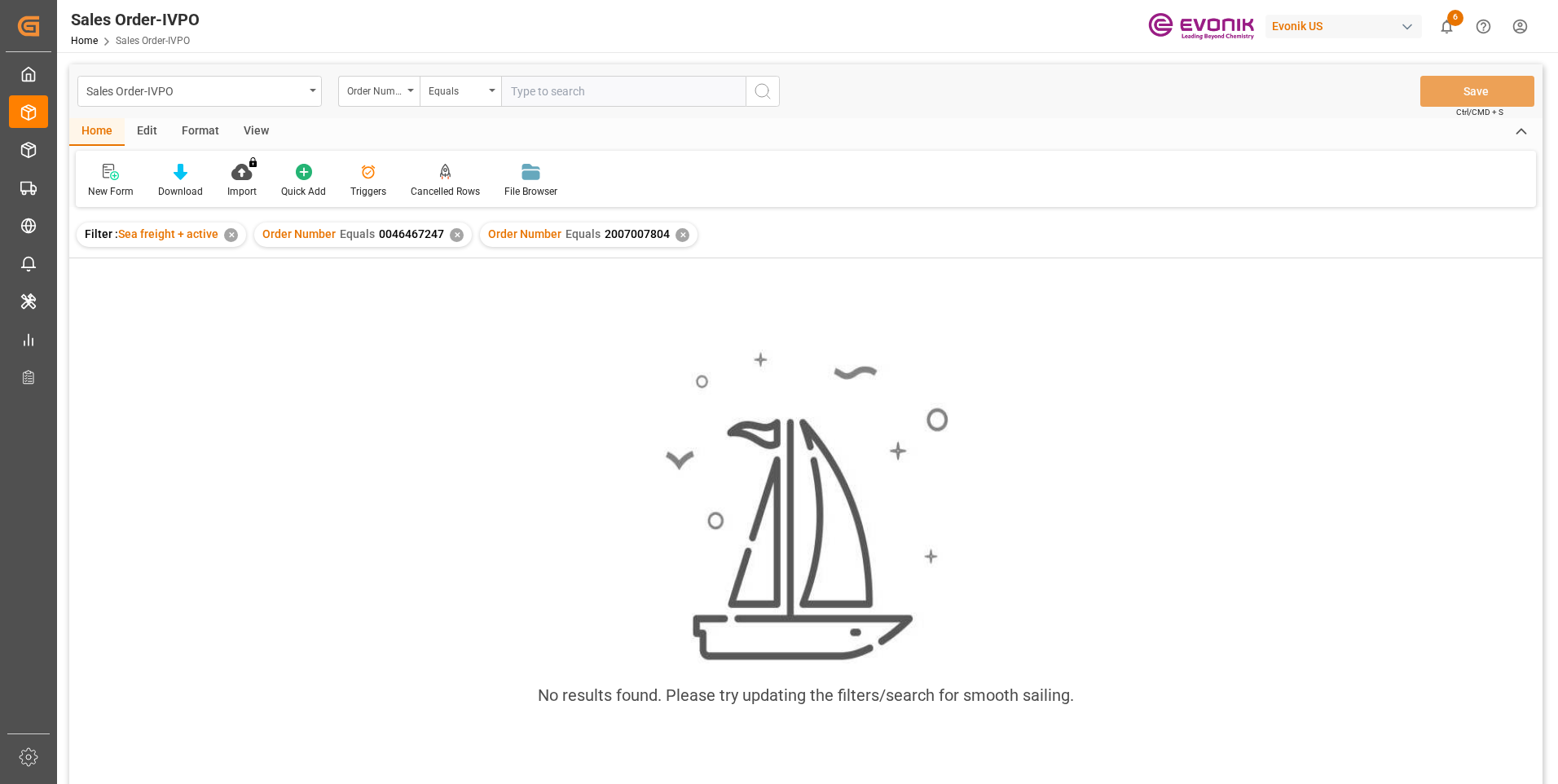
click at [451, 231] on div "✕" at bounding box center [456, 235] width 14 height 14
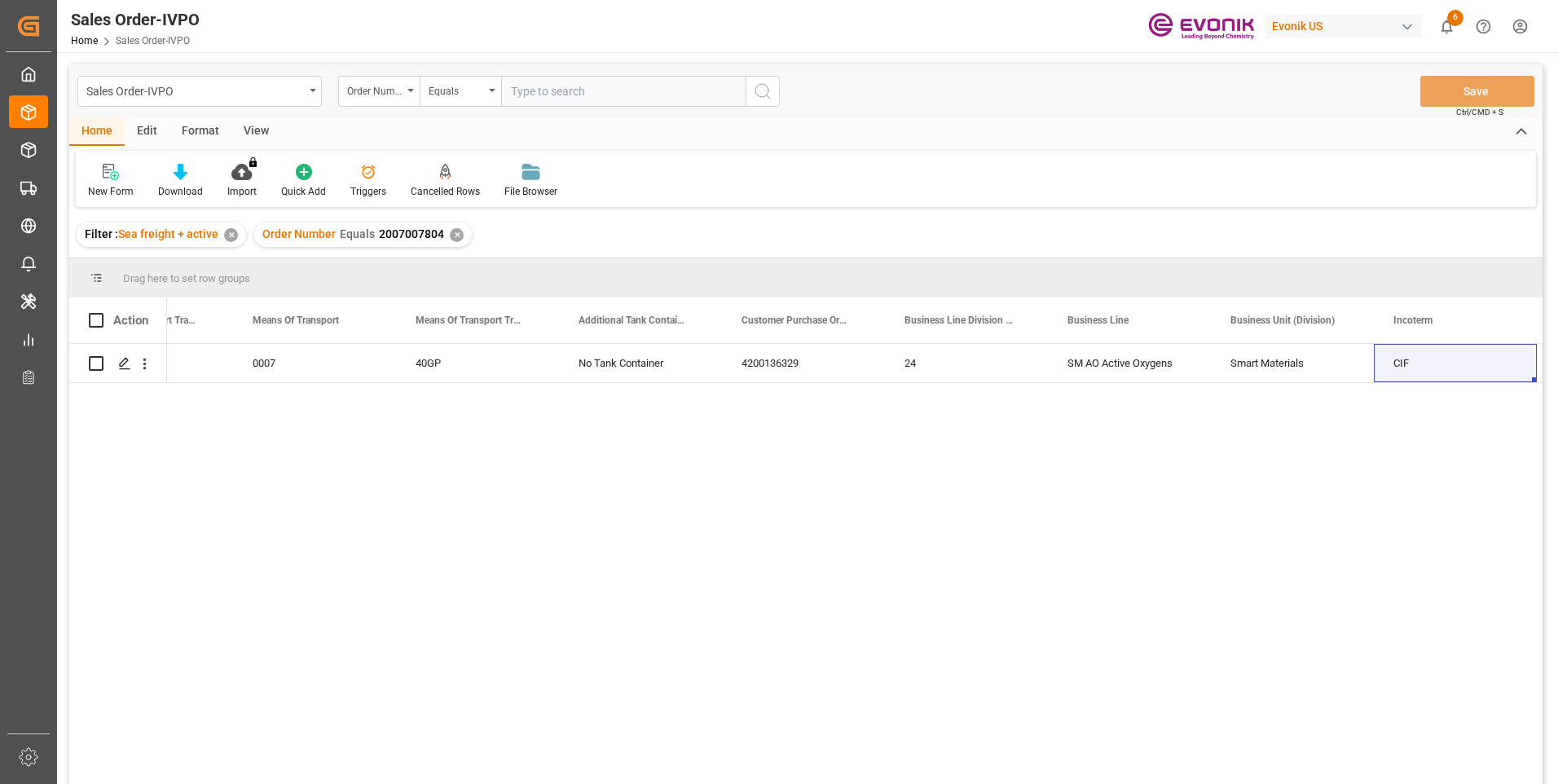
click at [518, 89] on input "text" at bounding box center [623, 91] width 244 height 31
paste input "2007119820"
type input "2007119820"
click at [765, 95] on icon "search button" at bounding box center [762, 91] width 20 height 20
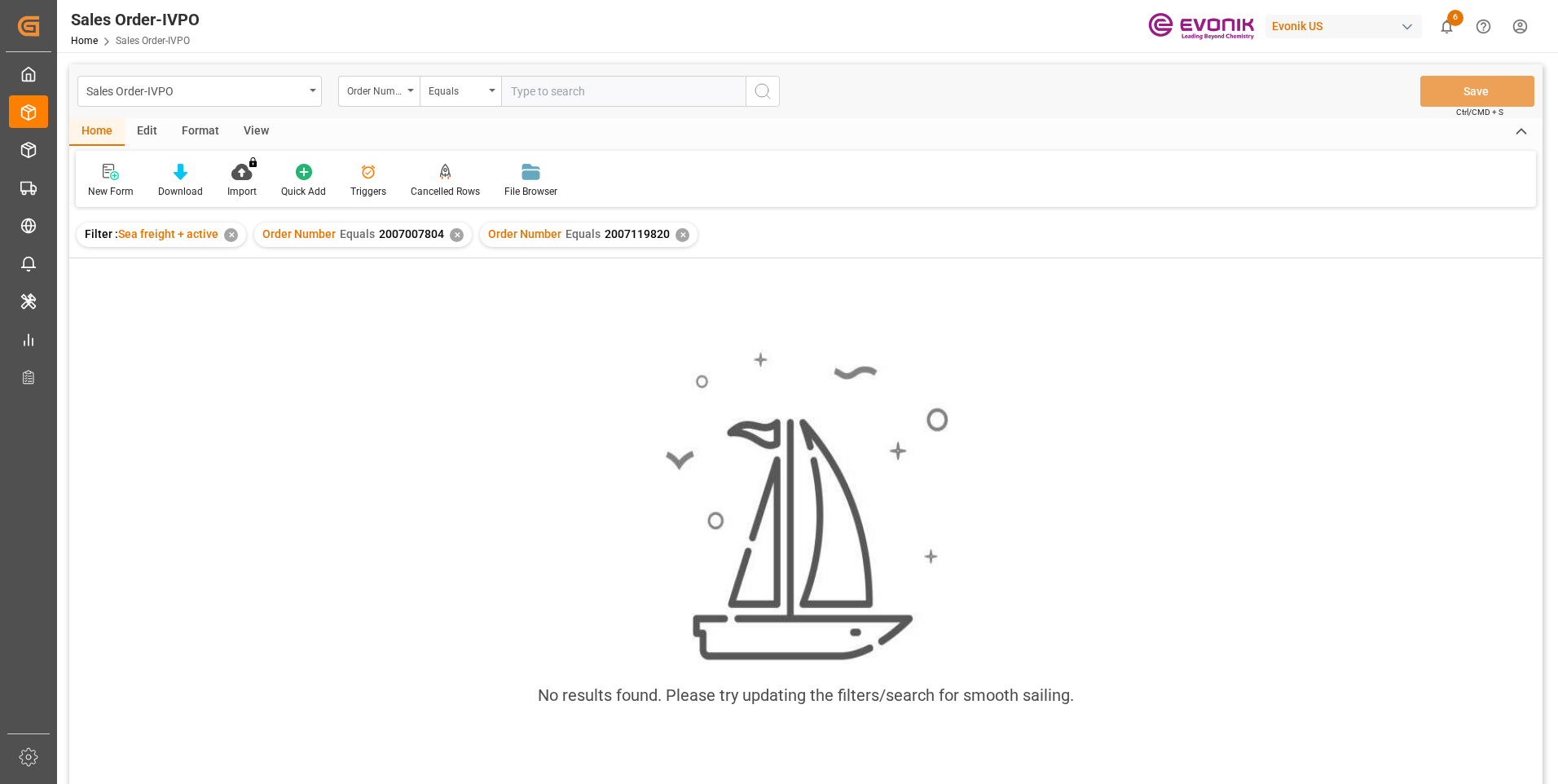
click at [454, 237] on div "✕" at bounding box center [456, 235] width 14 height 14
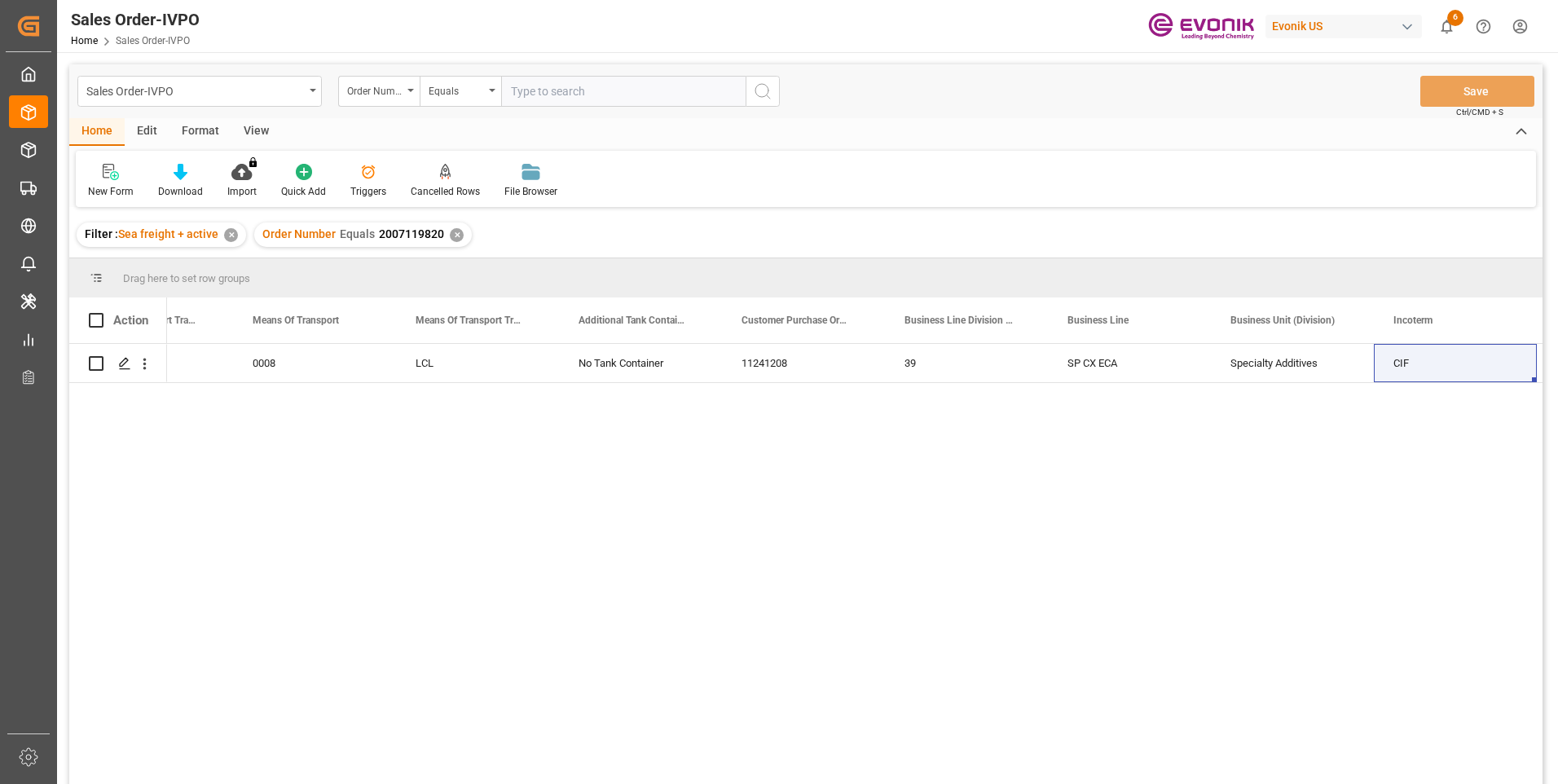
click at [573, 94] on input "text" at bounding box center [623, 91] width 244 height 31
paste input "0046469493"
type input "0046469493"
click at [767, 94] on icon "search button" at bounding box center [762, 91] width 20 height 20
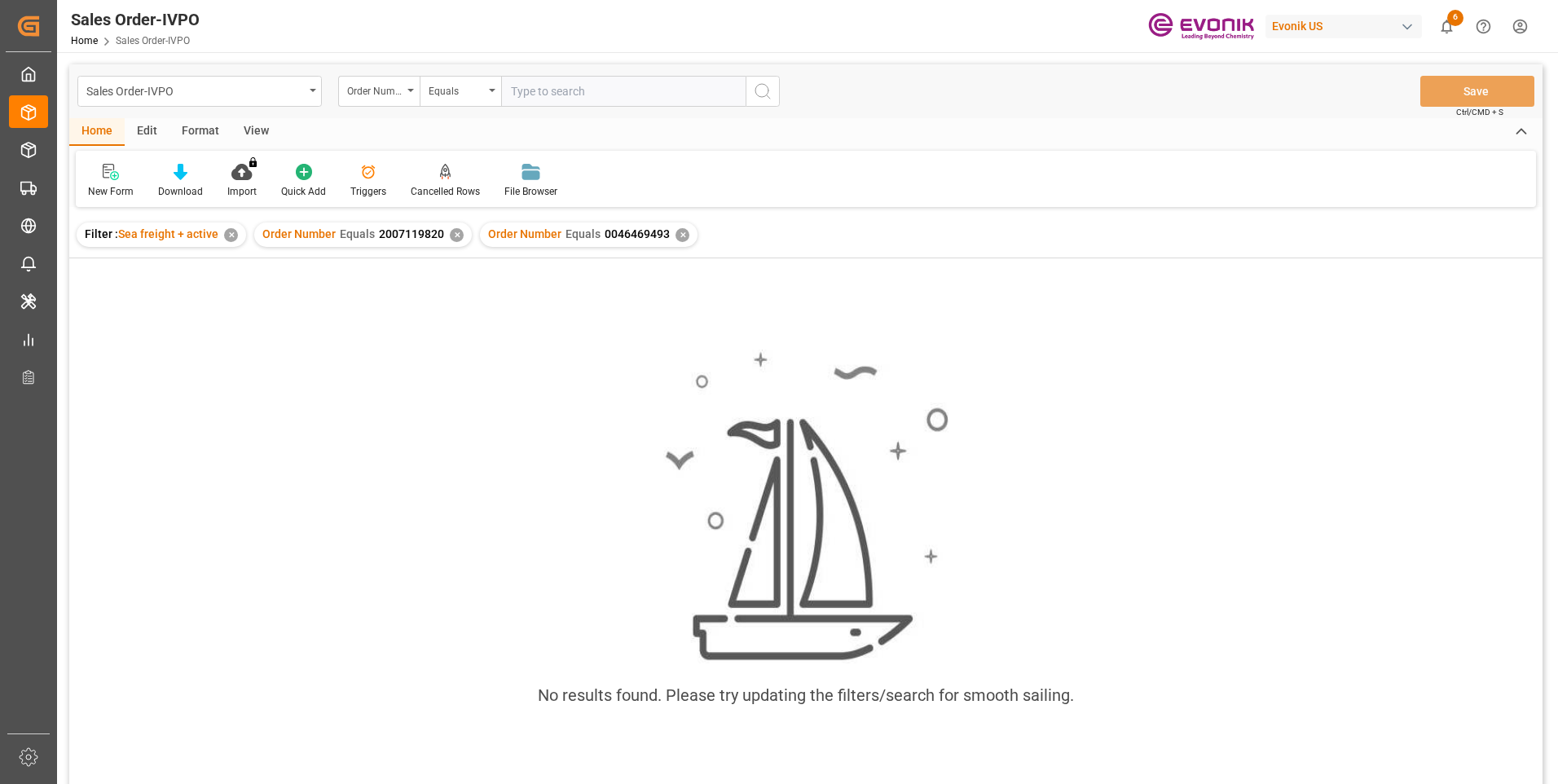
click at [455, 231] on div "✕" at bounding box center [456, 235] width 14 height 14
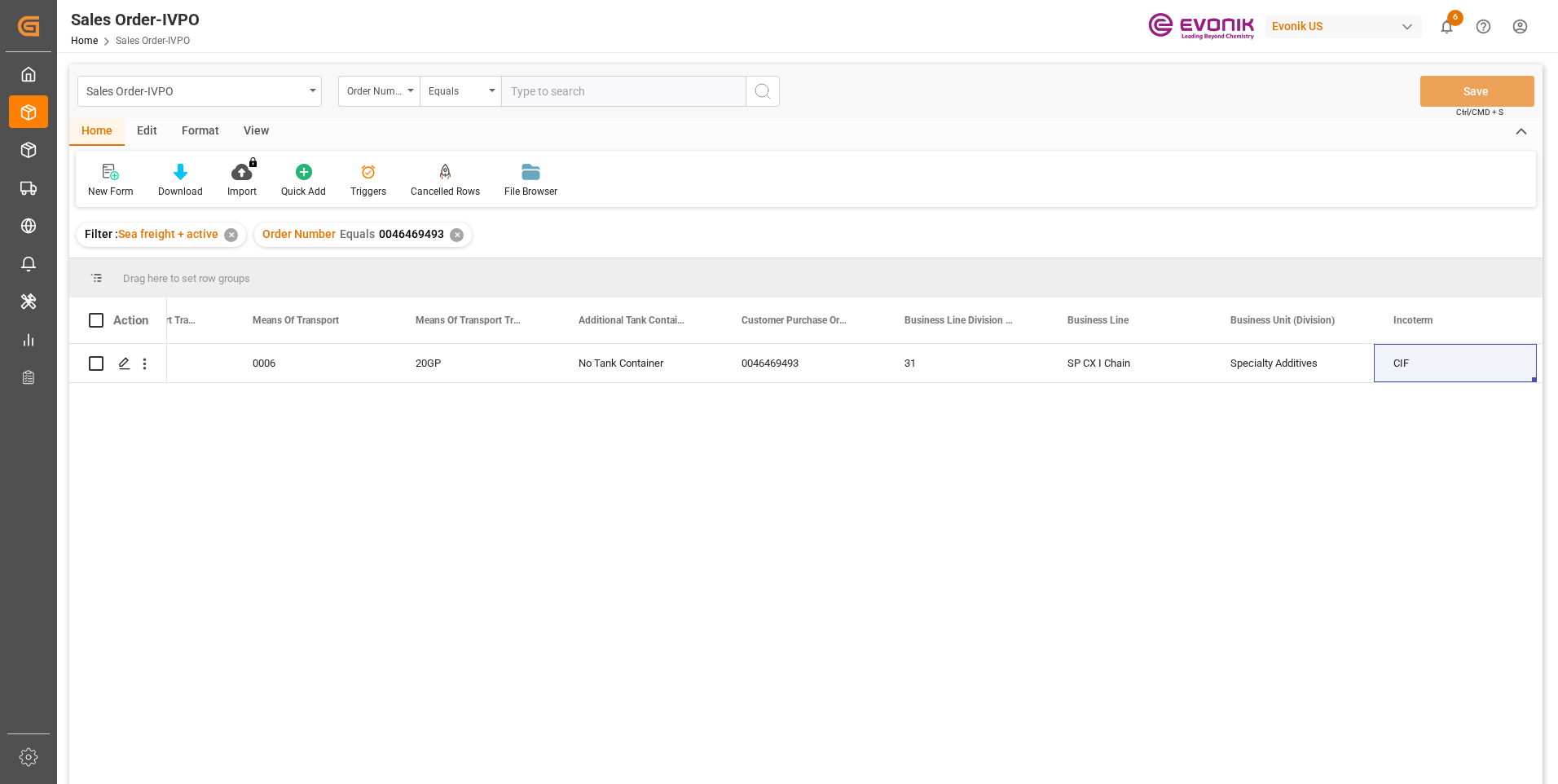
drag, startPoint x: 537, startPoint y: 81, endPoint x: 538, endPoint y: 89, distance: 8.1
click at [537, 81] on input "text" at bounding box center [623, 91] width 244 height 31
paste input "2007007804"
type input "2007007804"
click at [771, 91] on icon "search button" at bounding box center [762, 91] width 20 height 20
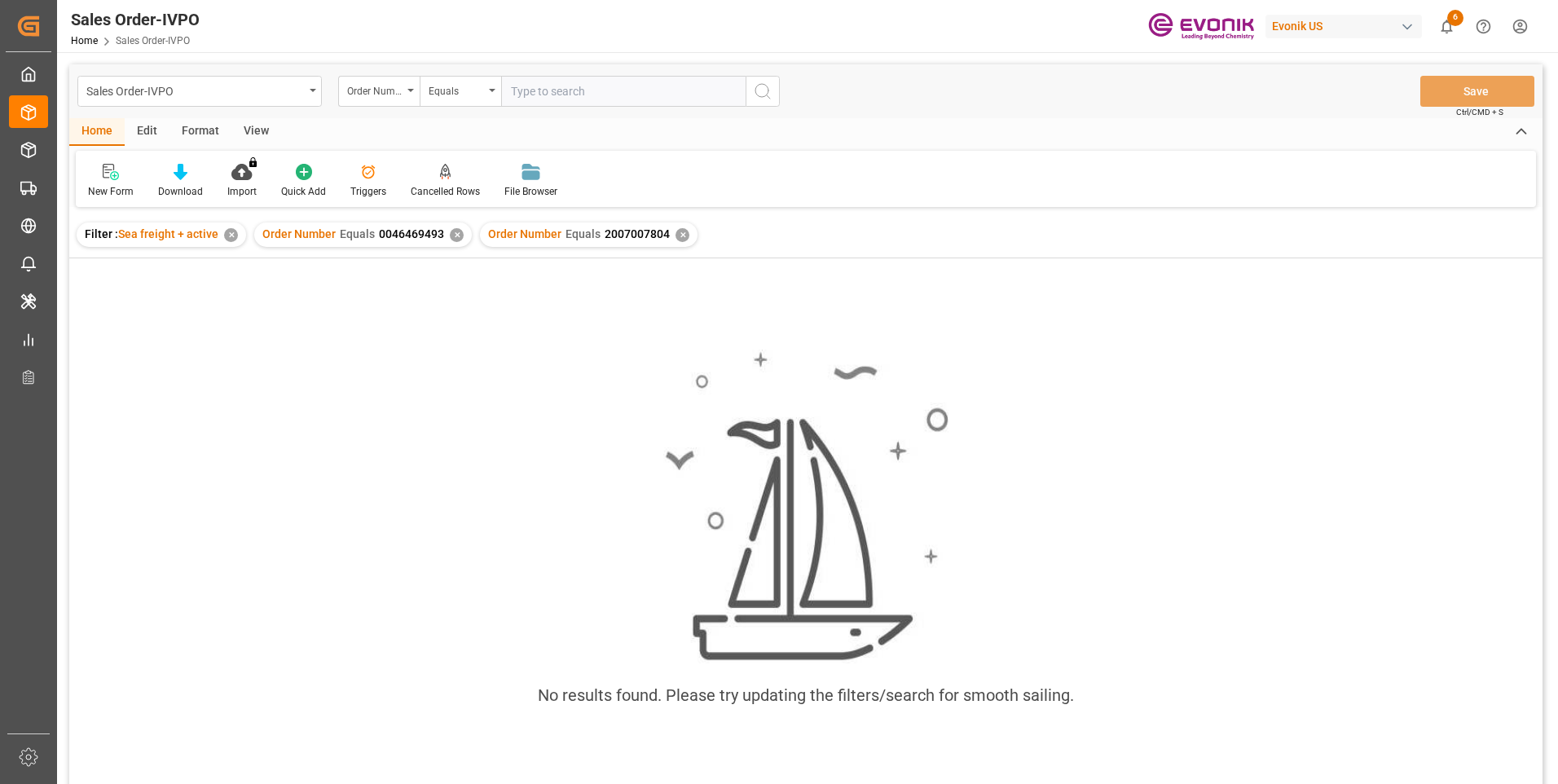
click at [456, 237] on div "✕" at bounding box center [456, 235] width 14 height 14
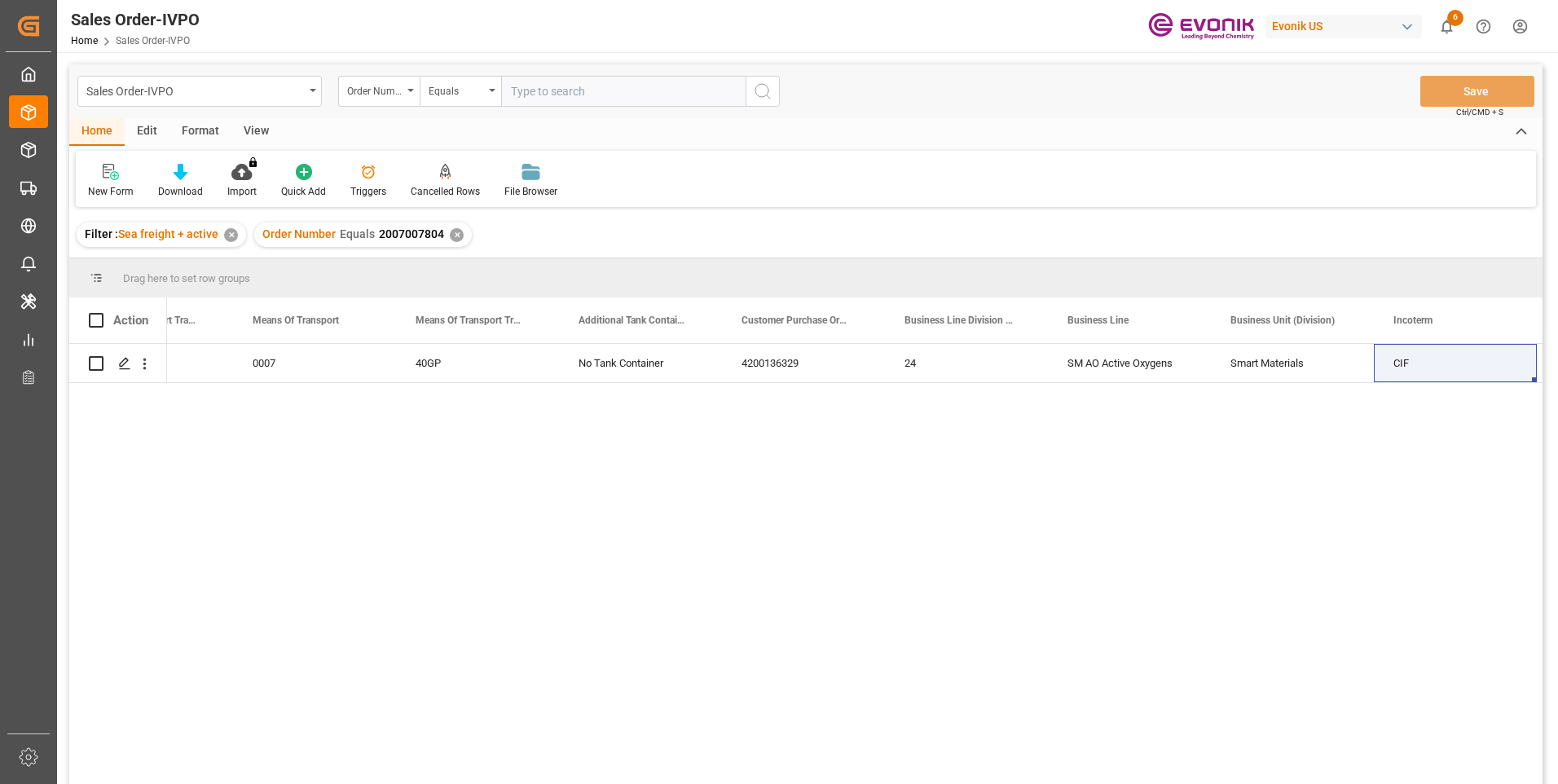
click at [544, 86] on input "text" at bounding box center [623, 91] width 244 height 31
paste input "2007180667"
type input "2007180667"
click at [760, 89] on icon "search button" at bounding box center [762, 91] width 20 height 20
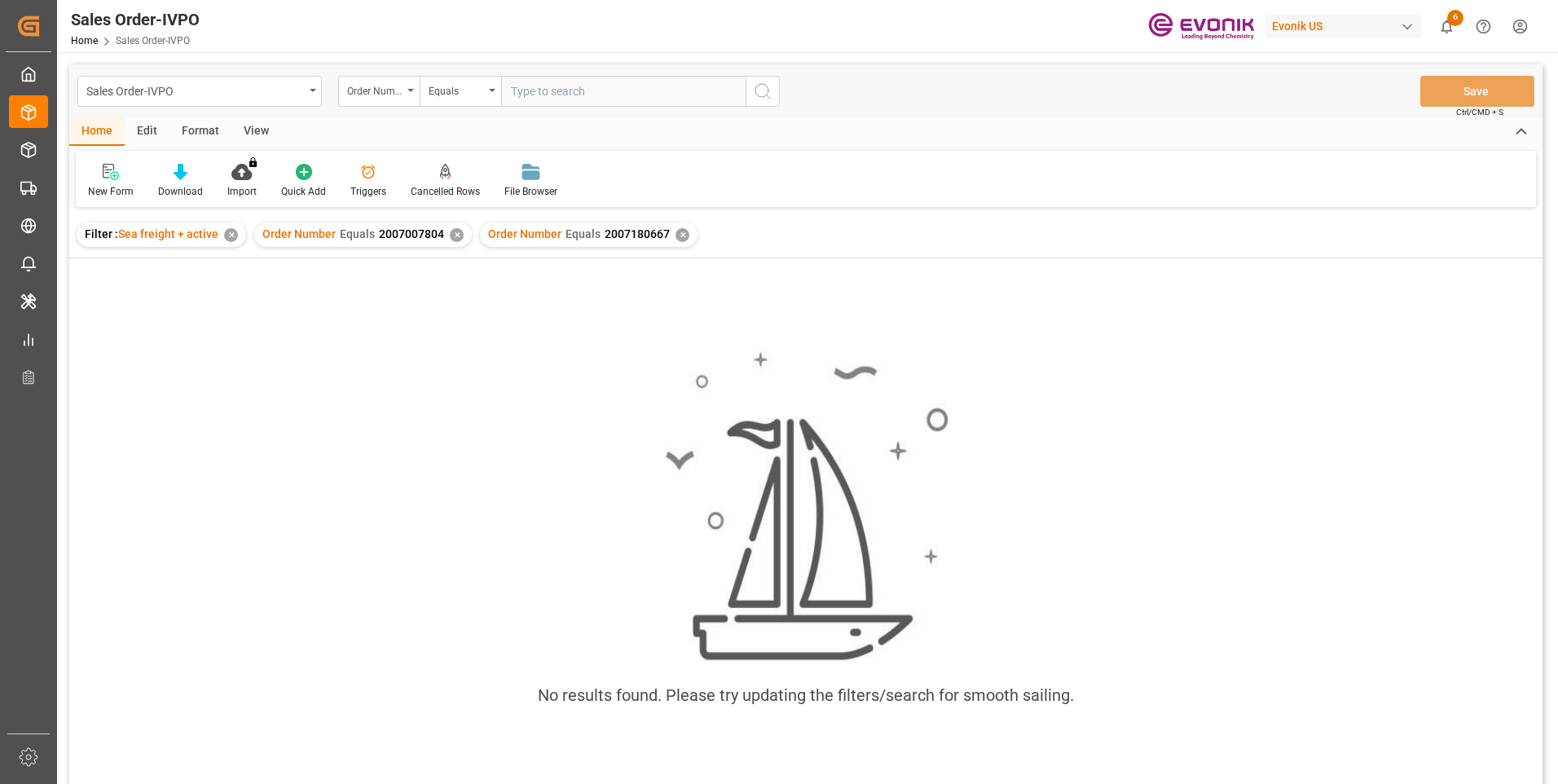
click at [455, 235] on div "✕" at bounding box center [456, 235] width 14 height 14
